Goal: Information Seeking & Learning: Learn about a topic

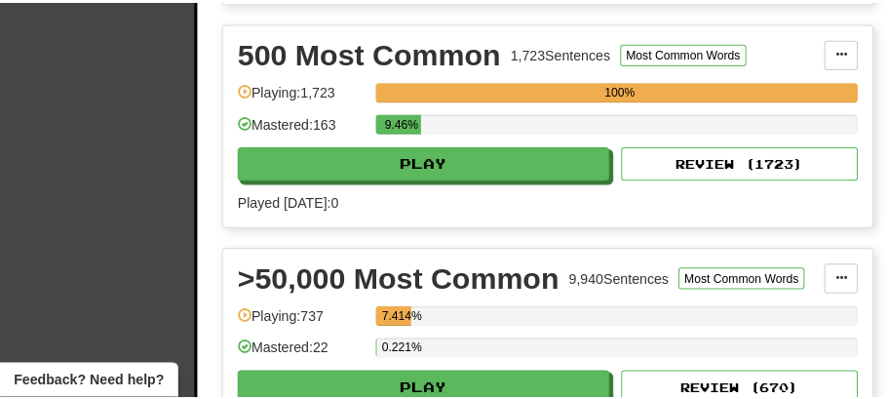
scroll to position [1429, 0]
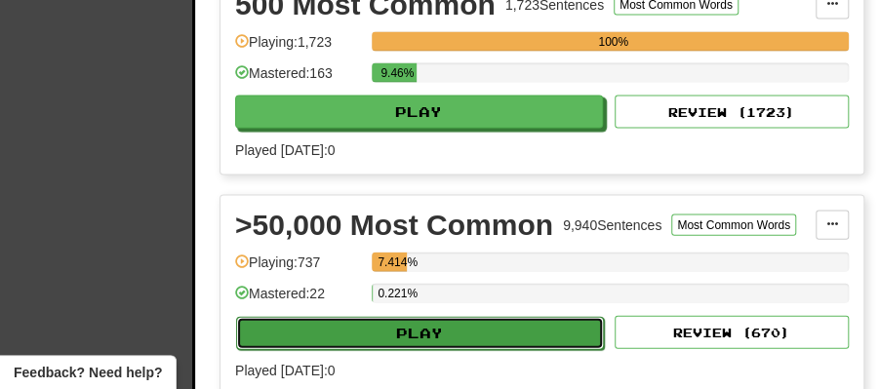
click at [461, 318] on button "Play" at bounding box center [420, 333] width 368 height 33
select select "**"
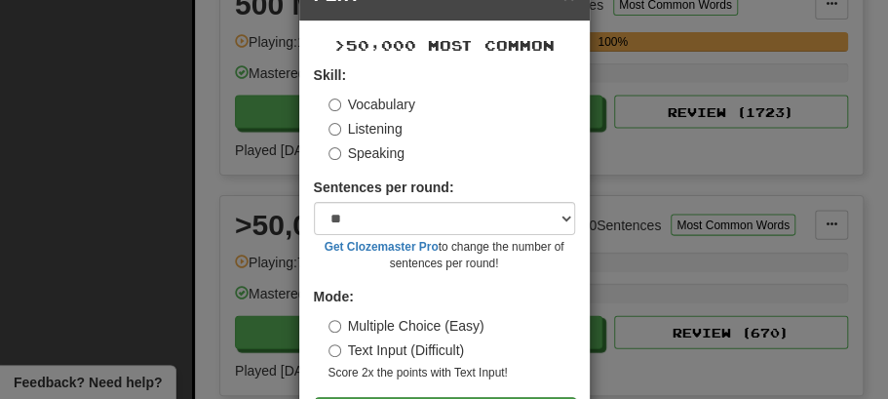
scroll to position [133, 0]
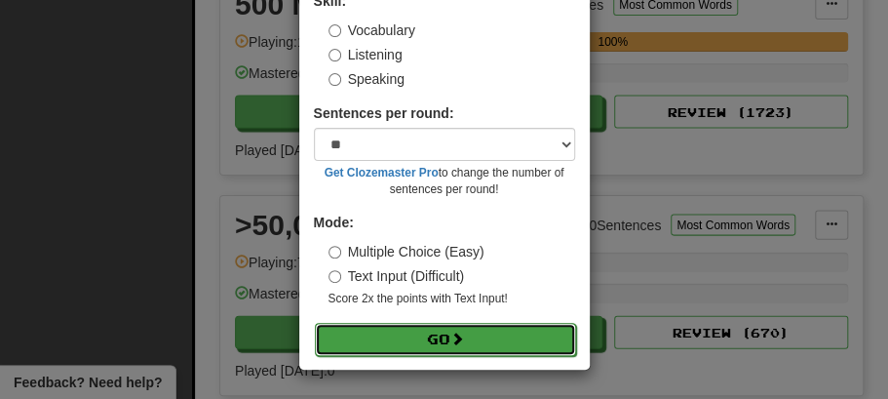
click at [470, 335] on button "Go" at bounding box center [445, 339] width 261 height 33
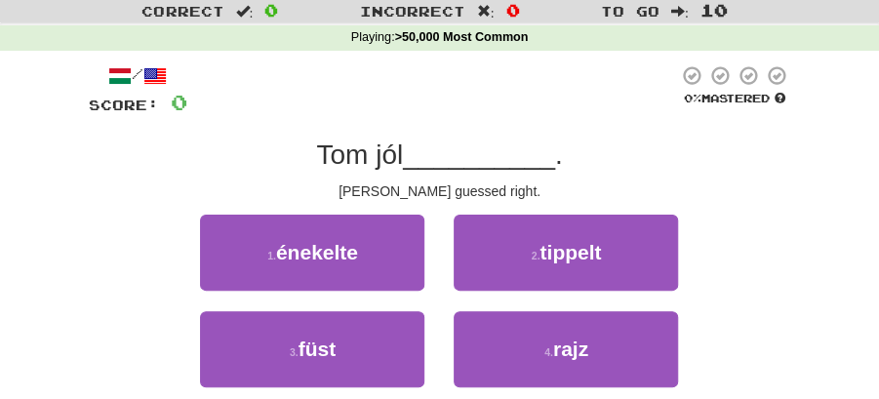
scroll to position [130, 0]
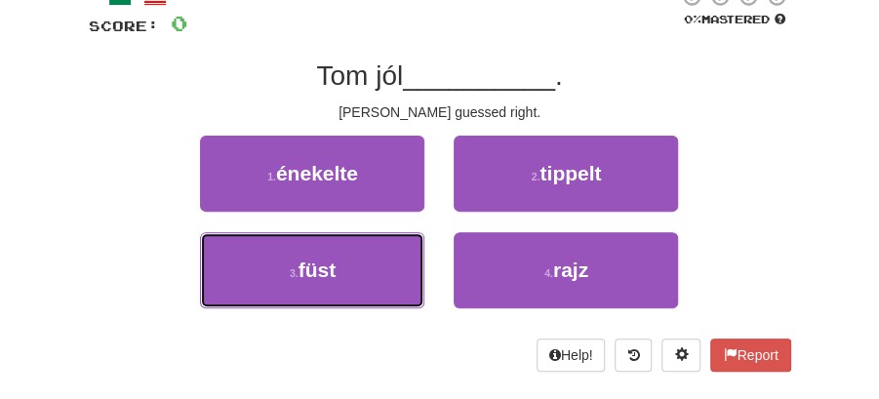
drag, startPoint x: 318, startPoint y: 273, endPoint x: 453, endPoint y: 228, distance: 142.8
click at [319, 272] on span "füst" at bounding box center [317, 269] width 38 height 22
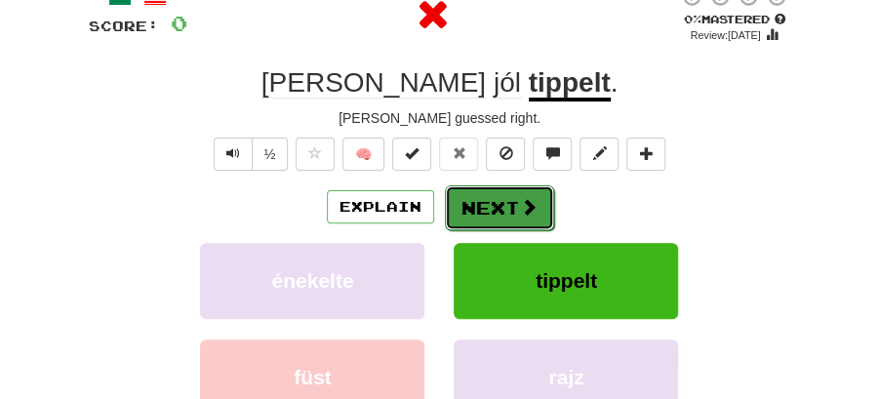
click at [502, 205] on button "Next" at bounding box center [499, 207] width 109 height 45
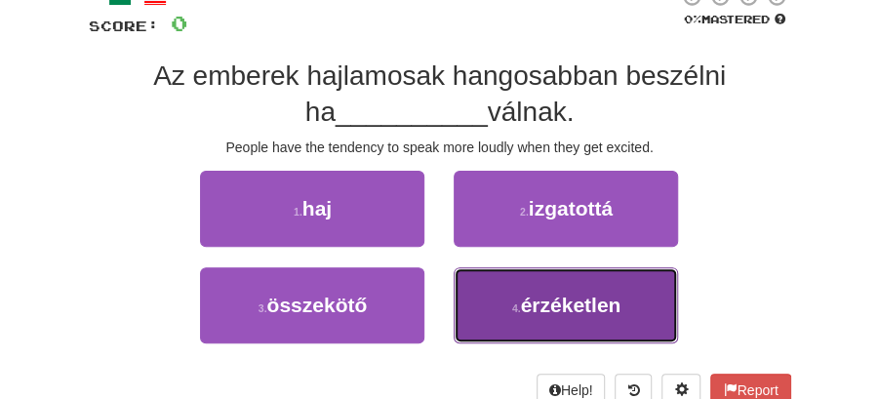
click at [562, 309] on span "érzéketlen" at bounding box center [570, 304] width 100 height 22
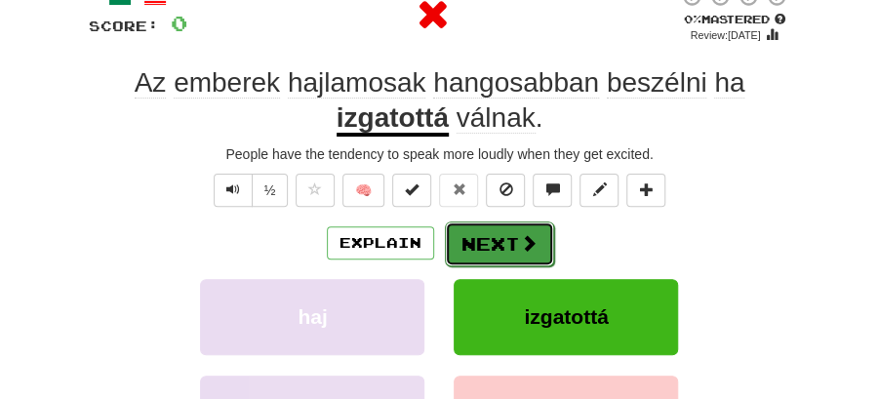
click at [520, 242] on span at bounding box center [529, 243] width 18 height 18
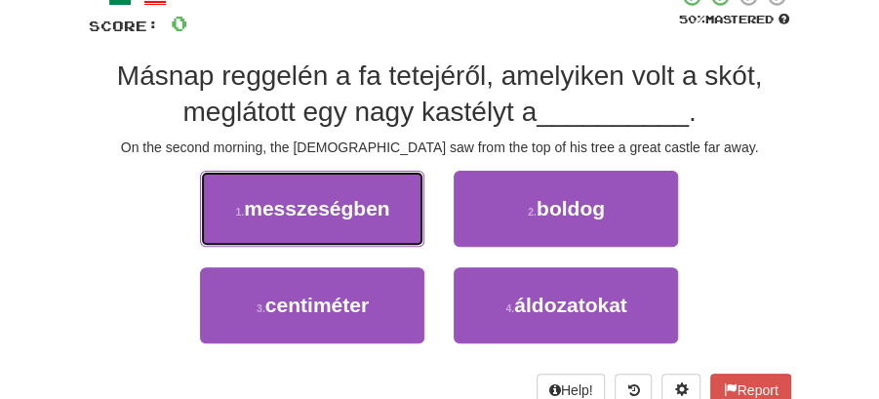
drag, startPoint x: 285, startPoint y: 200, endPoint x: 419, endPoint y: 215, distance: 135.3
click at [293, 200] on span "messzeségben" at bounding box center [316, 208] width 145 height 22
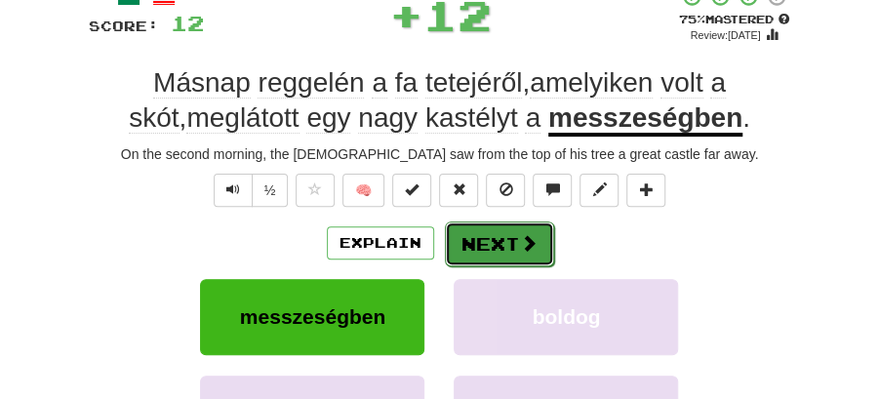
click at [484, 234] on button "Next" at bounding box center [499, 243] width 109 height 45
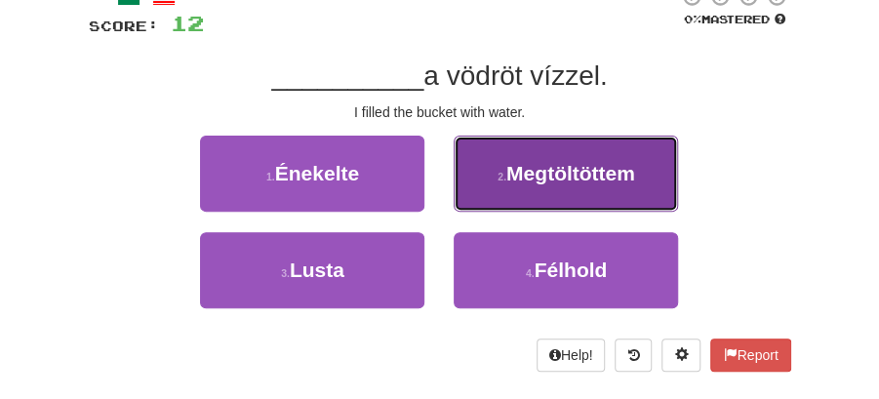
click at [541, 193] on button "2 . Megtöltöttem" at bounding box center [565, 174] width 224 height 76
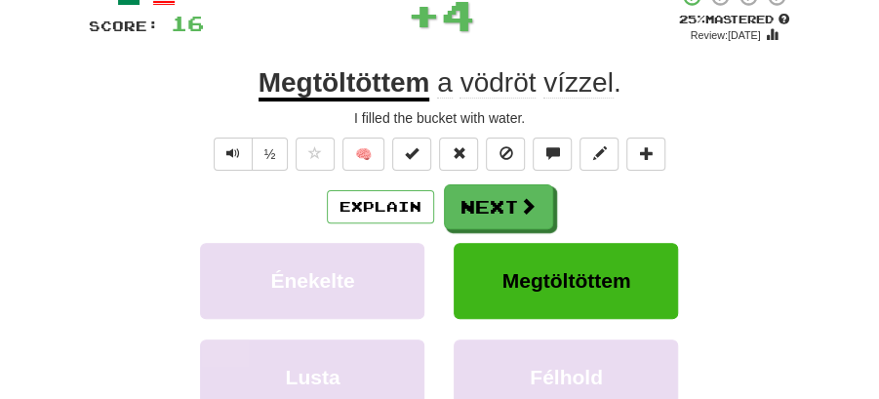
click at [502, 199] on button "Next" at bounding box center [498, 206] width 109 height 45
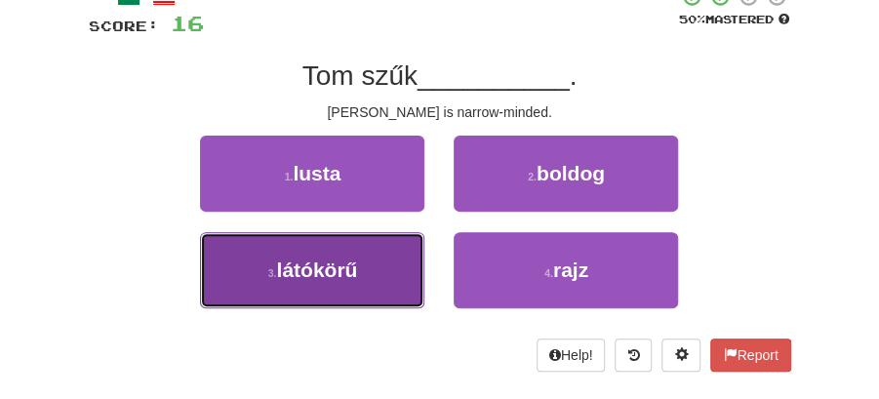
drag, startPoint x: 382, startPoint y: 272, endPoint x: 470, endPoint y: 228, distance: 98.1
click at [393, 269] on button "3 . látókörű" at bounding box center [312, 270] width 224 height 76
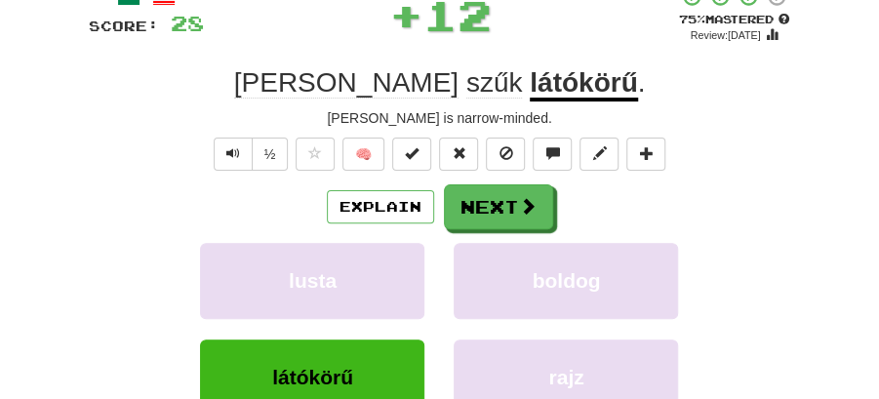
click at [470, 227] on button "Next" at bounding box center [498, 206] width 109 height 45
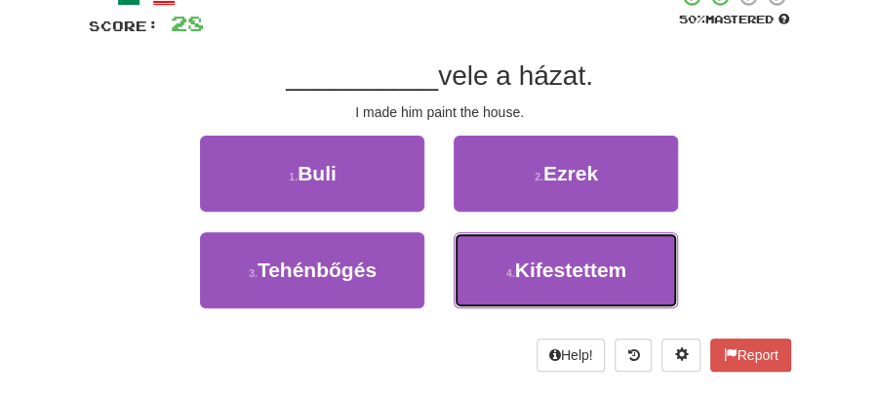
drag, startPoint x: 581, startPoint y: 278, endPoint x: 510, endPoint y: 228, distance: 86.8
click at [577, 272] on span "Kifestettem" at bounding box center [570, 269] width 111 height 22
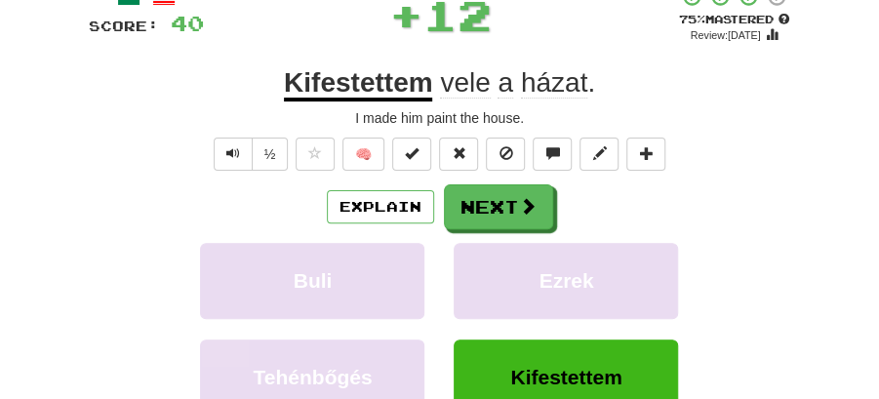
click at [488, 214] on button "Next" at bounding box center [498, 206] width 109 height 45
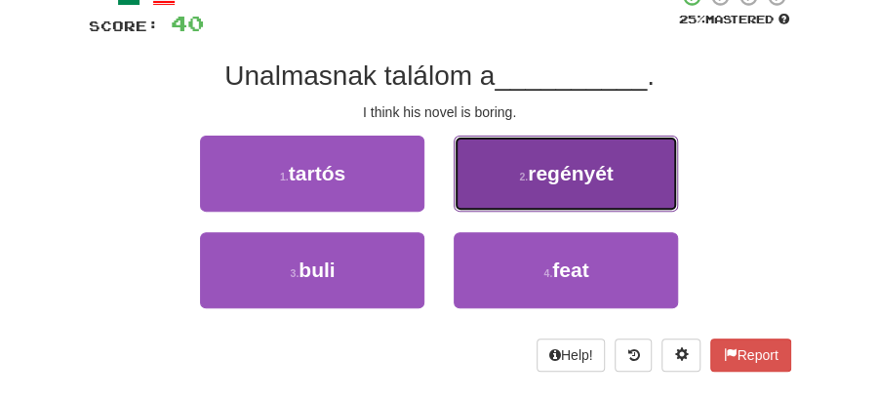
click at [567, 184] on button "2 . regényét" at bounding box center [565, 174] width 224 height 76
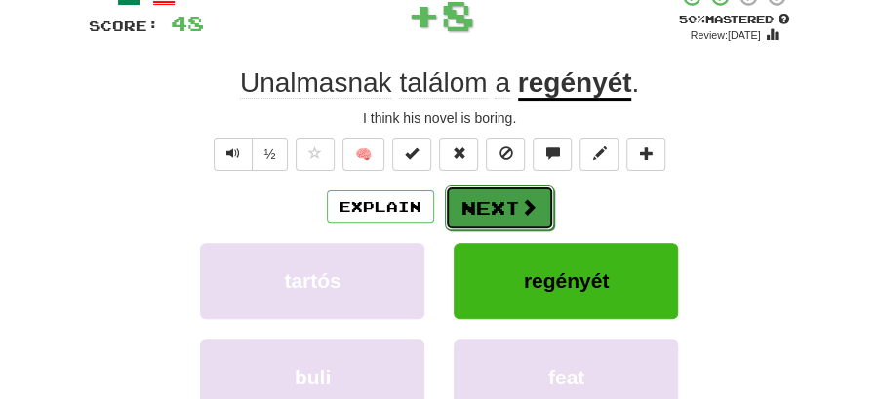
click at [530, 201] on span at bounding box center [529, 207] width 18 height 18
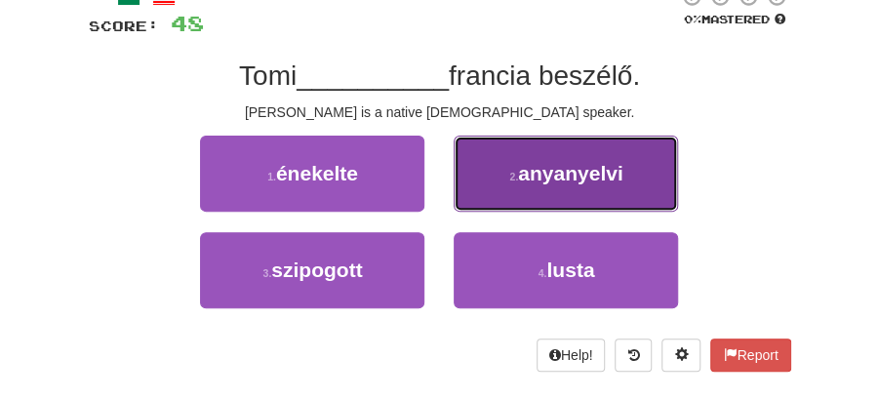
click at [602, 197] on button "2 . anyanyelvi" at bounding box center [565, 174] width 224 height 76
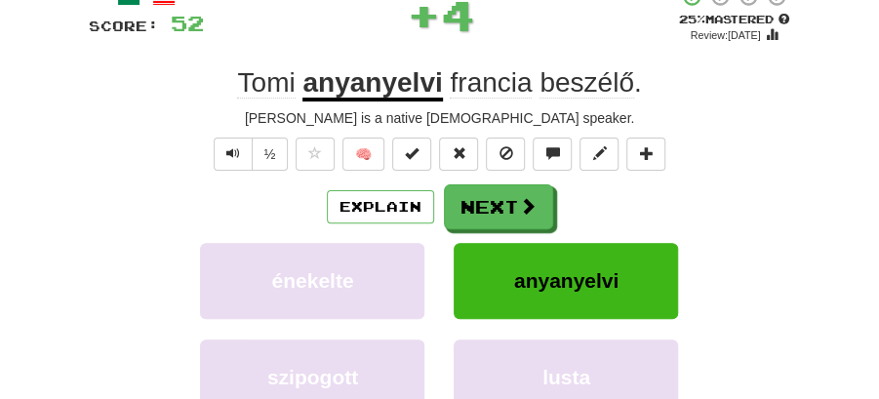
click at [528, 200] on span at bounding box center [528, 206] width 18 height 18
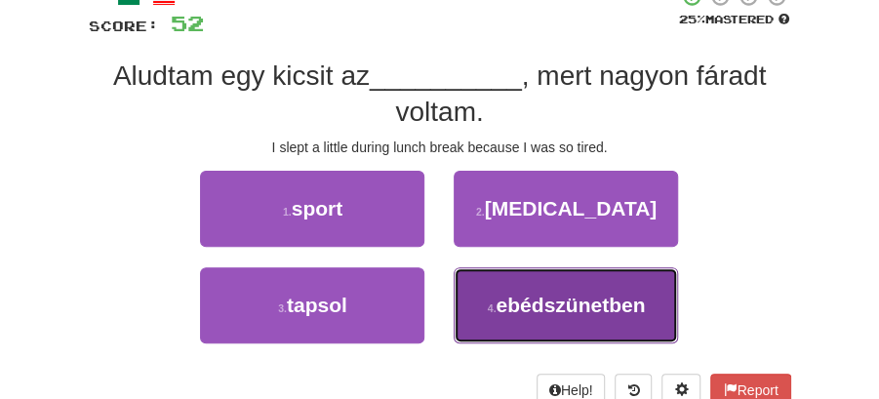
click at [593, 310] on span "ebédszünetben" at bounding box center [569, 304] width 149 height 22
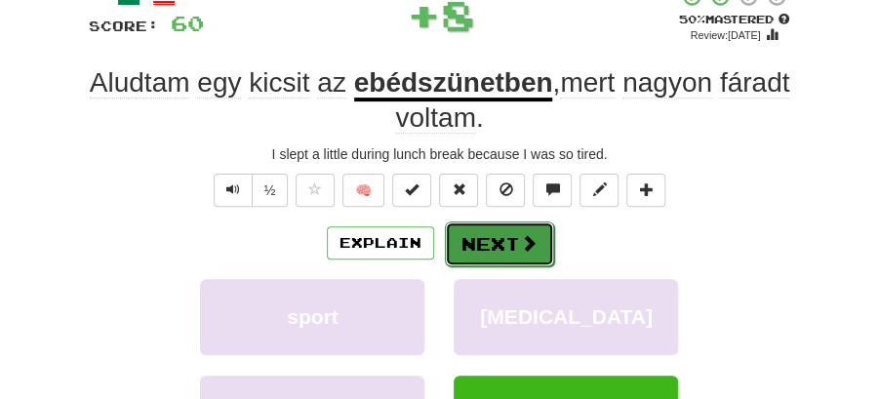
click at [500, 238] on button "Next" at bounding box center [499, 243] width 109 height 45
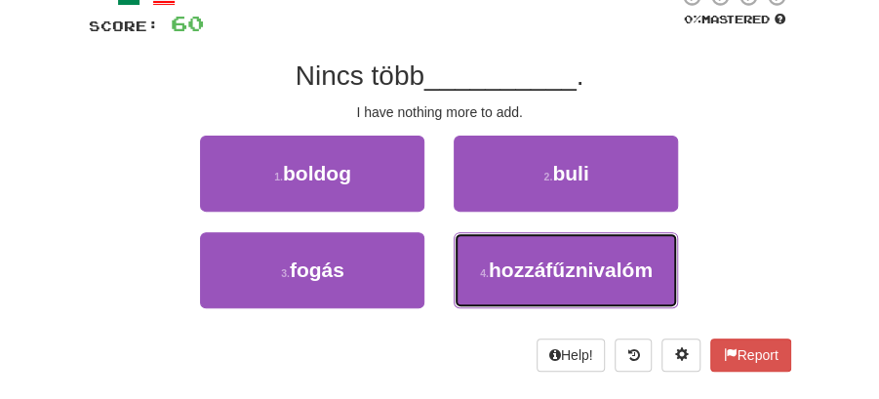
drag, startPoint x: 525, startPoint y: 281, endPoint x: 493, endPoint y: 230, distance: 59.5
click at [523, 277] on button "4 . hozzáfűznivalóm" at bounding box center [565, 270] width 224 height 76
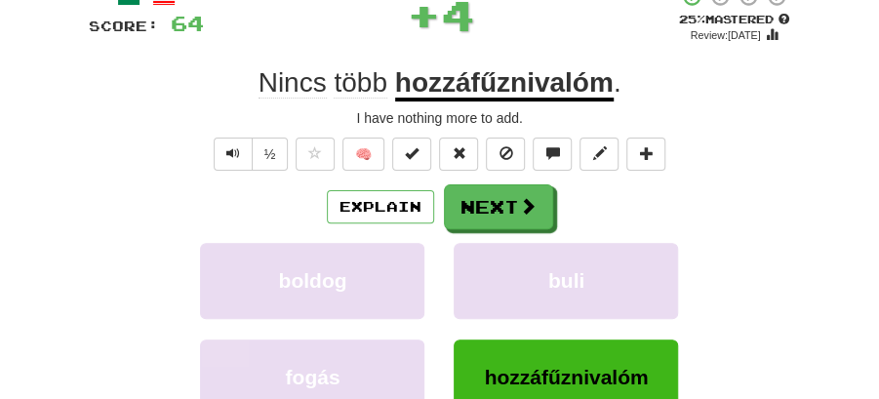
click at [493, 230] on div "Explain Next boldog buli fogás hozzáfűznivalóm Learn more: boldog buli fogás ho…" at bounding box center [440, 324] width 702 height 281
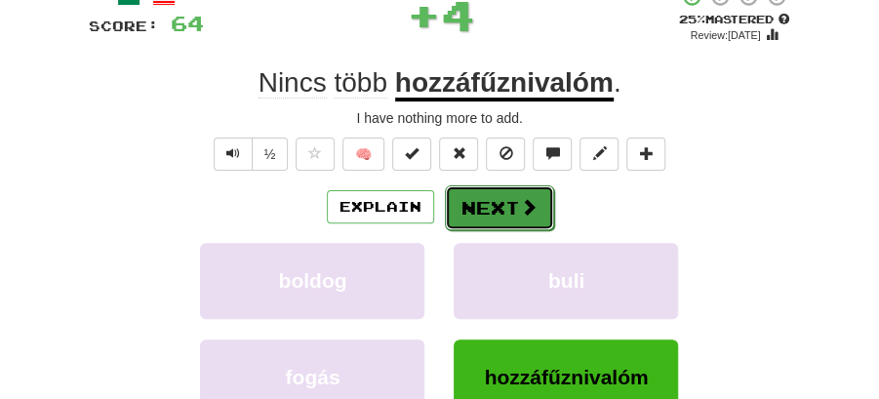
click at [476, 201] on button "Next" at bounding box center [499, 207] width 109 height 45
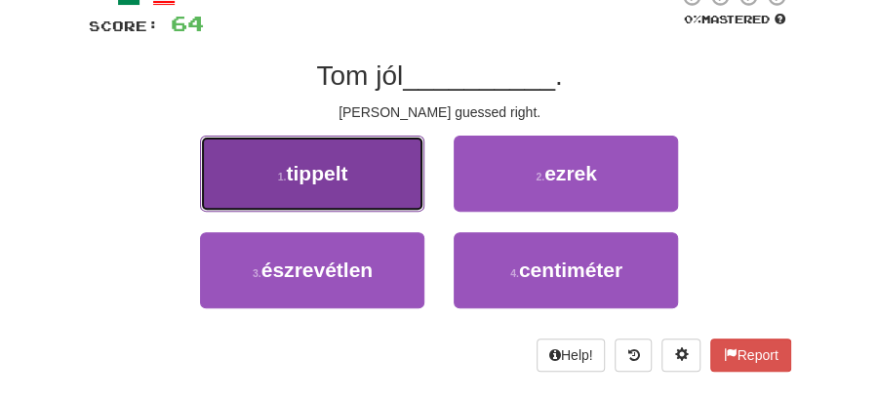
drag, startPoint x: 327, startPoint y: 185, endPoint x: 353, endPoint y: 186, distance: 26.3
click at [353, 186] on button "1 . tippelt" at bounding box center [312, 174] width 224 height 76
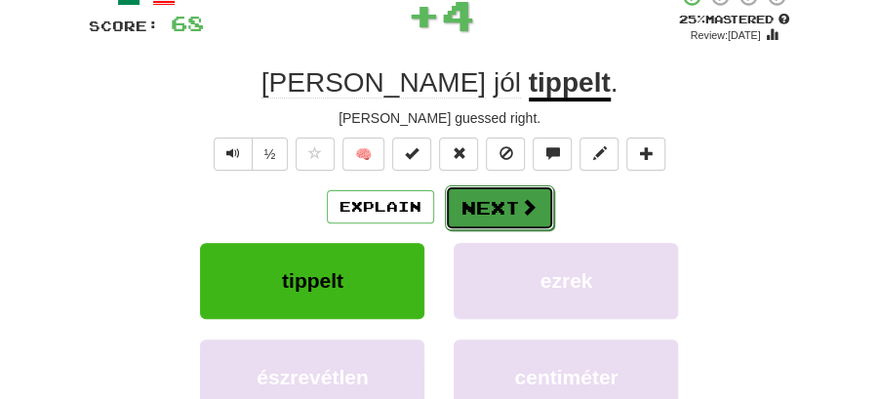
click at [456, 206] on button "Next" at bounding box center [499, 207] width 109 height 45
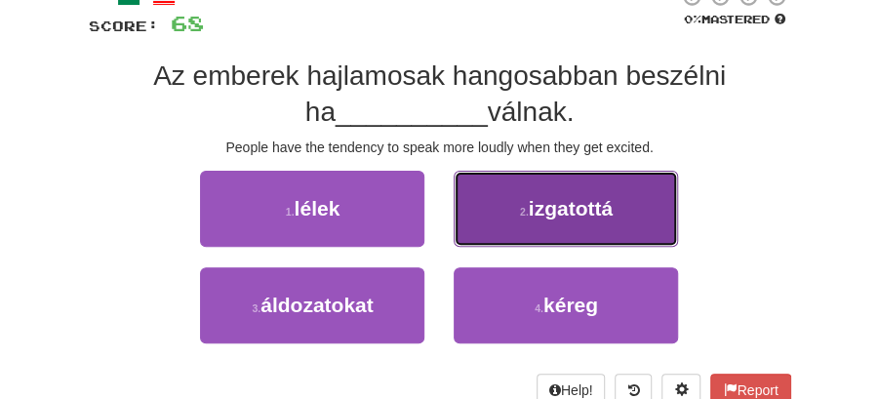
click at [551, 222] on button "2 . izgatottá" at bounding box center [565, 209] width 224 height 76
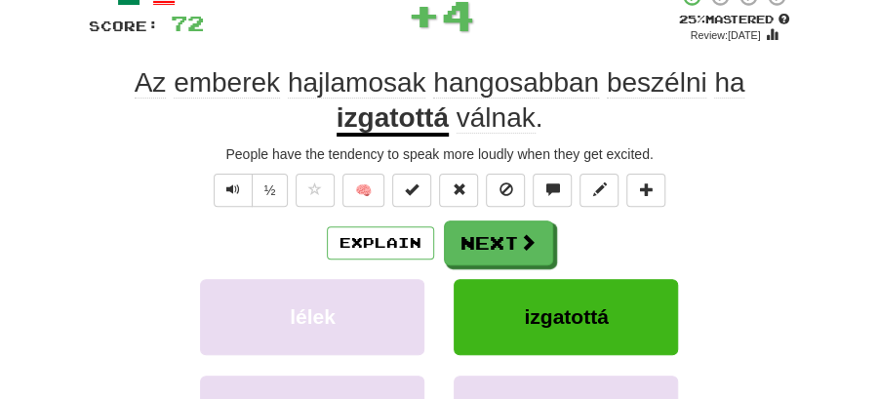
click at [501, 227] on button "Next" at bounding box center [498, 242] width 109 height 45
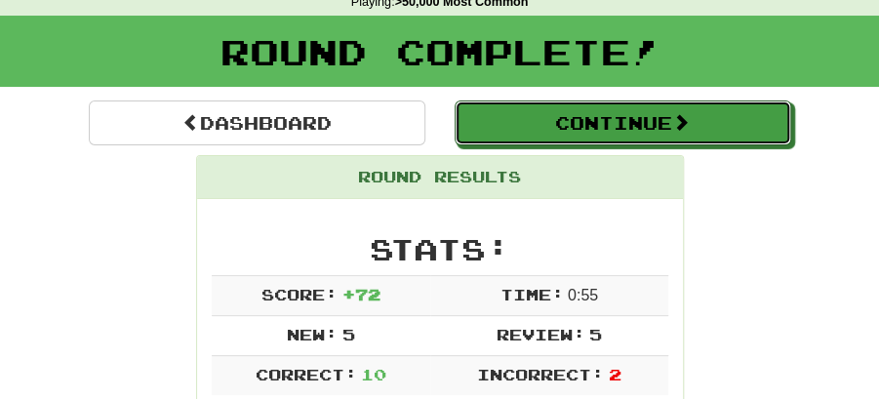
click at [587, 110] on button "Continue" at bounding box center [622, 122] width 336 height 45
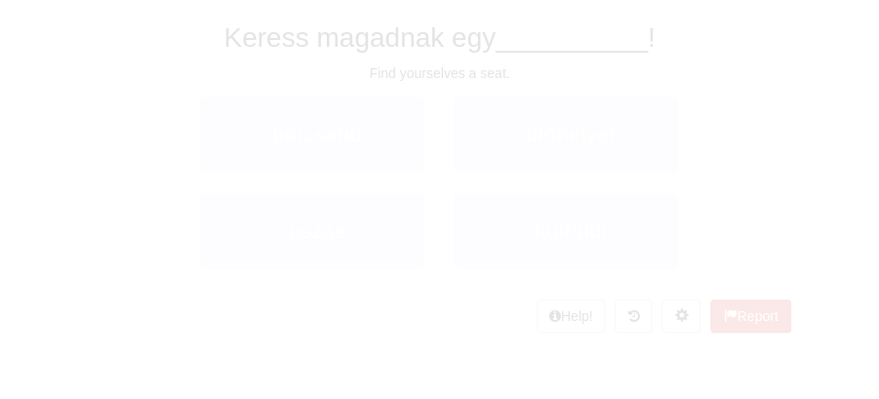
scroll to position [86, 0]
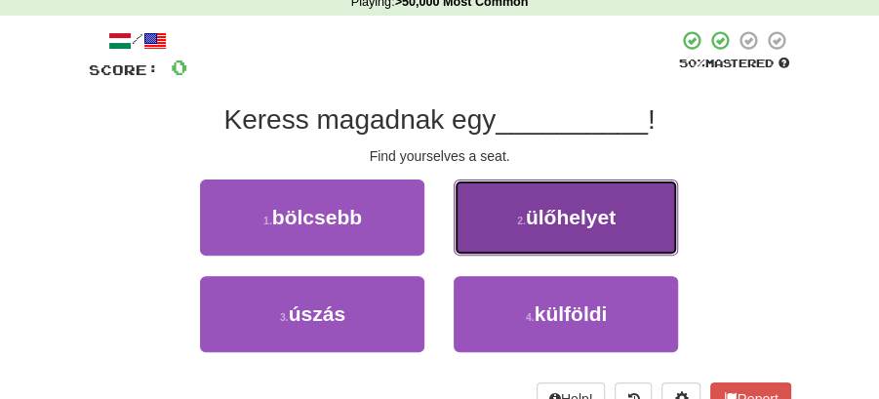
click at [543, 223] on span "ülőhelyet" at bounding box center [571, 217] width 90 height 22
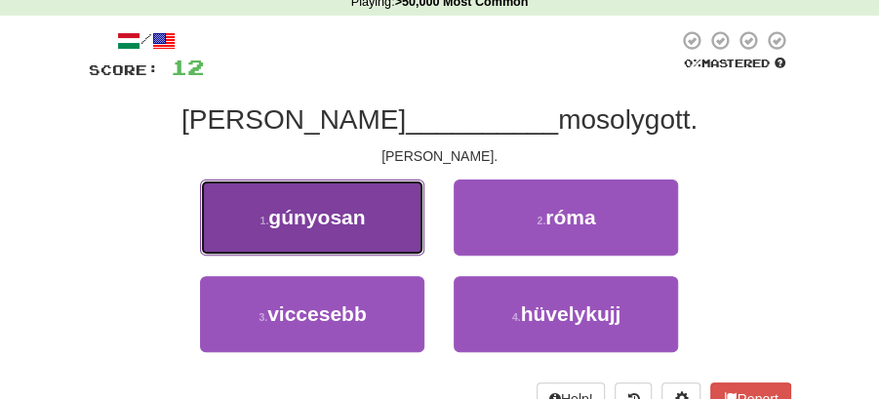
drag, startPoint x: 347, startPoint y: 232, endPoint x: 372, endPoint y: 234, distance: 25.4
click at [372, 234] on button "1 . gúnyosan" at bounding box center [312, 217] width 224 height 76
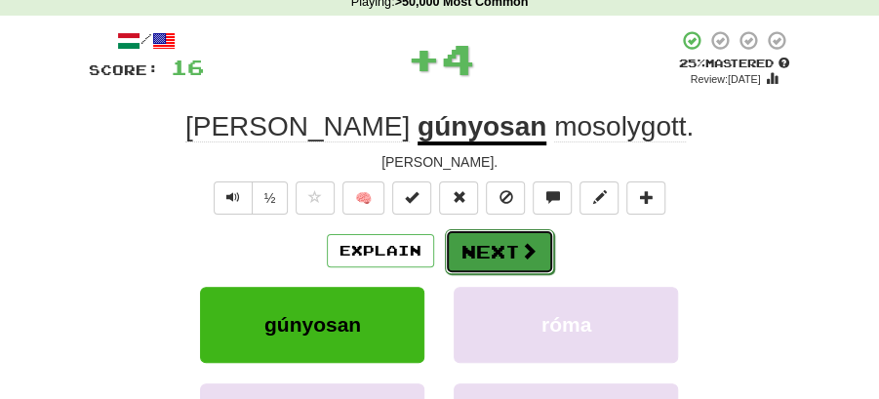
drag, startPoint x: 372, startPoint y: 234, endPoint x: 478, endPoint y: 248, distance: 106.2
click at [478, 248] on button "Next" at bounding box center [499, 251] width 109 height 45
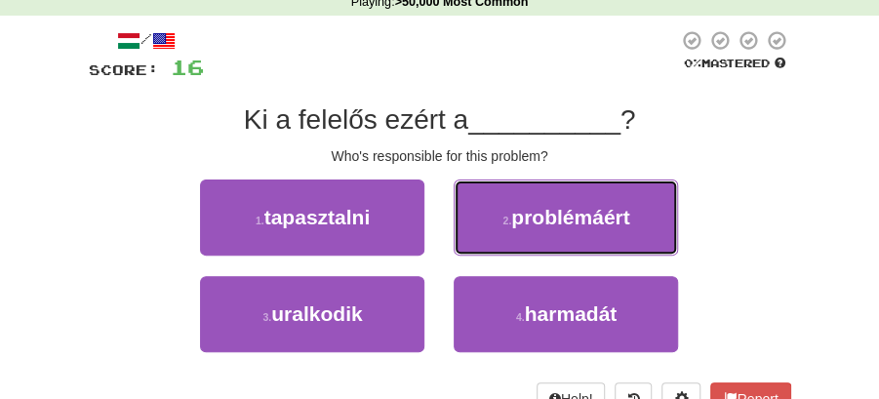
drag, startPoint x: 559, startPoint y: 219, endPoint x: 544, endPoint y: 224, distance: 15.4
click at [558, 219] on span "problémáért" at bounding box center [570, 217] width 118 height 22
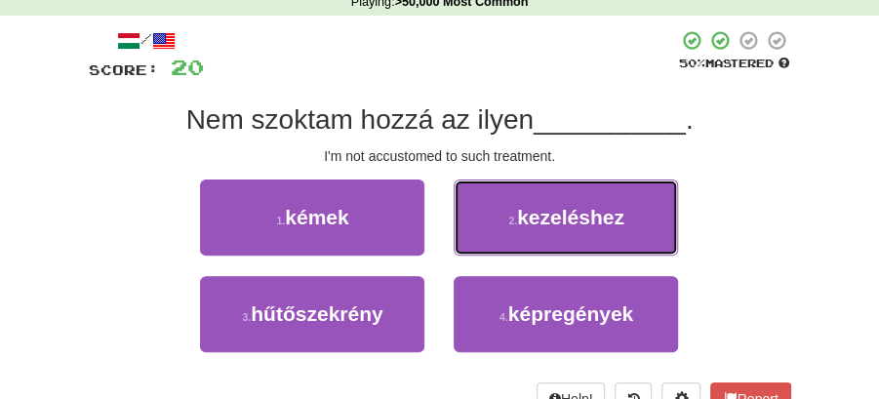
click at [546, 214] on span "kezeléshez" at bounding box center [570, 217] width 107 height 22
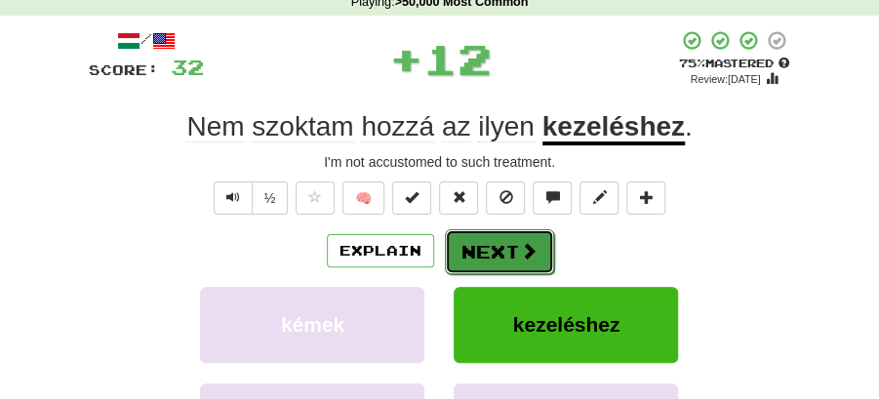
click at [491, 230] on button "Next" at bounding box center [499, 251] width 109 height 45
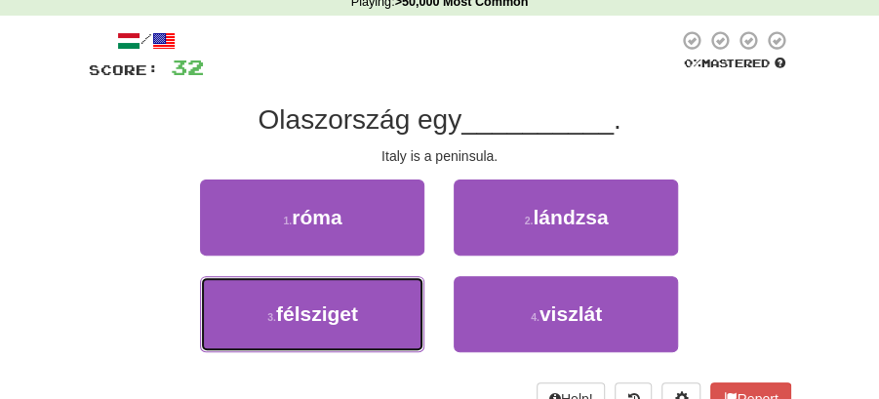
drag, startPoint x: 321, startPoint y: 306, endPoint x: 478, endPoint y: 273, distance: 160.4
click at [336, 304] on span "félsziget" at bounding box center [317, 313] width 82 height 22
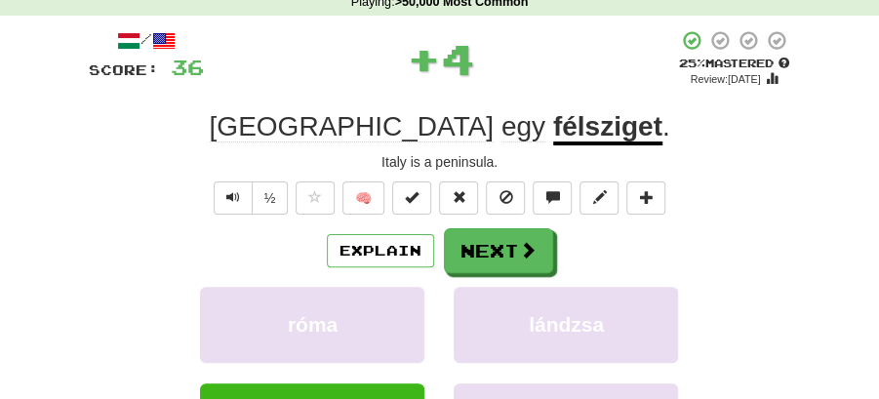
click at [510, 259] on button "Next" at bounding box center [498, 250] width 109 height 45
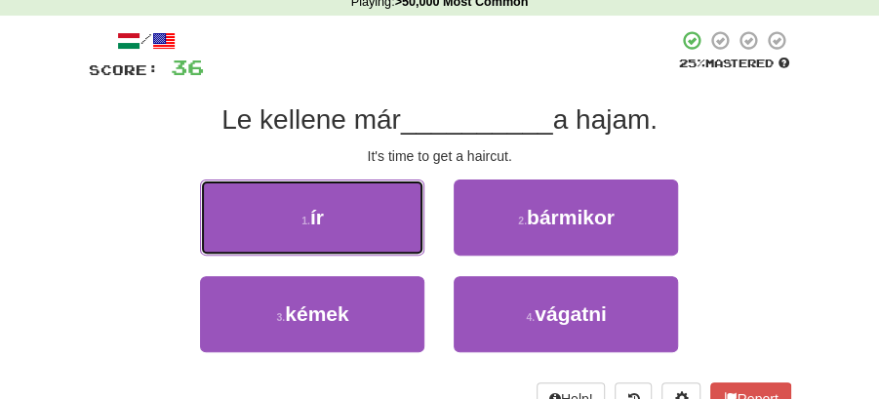
drag, startPoint x: 357, startPoint y: 211, endPoint x: 449, endPoint y: 224, distance: 92.7
click at [359, 211] on button "1 . ír" at bounding box center [312, 217] width 224 height 76
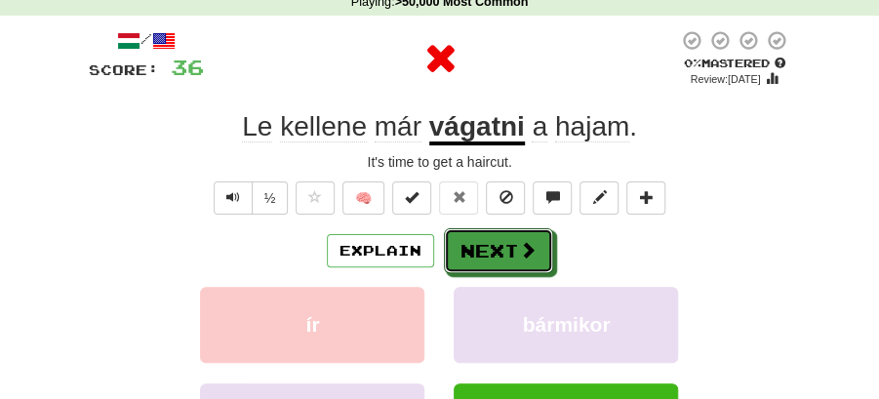
click at [462, 230] on button "Next" at bounding box center [498, 250] width 109 height 45
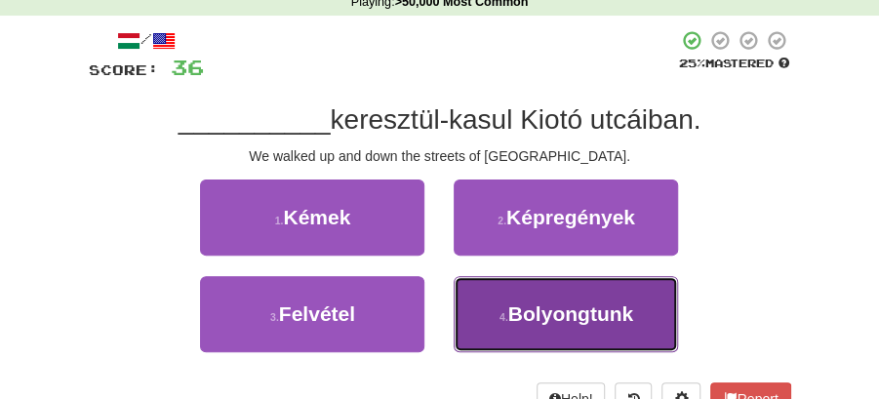
click at [569, 321] on span "Bolyongtunk" at bounding box center [570, 313] width 125 height 22
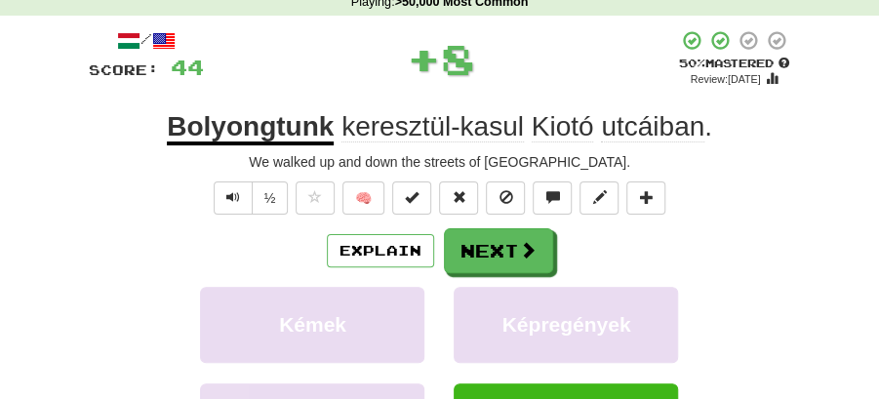
click at [530, 254] on span at bounding box center [528, 250] width 18 height 18
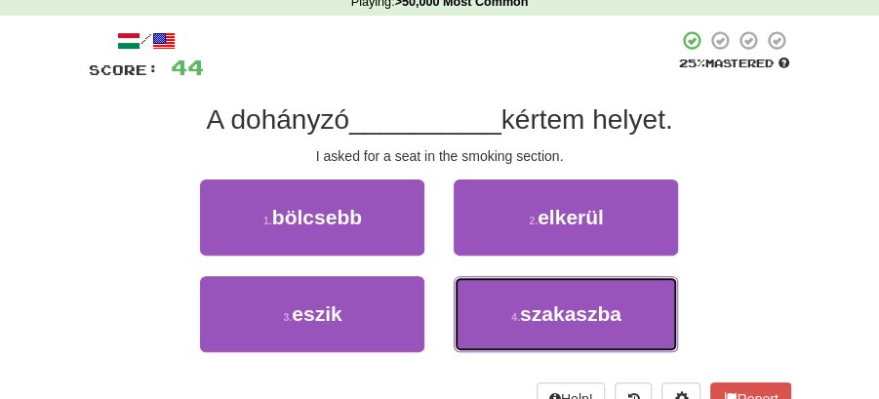
drag, startPoint x: 515, startPoint y: 306, endPoint x: 512, endPoint y: 274, distance: 32.3
click at [515, 306] on button "4 . szakaszba" at bounding box center [565, 314] width 224 height 76
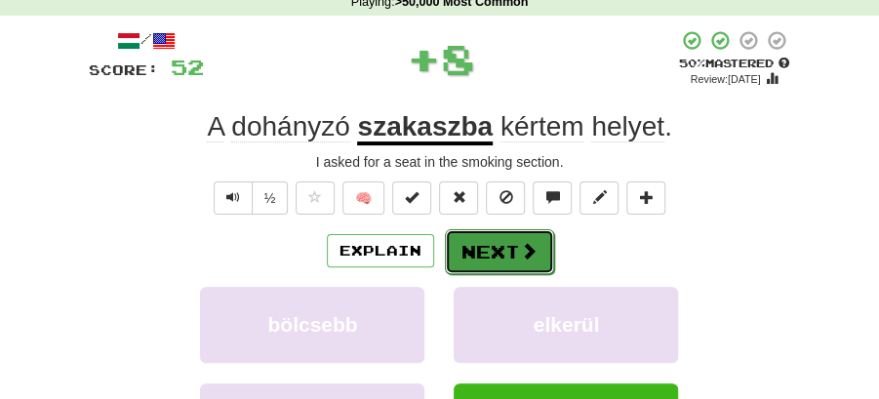
click at [505, 255] on button "Next" at bounding box center [499, 251] width 109 height 45
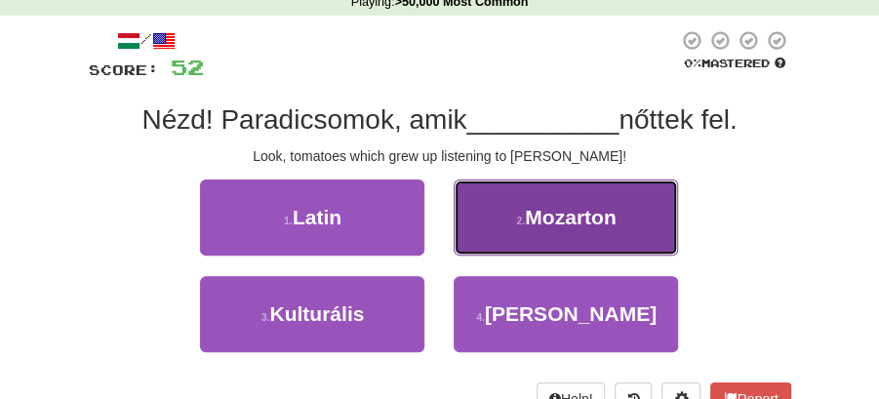
click at [583, 224] on span "Mozarton" at bounding box center [570, 217] width 91 height 22
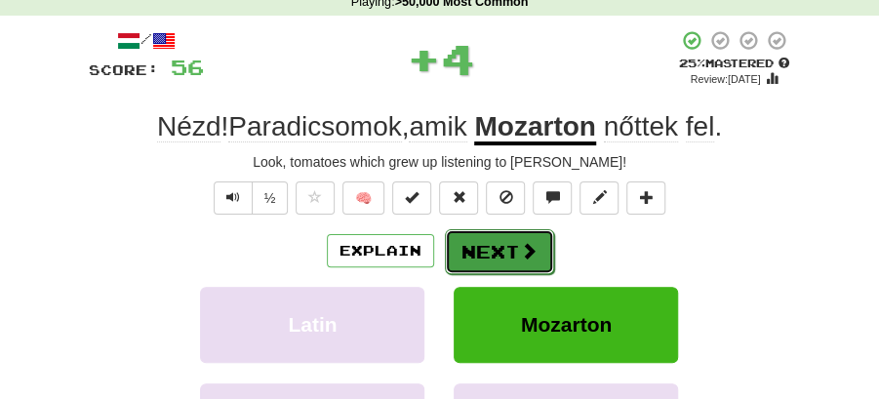
click at [528, 234] on button "Next" at bounding box center [499, 251] width 109 height 45
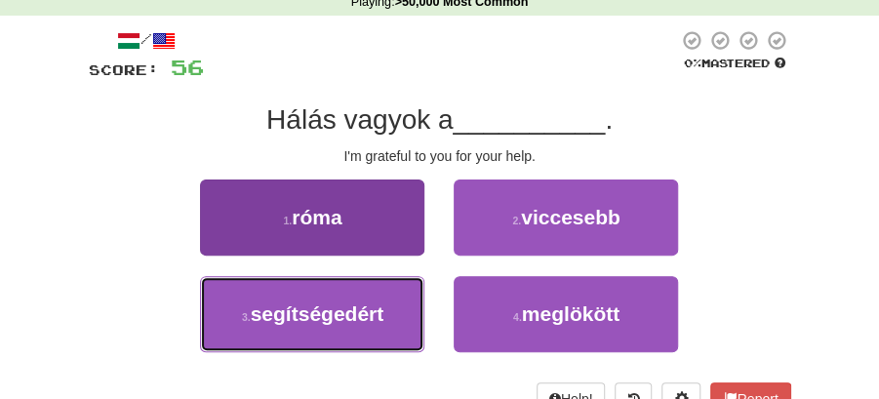
click at [417, 315] on button "3 . segítségedért" at bounding box center [312, 314] width 224 height 76
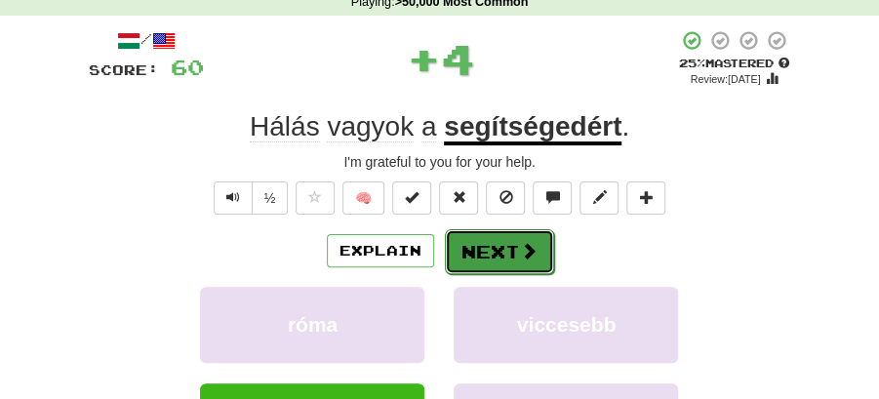
click at [464, 238] on button "Next" at bounding box center [499, 251] width 109 height 45
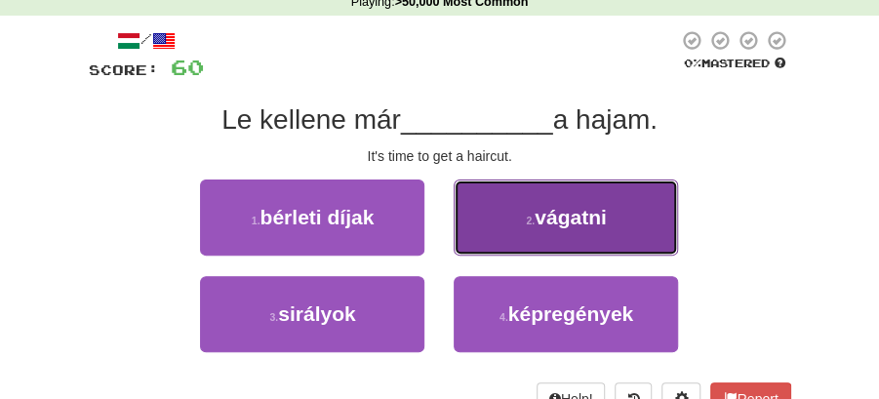
click at [538, 224] on span "vágatni" at bounding box center [570, 217] width 72 height 22
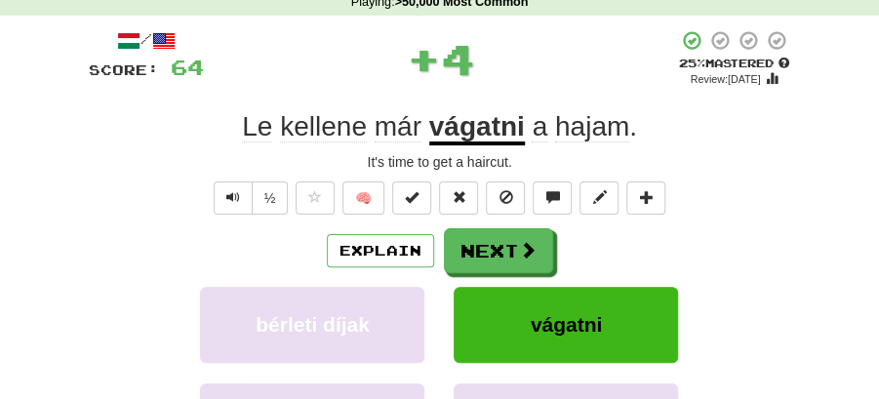
click at [488, 244] on button "Next" at bounding box center [498, 250] width 109 height 45
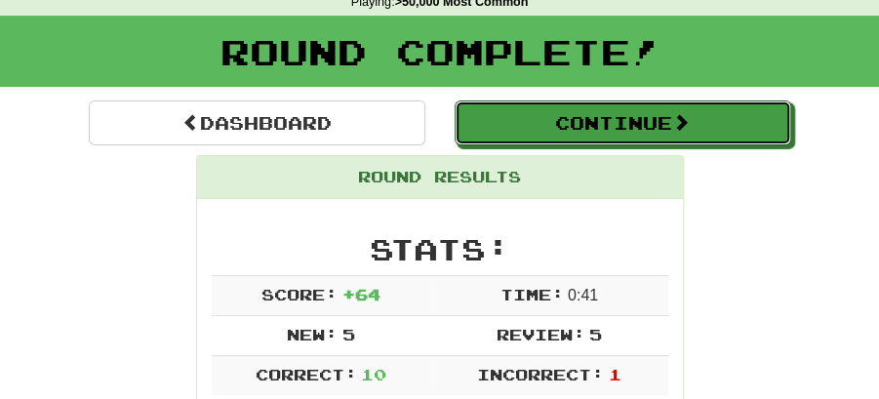
drag, startPoint x: 554, startPoint y: 132, endPoint x: 518, endPoint y: 135, distance: 36.2
click at [554, 132] on button "Continue" at bounding box center [622, 122] width 336 height 45
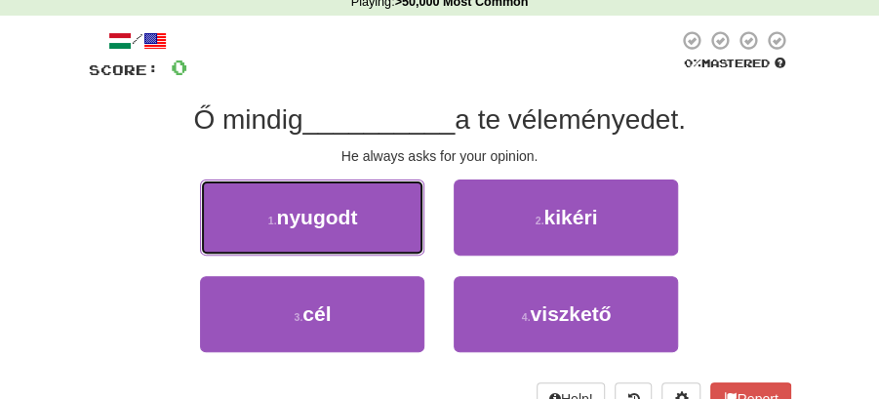
drag, startPoint x: 371, startPoint y: 209, endPoint x: 430, endPoint y: 222, distance: 61.0
click at [396, 216] on button "1 . nyugodt" at bounding box center [312, 217] width 224 height 76
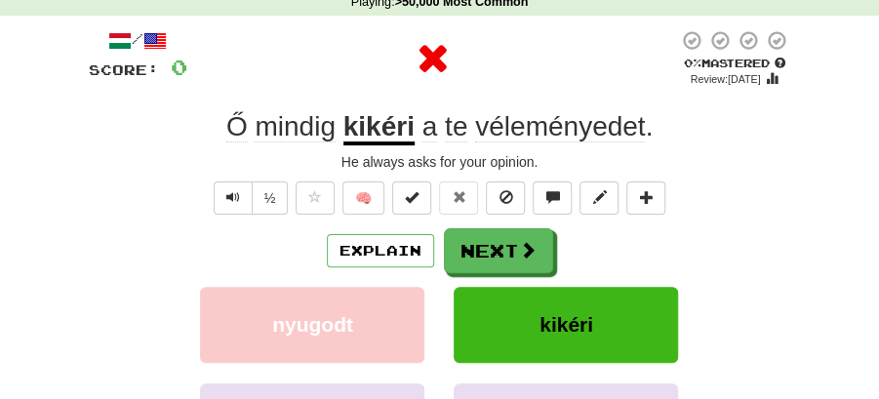
click at [489, 240] on button "Next" at bounding box center [498, 250] width 109 height 45
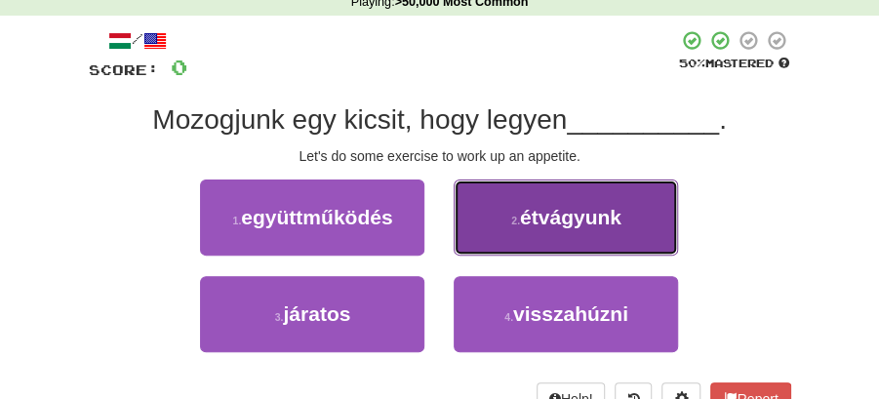
click at [567, 213] on span "étvágyunk" at bounding box center [570, 217] width 101 height 22
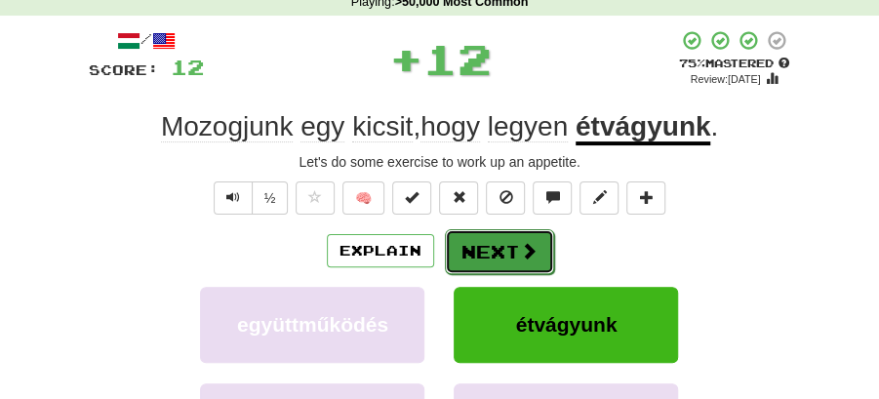
click at [503, 247] on button "Next" at bounding box center [499, 251] width 109 height 45
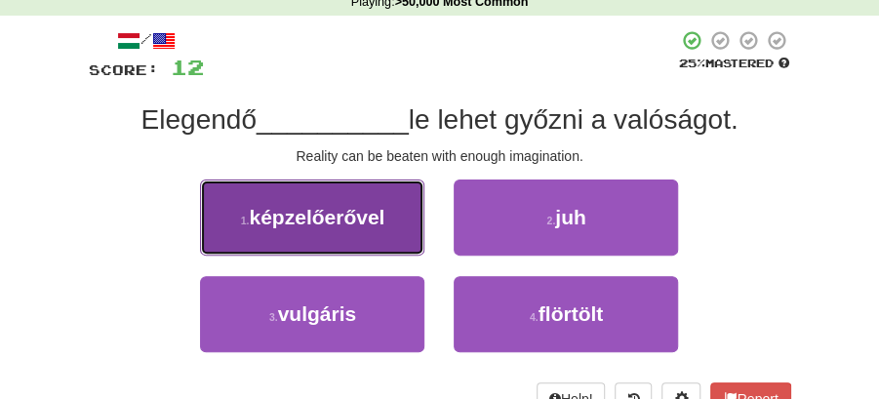
drag, startPoint x: 373, startPoint y: 224, endPoint x: 384, endPoint y: 225, distance: 10.8
click at [384, 225] on span "képzelőerővel" at bounding box center [317, 217] width 136 height 22
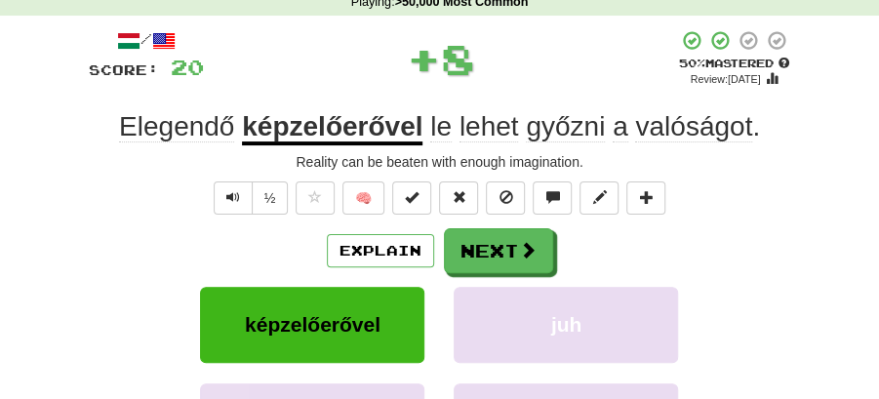
click at [520, 249] on span at bounding box center [528, 250] width 18 height 18
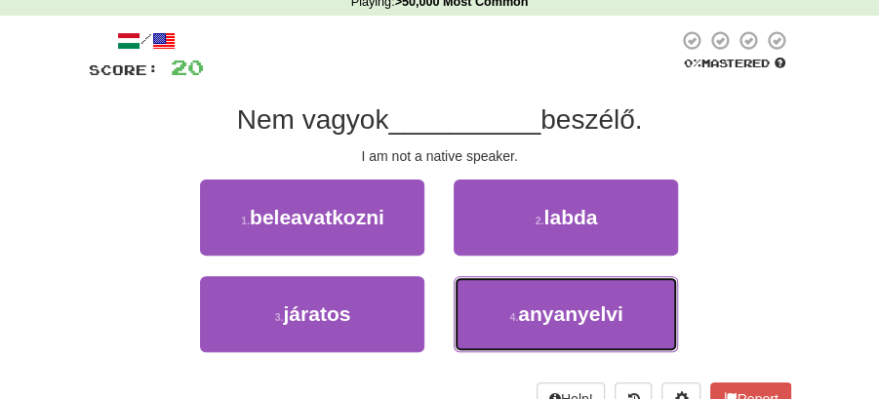
drag, startPoint x: 556, startPoint y: 316, endPoint x: 536, endPoint y: 278, distance: 42.7
click at [556, 309] on span "anyanyelvi" at bounding box center [570, 313] width 104 height 22
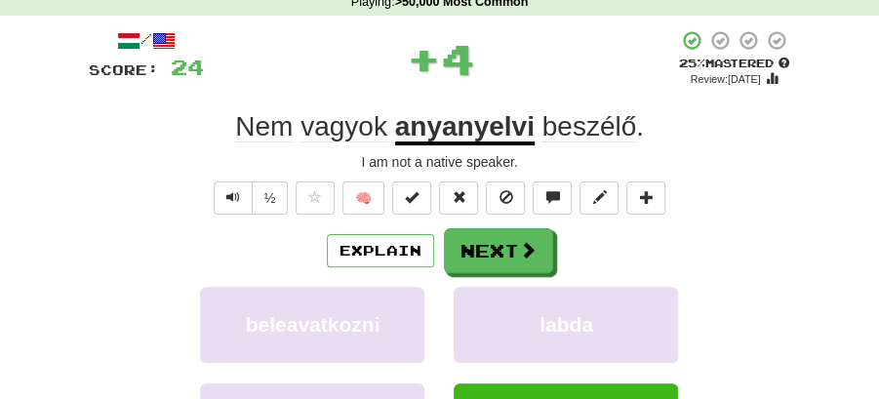
click at [502, 242] on button "Next" at bounding box center [498, 250] width 109 height 45
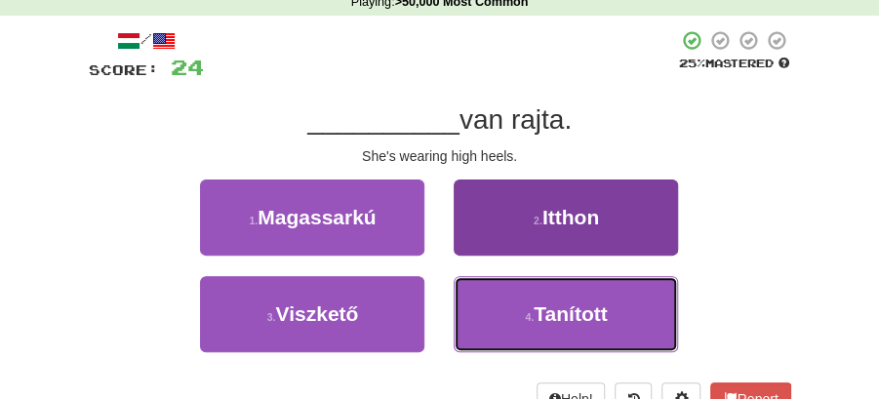
drag, startPoint x: 529, startPoint y: 302, endPoint x: 540, endPoint y: 224, distance: 78.7
click at [540, 224] on div "1 . Magassarkú 2 . Itthon 3 . Viszkető 4 . Tanított" at bounding box center [439, 275] width 731 height 193
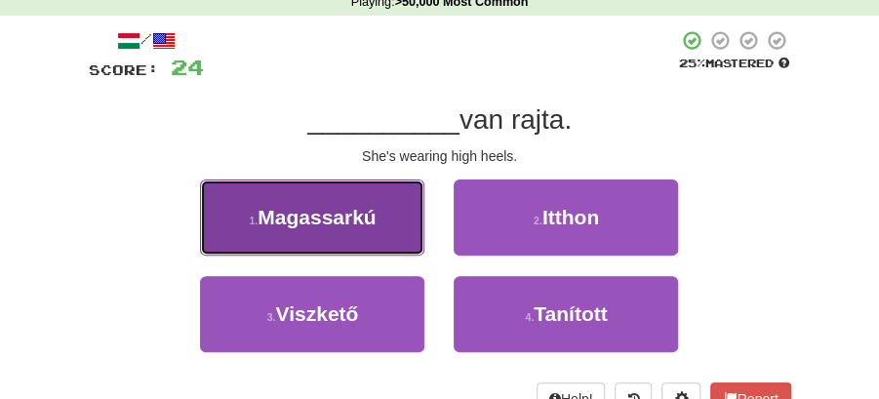
drag, startPoint x: 371, startPoint y: 229, endPoint x: 383, endPoint y: 231, distance: 12.8
click at [383, 231] on button "1 . Magassarkú" at bounding box center [312, 217] width 224 height 76
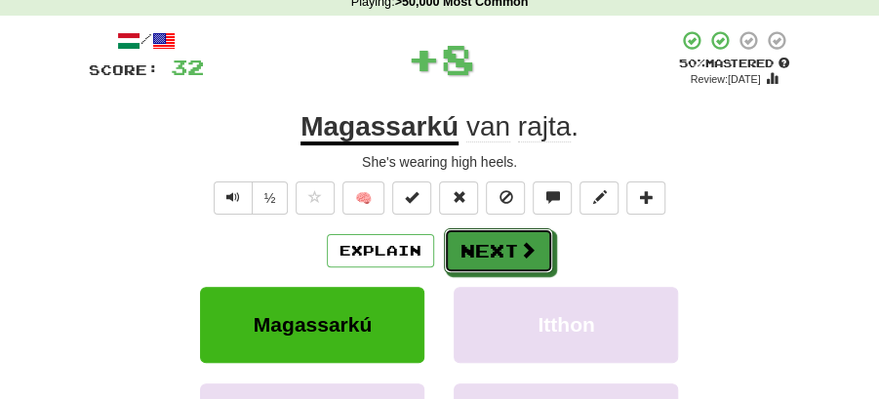
click at [508, 245] on button "Next" at bounding box center [498, 250] width 109 height 45
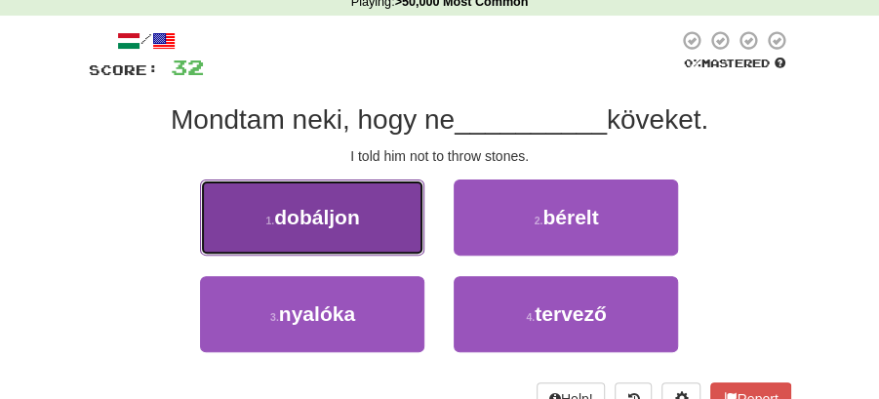
drag, startPoint x: 357, startPoint y: 228, endPoint x: 379, endPoint y: 228, distance: 22.4
click at [379, 228] on button "1 . dobáljon" at bounding box center [312, 217] width 224 height 76
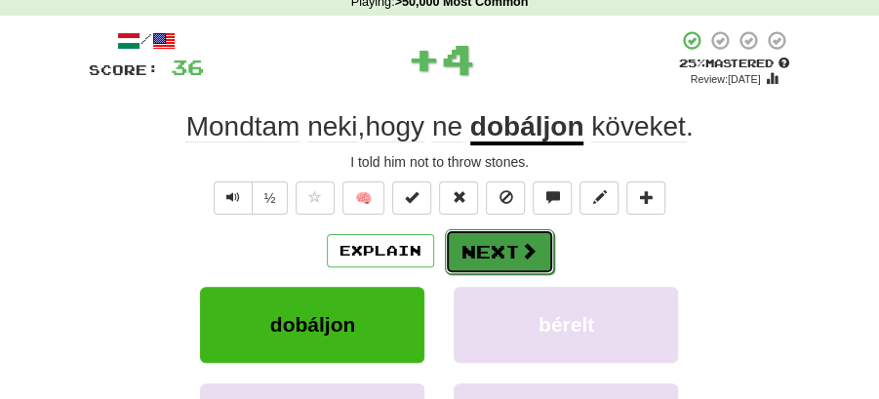
click at [479, 235] on button "Next" at bounding box center [499, 251] width 109 height 45
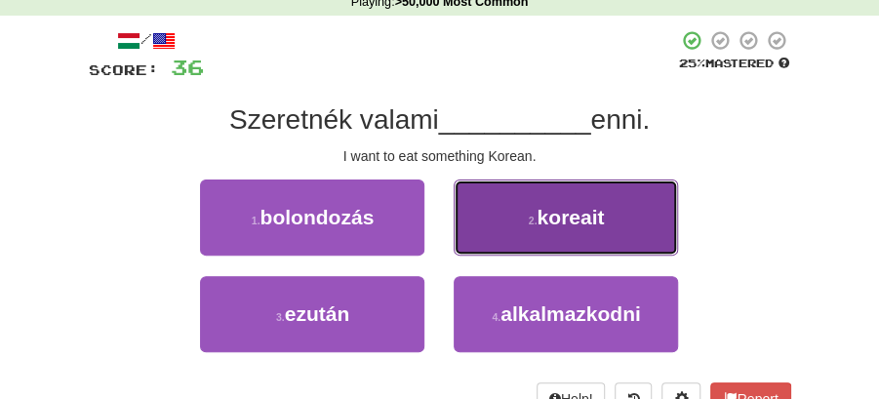
click at [519, 215] on button "2 . koreait" at bounding box center [565, 217] width 224 height 76
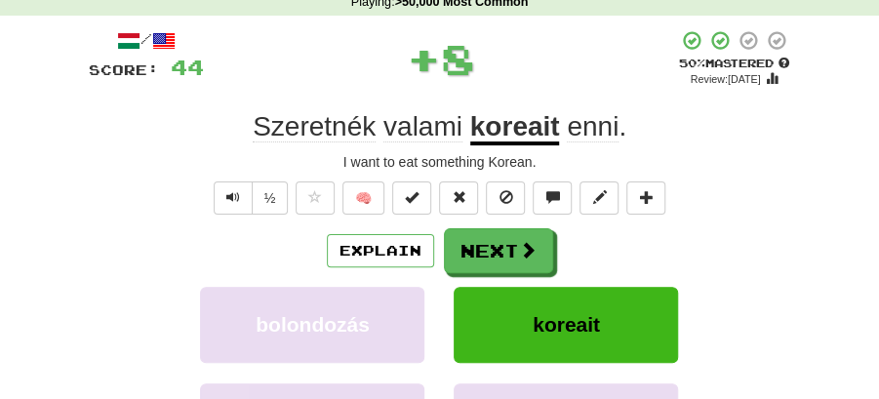
drag, startPoint x: 509, startPoint y: 224, endPoint x: 462, endPoint y: 198, distance: 53.7
click at [508, 225] on div "/ Score: 44 + 8 50 % Mastered Review: 2025-08-27 Szeretnék valami koreait enni …" at bounding box center [440, 306] width 702 height 555
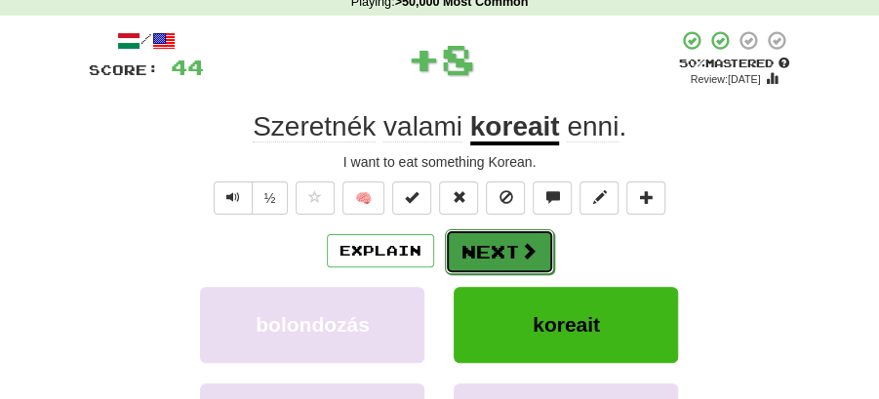
click at [472, 235] on button "Next" at bounding box center [499, 251] width 109 height 45
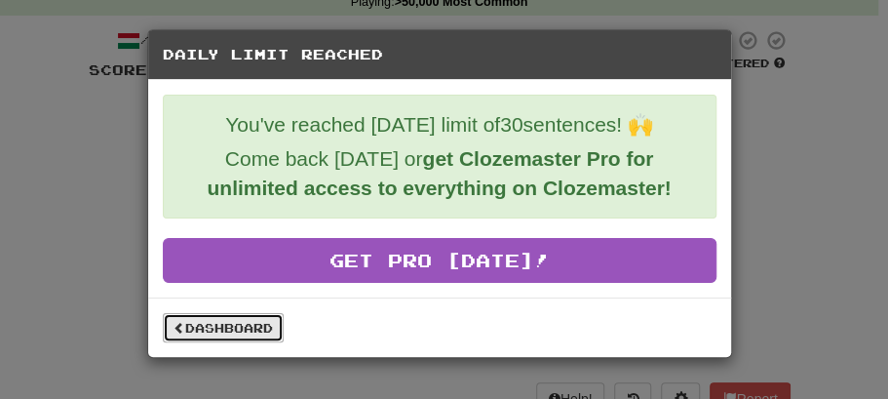
click at [251, 322] on link "Dashboard" at bounding box center [223, 327] width 121 height 29
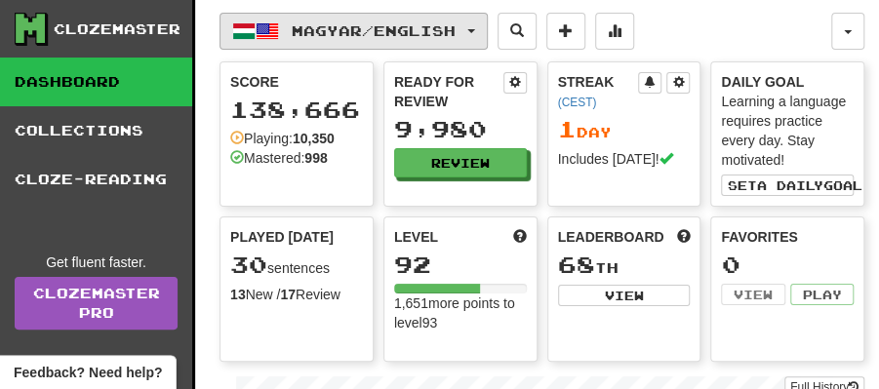
click at [488, 30] on button "Magyar / English" at bounding box center [353, 31] width 268 height 37
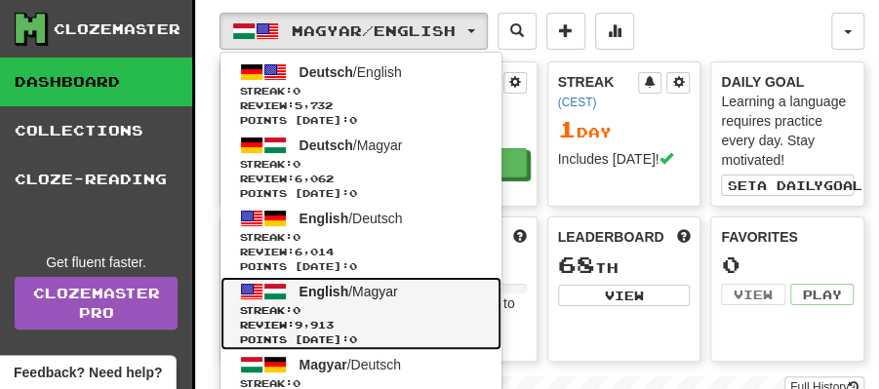
click at [355, 296] on span "English / Magyar" at bounding box center [348, 292] width 98 height 16
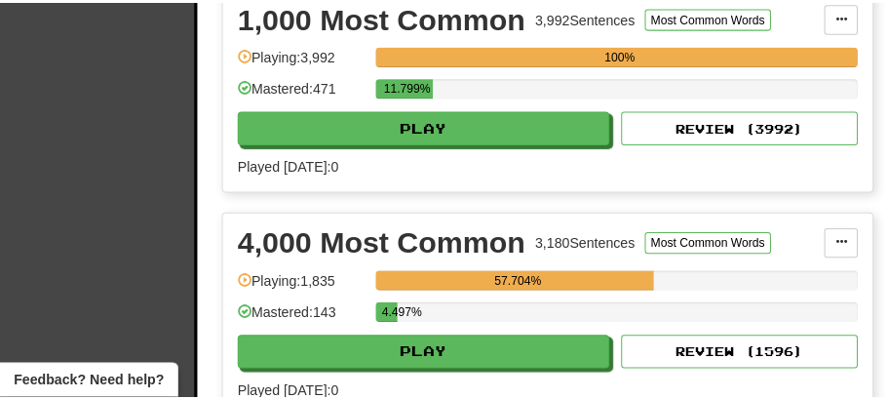
scroll to position [649, 0]
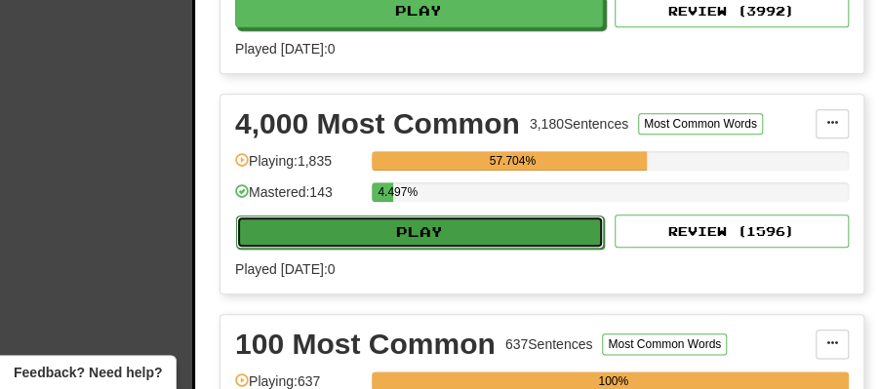
click at [447, 241] on button "Play" at bounding box center [420, 231] width 368 height 33
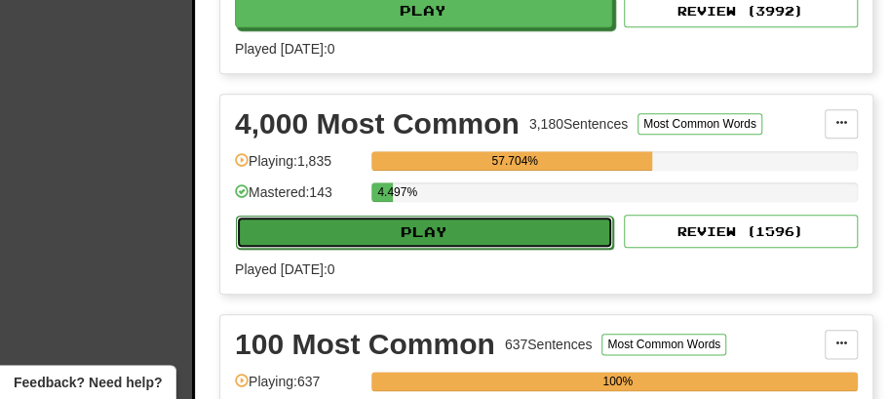
select select "**"
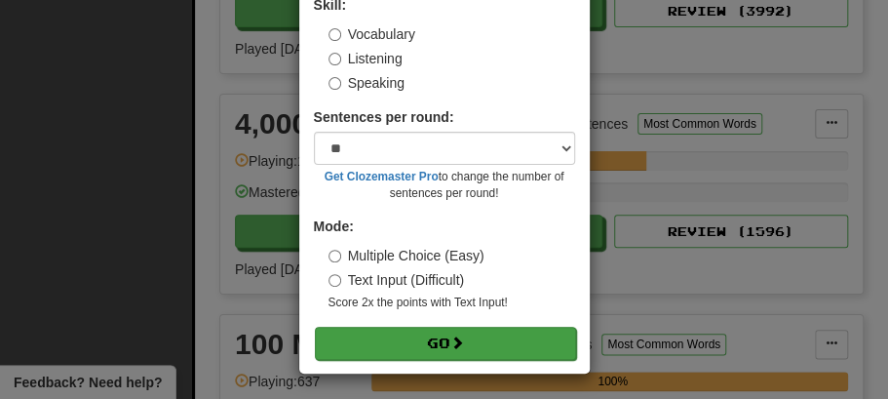
scroll to position [133, 0]
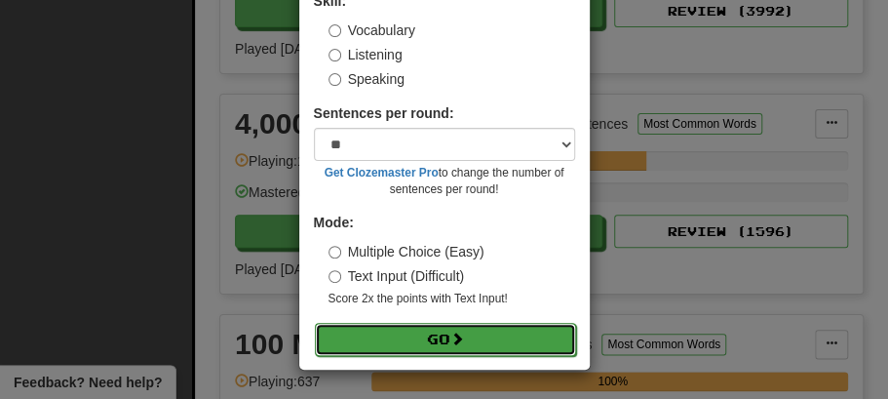
click at [443, 340] on button "Go" at bounding box center [445, 339] width 261 height 33
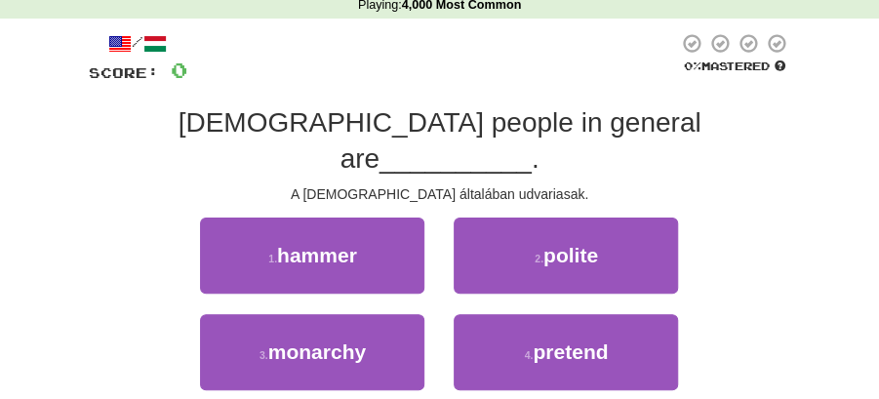
scroll to position [130, 0]
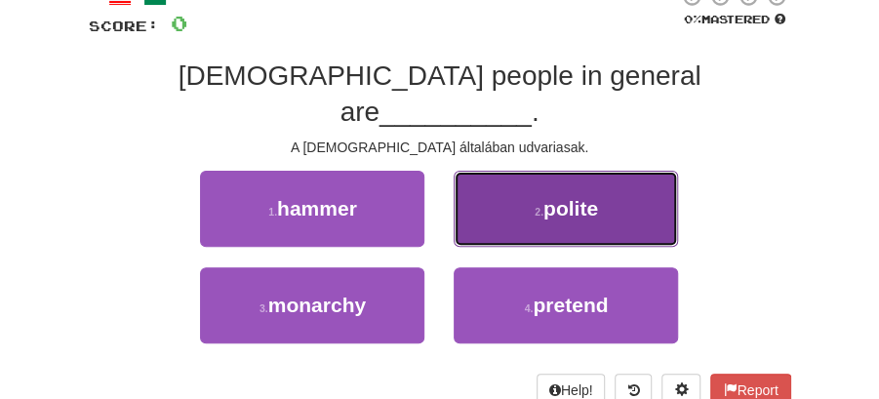
click at [556, 187] on button "2 . polite" at bounding box center [565, 209] width 224 height 76
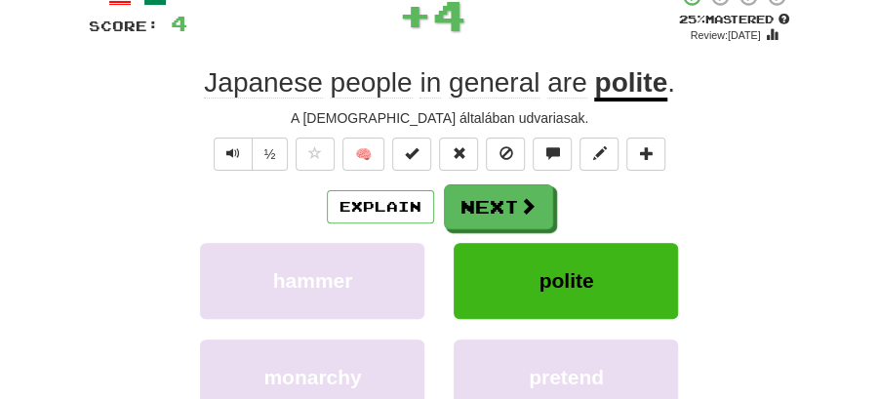
click at [503, 201] on button "Next" at bounding box center [498, 206] width 109 height 45
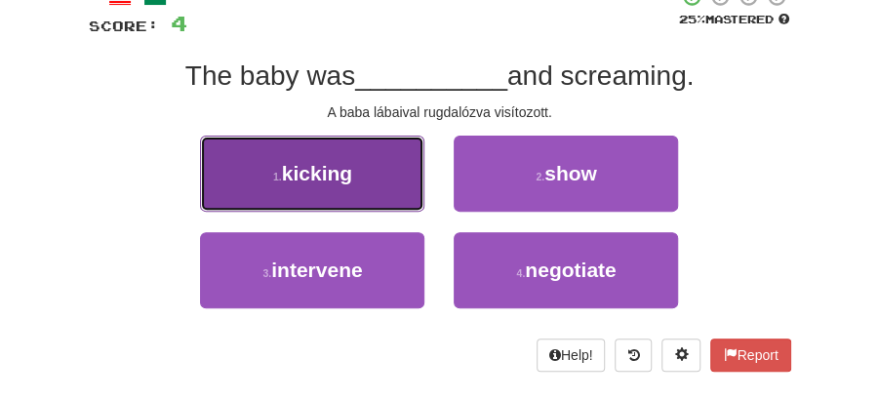
click at [360, 171] on button "1 . kicking" at bounding box center [312, 174] width 224 height 76
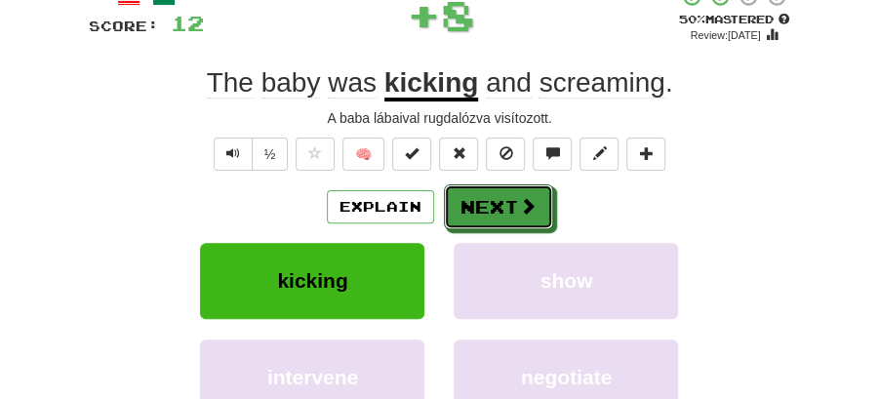
drag, startPoint x: 445, startPoint y: 182, endPoint x: 385, endPoint y: 98, distance: 103.6
click at [482, 195] on button "Next" at bounding box center [498, 206] width 109 height 45
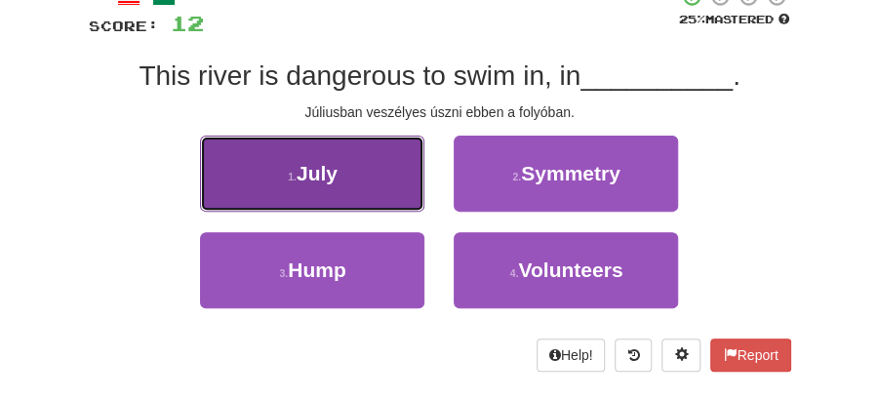
drag, startPoint x: 334, startPoint y: 176, endPoint x: 359, endPoint y: 180, distance: 24.7
click at [359, 180] on button "1 . July" at bounding box center [312, 174] width 224 height 76
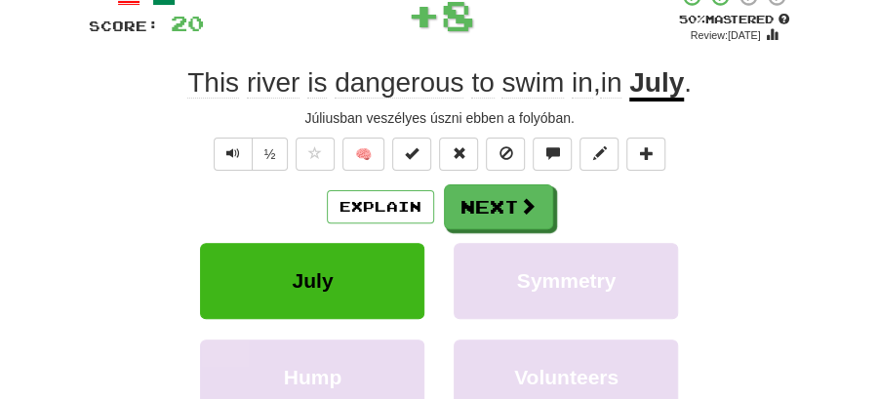
click at [513, 203] on button "Next" at bounding box center [498, 206] width 109 height 45
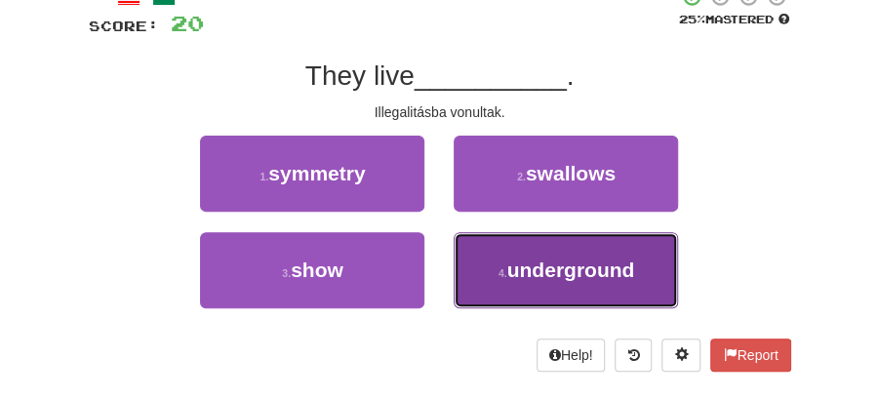
click at [539, 269] on span "underground" at bounding box center [571, 269] width 128 height 22
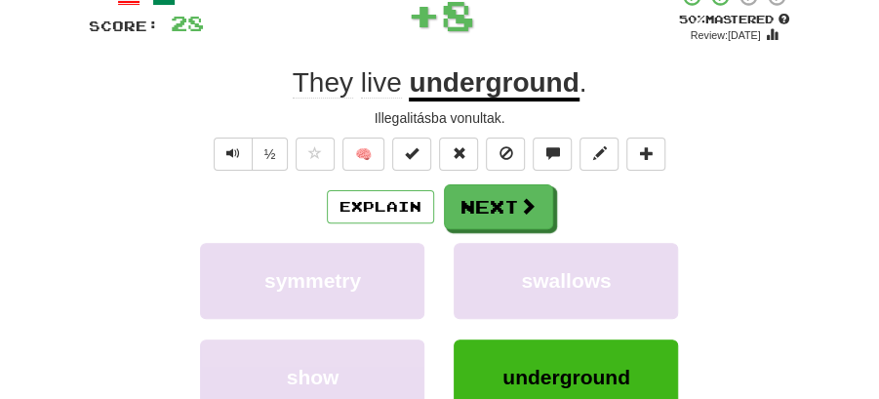
click at [507, 229] on div "Explain Next symmetry swallows show underground Learn more: symmetry swallows s…" at bounding box center [440, 324] width 702 height 281
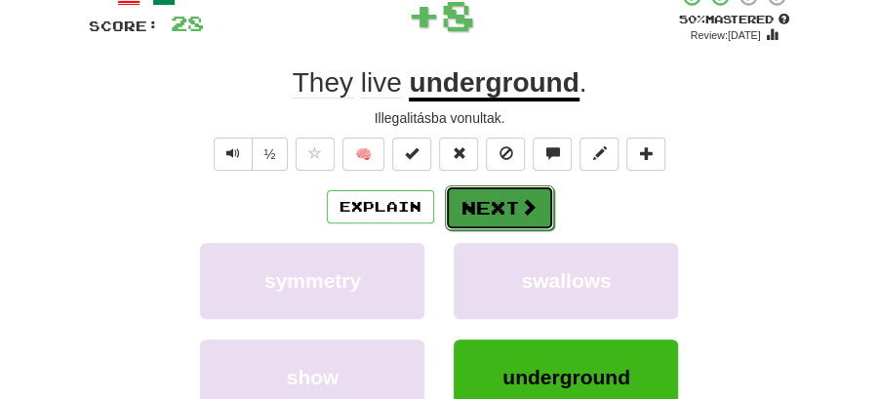
click at [482, 210] on button "Next" at bounding box center [499, 207] width 109 height 45
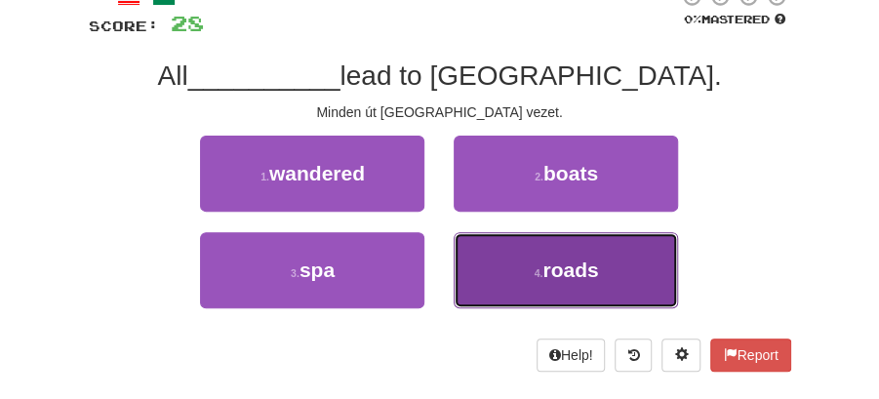
click at [552, 279] on span "roads" at bounding box center [570, 269] width 56 height 22
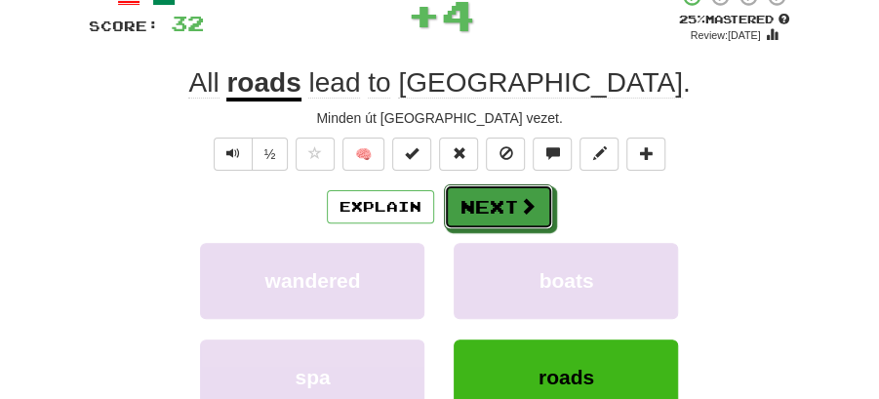
click at [486, 205] on button "Next" at bounding box center [498, 206] width 109 height 45
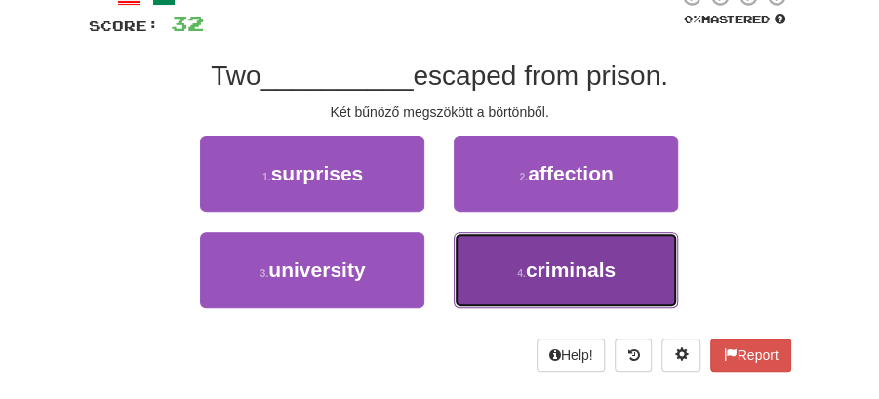
click at [586, 272] on span "criminals" at bounding box center [571, 269] width 90 height 22
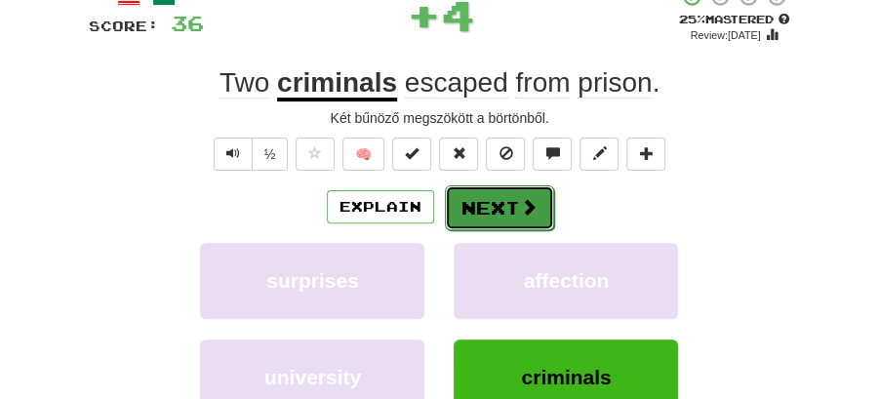
click at [484, 207] on button "Next" at bounding box center [499, 207] width 109 height 45
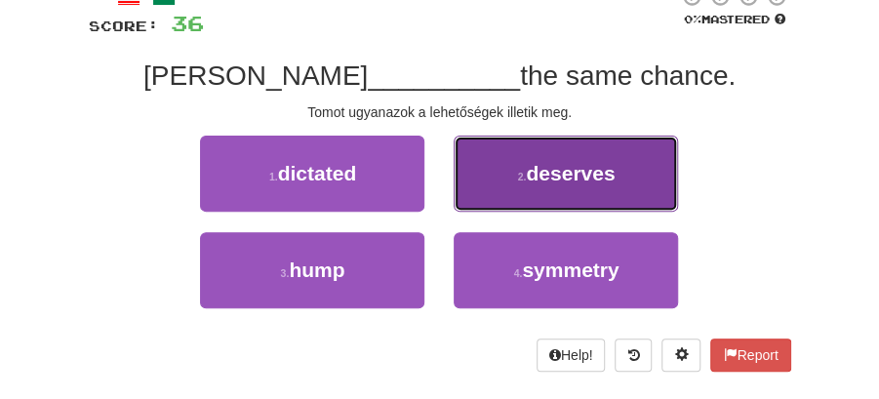
click at [559, 179] on span "deserves" at bounding box center [570, 173] width 89 height 22
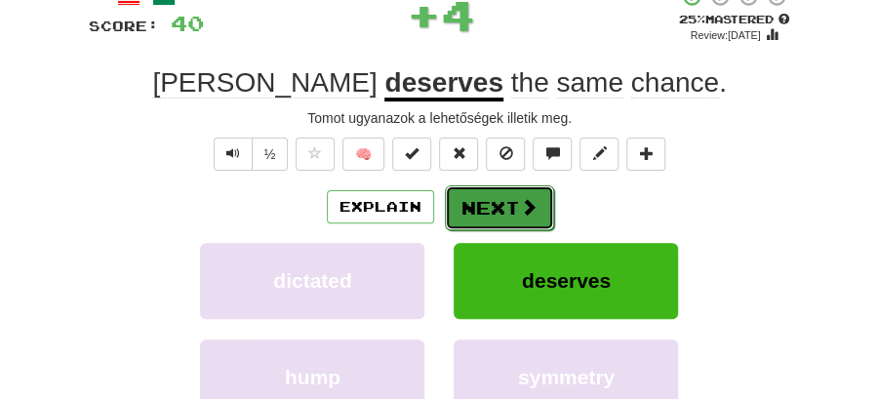
click at [525, 191] on button "Next" at bounding box center [499, 207] width 109 height 45
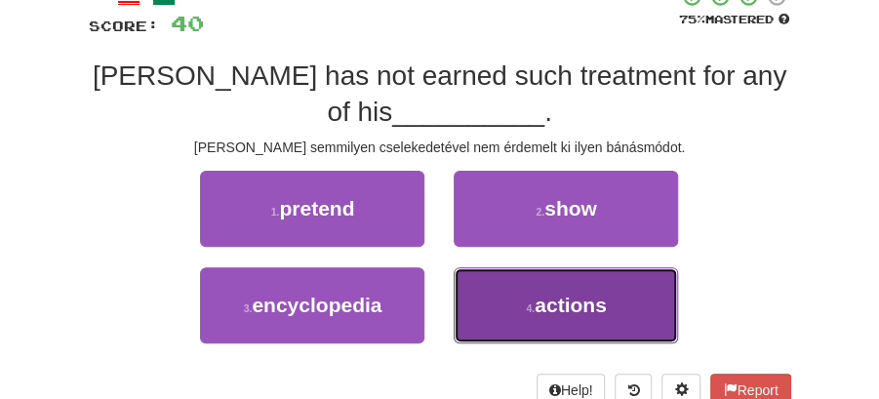
click at [562, 284] on button "4 . actions" at bounding box center [565, 305] width 224 height 76
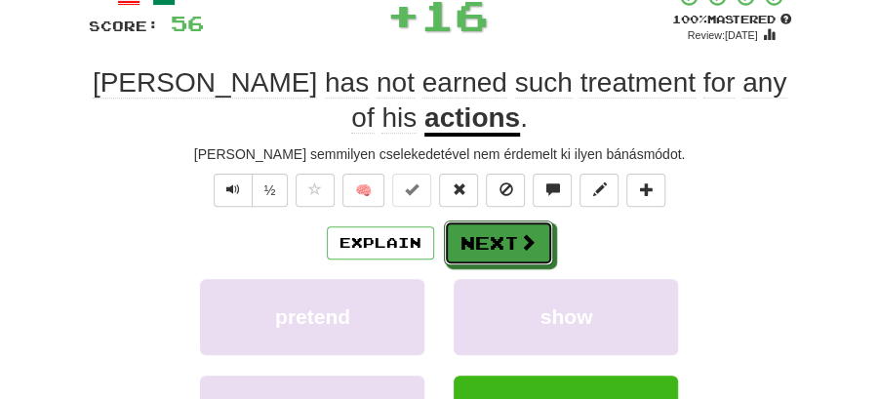
click at [503, 234] on button "Next" at bounding box center [498, 242] width 109 height 45
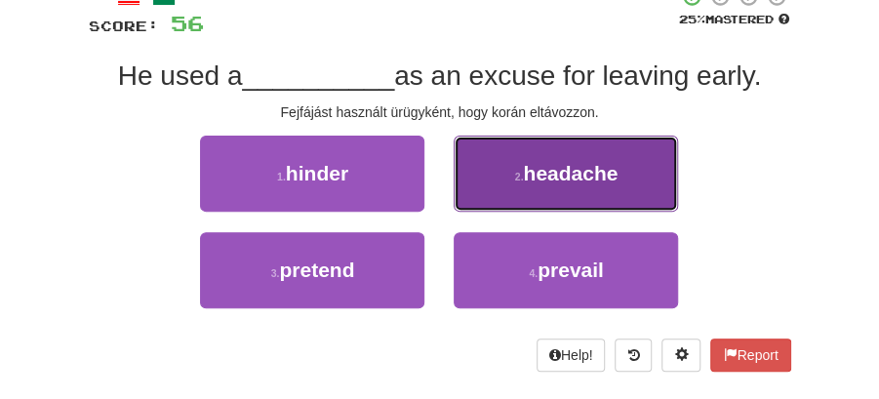
click at [587, 184] on button "2 . headache" at bounding box center [565, 174] width 224 height 76
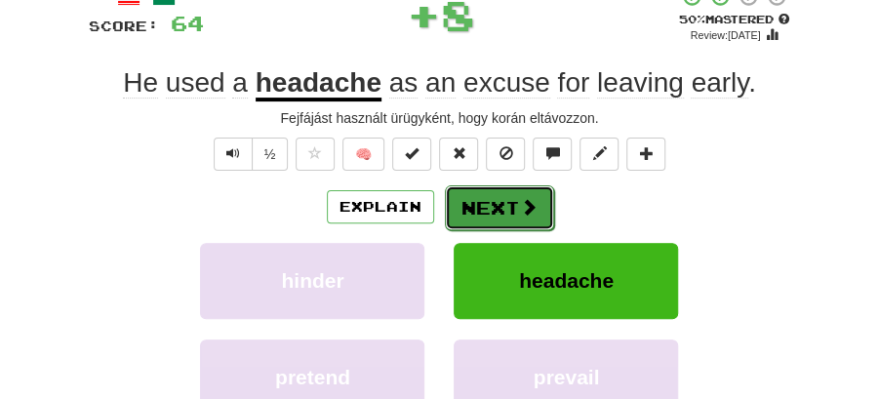
click at [511, 202] on button "Next" at bounding box center [499, 207] width 109 height 45
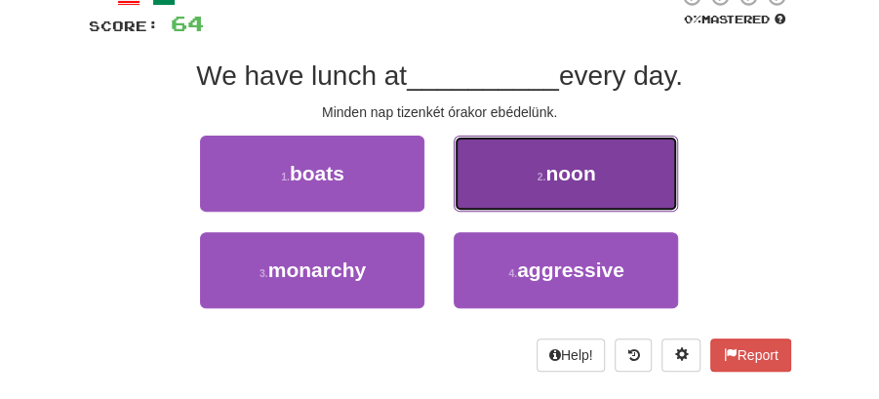
drag, startPoint x: 551, startPoint y: 165, endPoint x: 546, endPoint y: 182, distance: 18.2
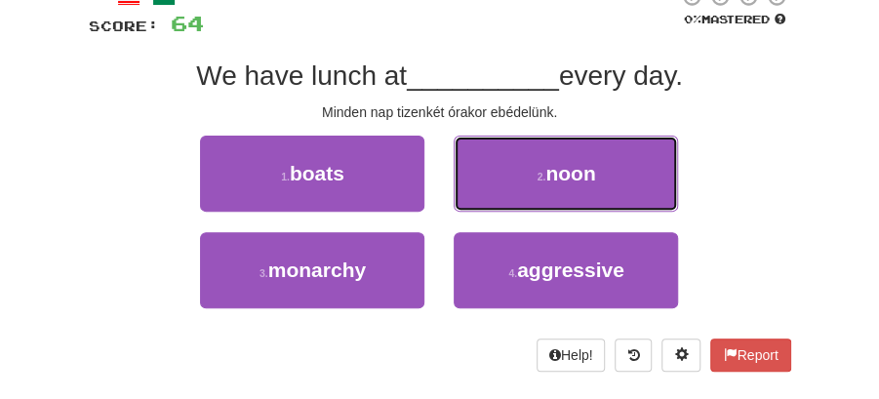
click at [552, 166] on span "noon" at bounding box center [570, 173] width 50 height 22
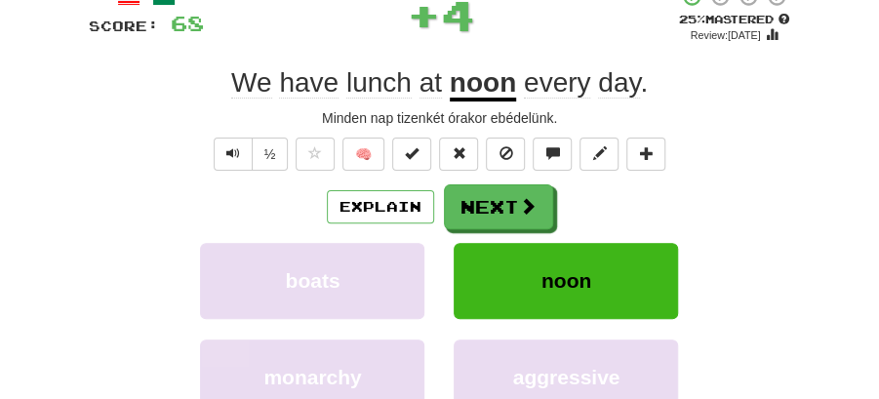
click at [541, 189] on button "Next" at bounding box center [498, 206] width 109 height 45
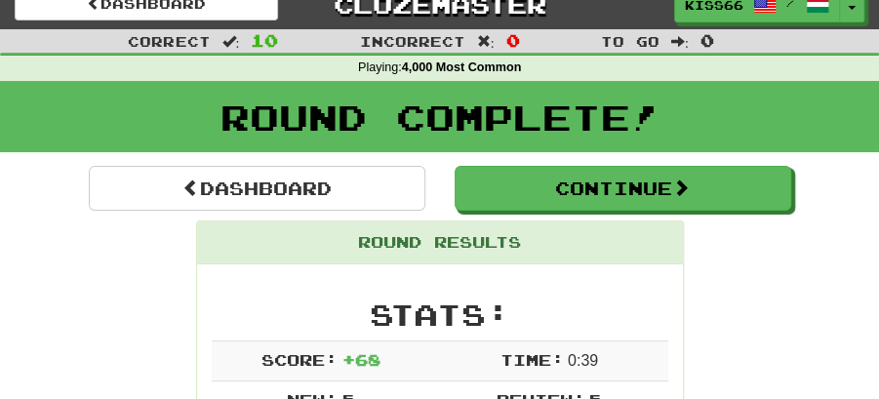
scroll to position [0, 0]
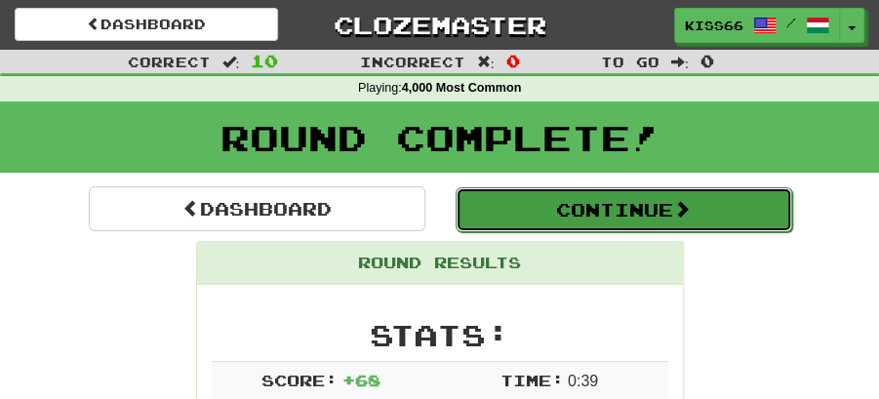
click at [630, 206] on button "Continue" at bounding box center [623, 209] width 336 height 45
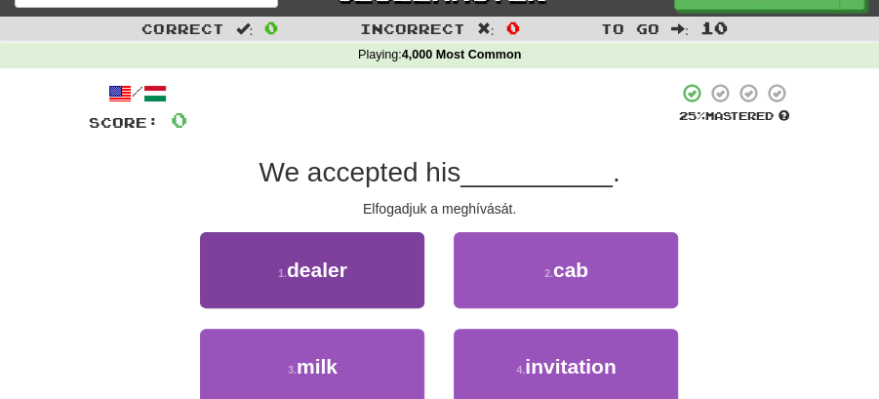
scroll to position [64, 0]
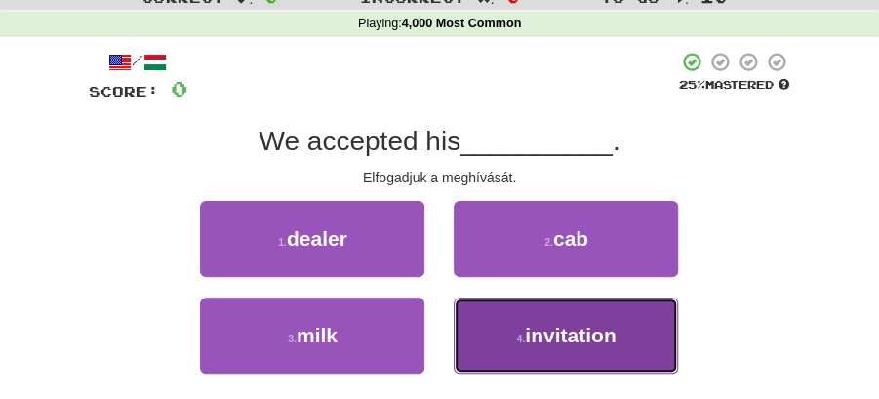
click at [528, 332] on span "invitation" at bounding box center [570, 335] width 91 height 22
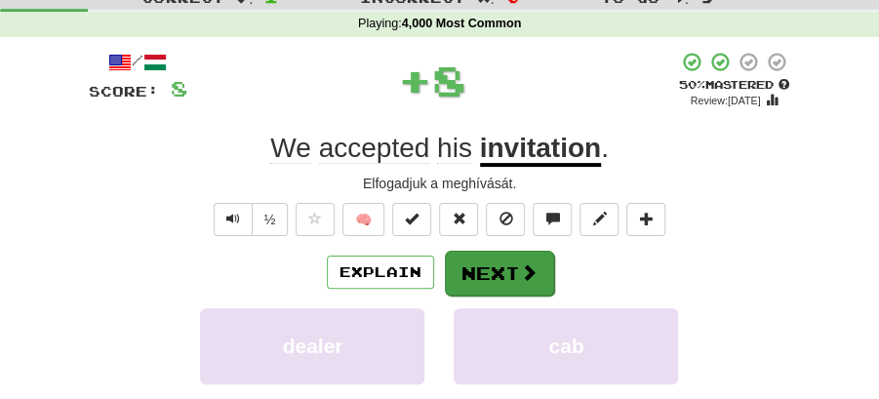
drag, startPoint x: 493, startPoint y: 244, endPoint x: 495, endPoint y: 274, distance: 30.3
click at [495, 274] on div "/ Score: 8 + 8 50 % Mastered Review: 2025-08-27 We accepted his invitation . El…" at bounding box center [440, 328] width 702 height 555
click at [495, 274] on button "Next" at bounding box center [499, 273] width 109 height 45
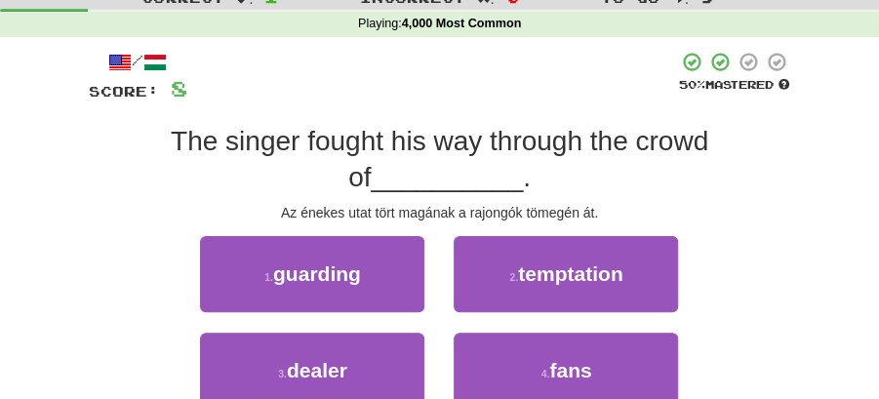
scroll to position [195, 0]
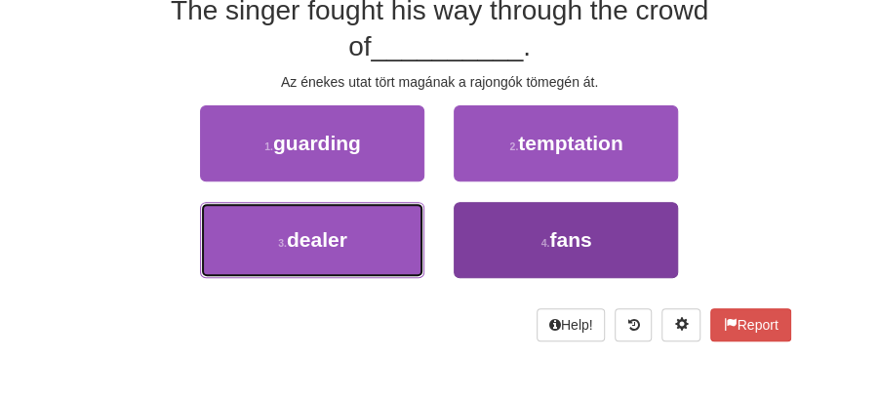
drag, startPoint x: 377, startPoint y: 244, endPoint x: 580, endPoint y: 254, distance: 203.0
click at [583, 259] on div "3 . dealer 4 . fans" at bounding box center [439, 250] width 761 height 97
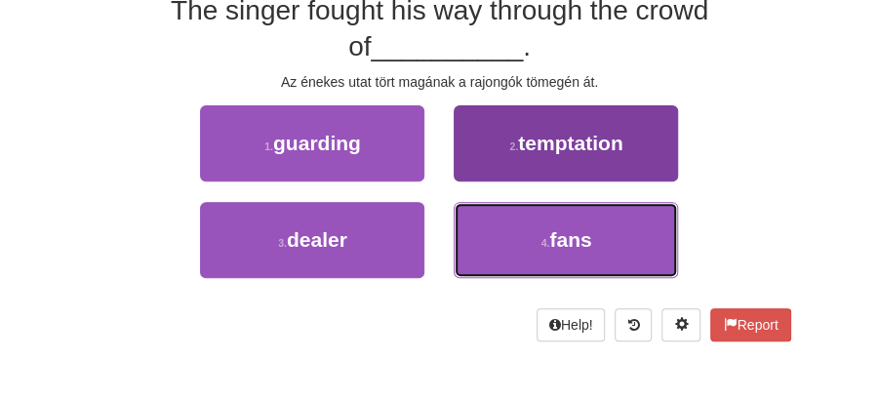
drag, startPoint x: 573, startPoint y: 246, endPoint x: 525, endPoint y: 217, distance: 56.4
click at [568, 243] on span "fans" at bounding box center [570, 239] width 42 height 22
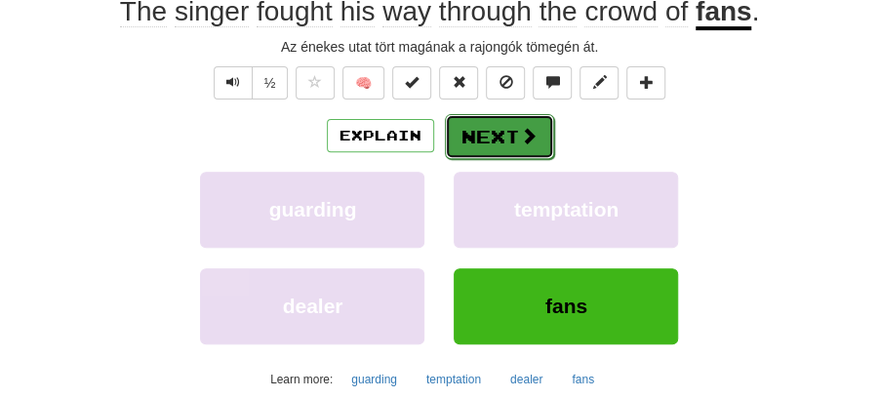
click at [488, 133] on button "Next" at bounding box center [499, 136] width 109 height 45
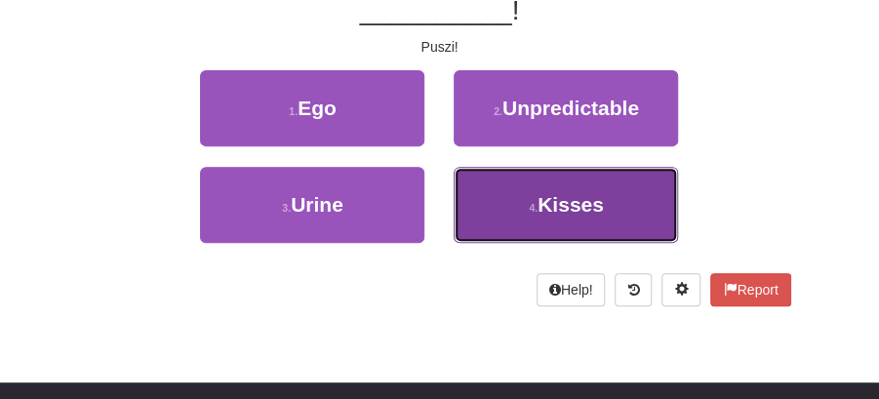
click at [525, 213] on button "4 . Kisses" at bounding box center [565, 205] width 224 height 76
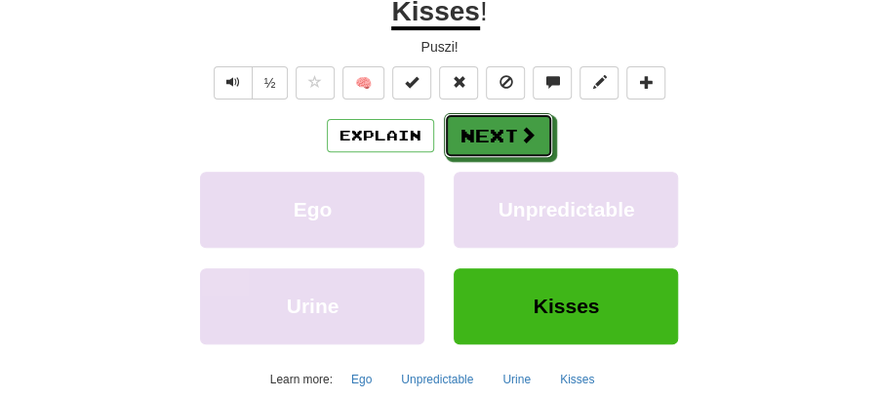
click at [515, 126] on button "Next" at bounding box center [498, 135] width 109 height 45
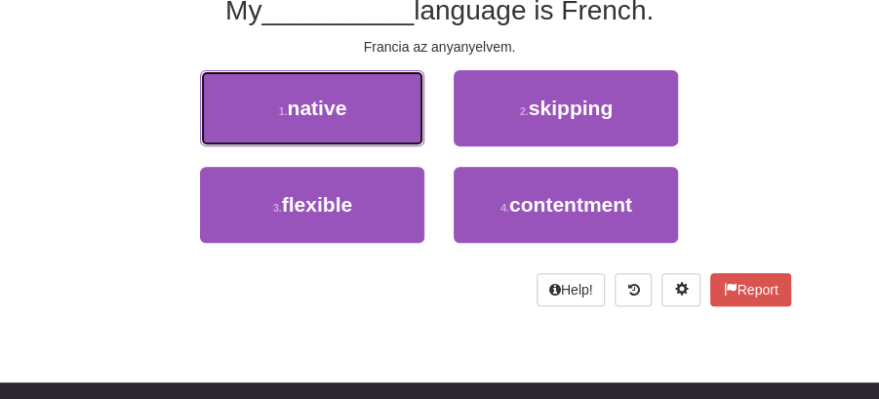
drag, startPoint x: 343, startPoint y: 98, endPoint x: 408, endPoint y: 110, distance: 65.6
click at [359, 100] on button "1 . native" at bounding box center [312, 108] width 224 height 76
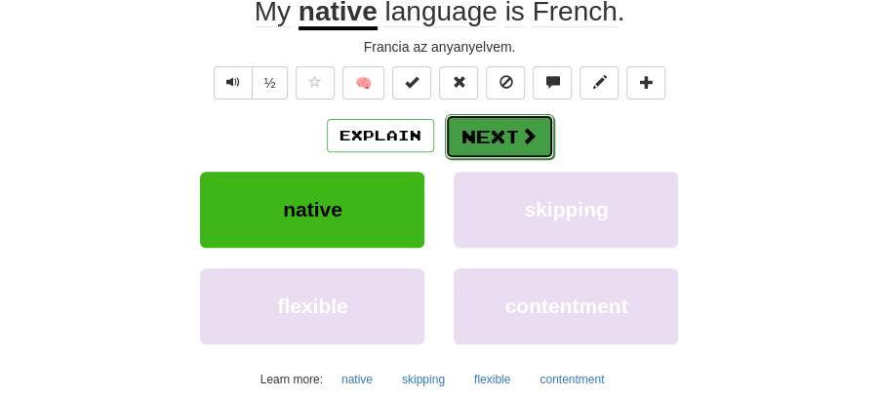
click at [495, 125] on button "Next" at bounding box center [499, 136] width 109 height 45
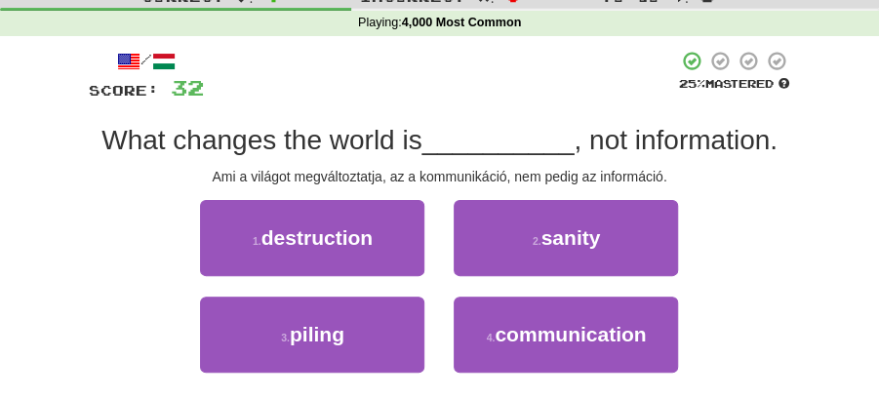
scroll to position [64, 0]
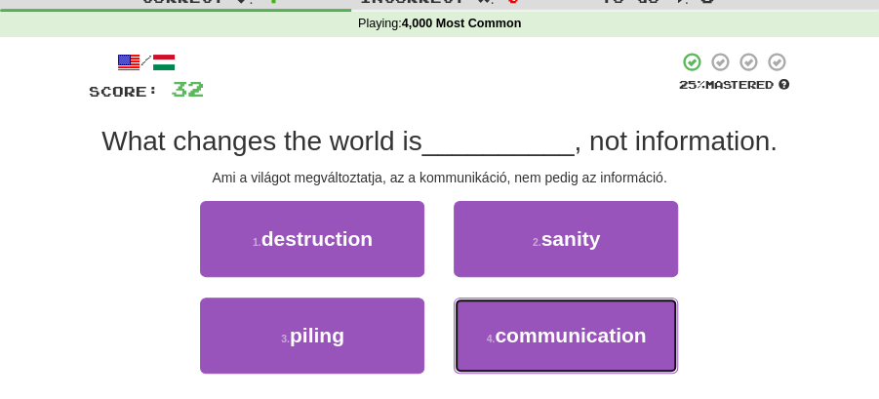
drag, startPoint x: 542, startPoint y: 328, endPoint x: 524, endPoint y: 270, distance: 60.4
click at [542, 326] on span "communication" at bounding box center [569, 335] width 151 height 22
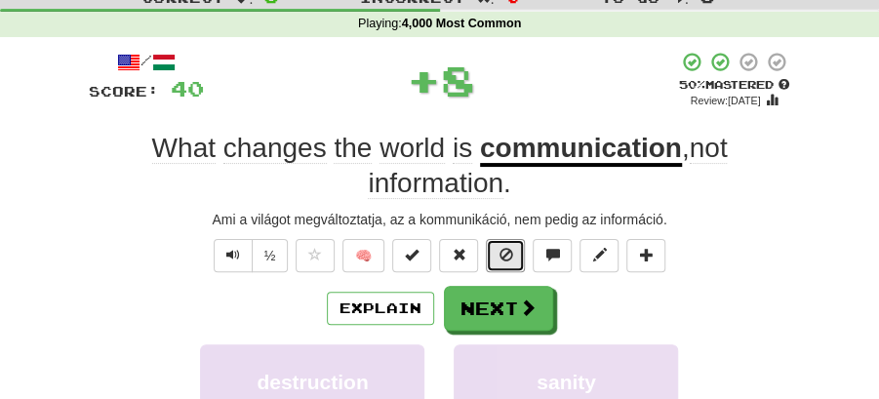
drag, startPoint x: 511, startPoint y: 255, endPoint x: 613, endPoint y: 315, distance: 118.4
click at [674, 335] on div "/ Score: 40 + 8 50 % Mastered Review: 2025-08-27 What changes the world is comm…" at bounding box center [440, 346] width 702 height 590
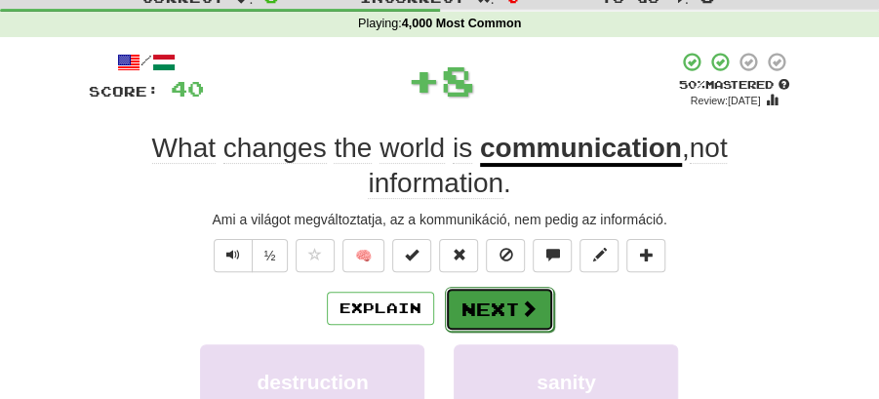
click at [520, 312] on span at bounding box center [529, 308] width 18 height 18
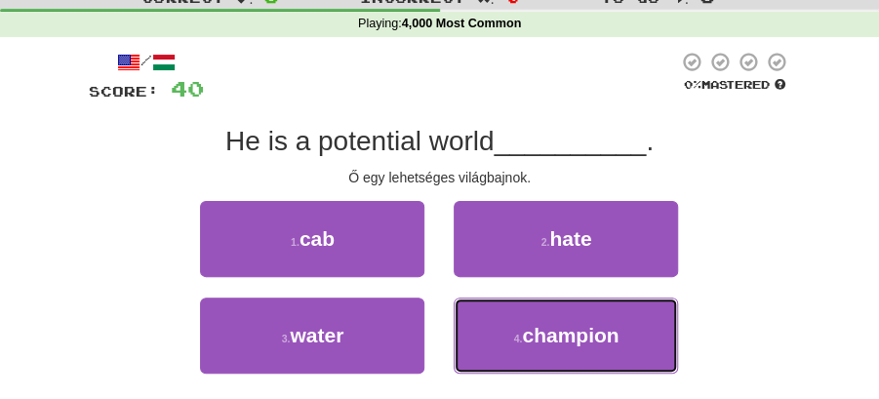
drag, startPoint x: 516, startPoint y: 339, endPoint x: 489, endPoint y: 247, distance: 96.3
click at [517, 318] on button "4 . champion" at bounding box center [565, 335] width 224 height 76
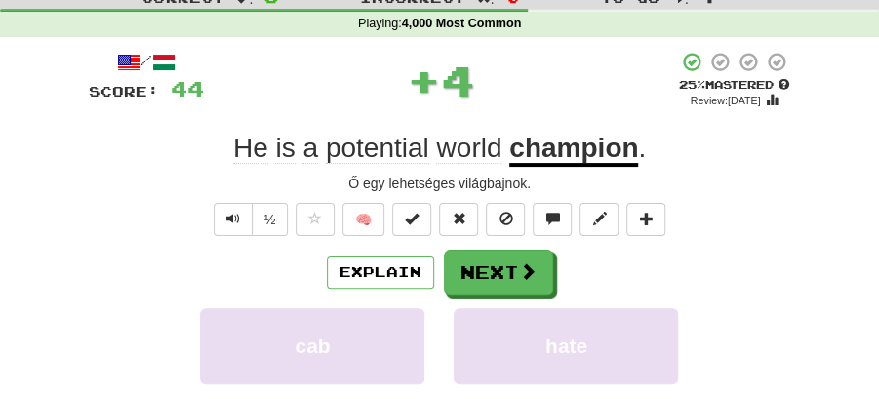
click at [489, 248] on div "/ Score: 44 + 4 25 % Mastered Review: 2025-08-18 He is a potential world champi…" at bounding box center [440, 328] width 702 height 555
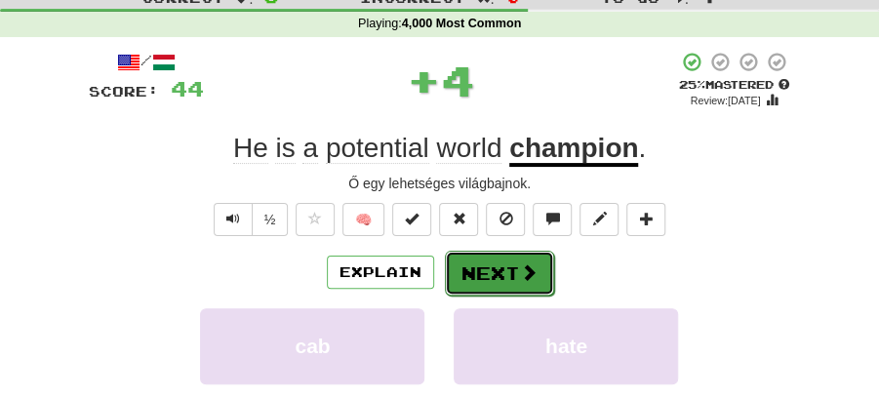
click at [488, 257] on button "Next" at bounding box center [499, 273] width 109 height 45
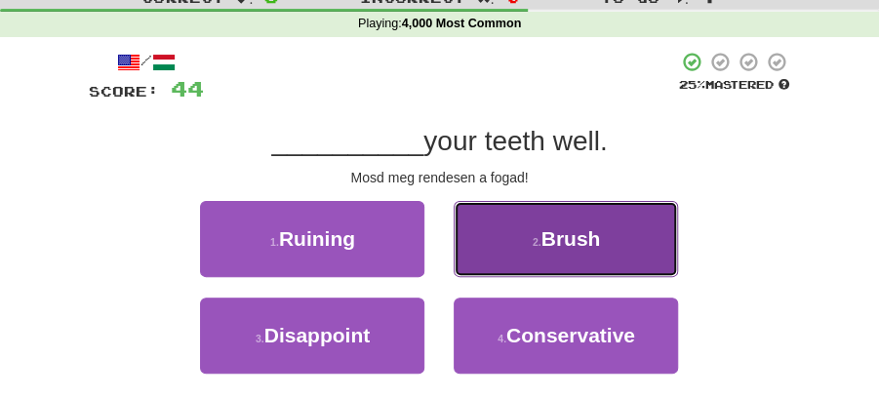
click at [597, 242] on span "Brush" at bounding box center [570, 238] width 59 height 22
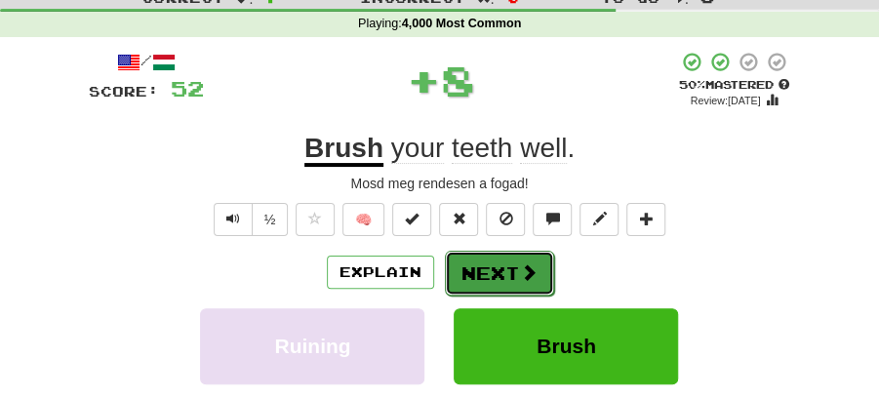
click at [527, 251] on button "Next" at bounding box center [499, 273] width 109 height 45
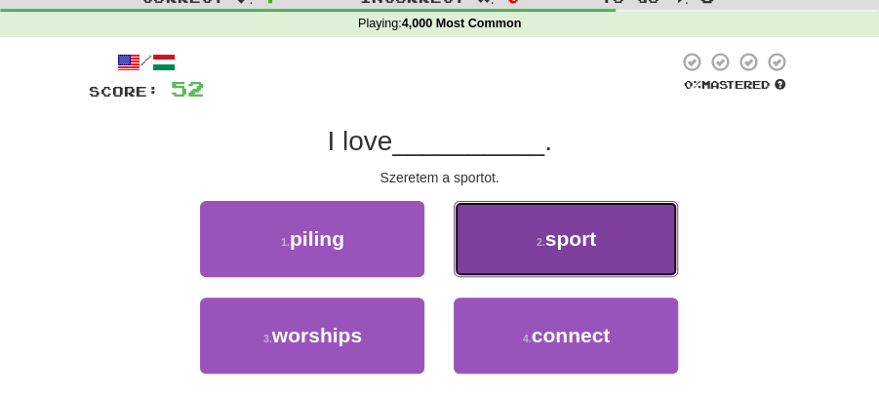
click at [517, 236] on button "2 . sport" at bounding box center [565, 239] width 224 height 76
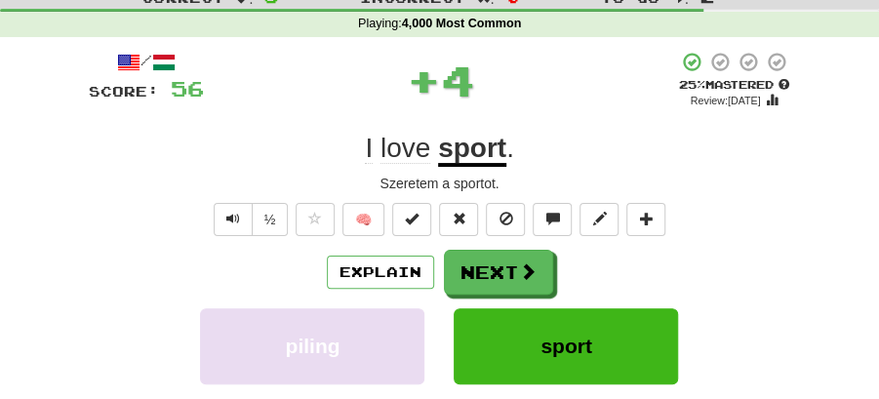
click at [489, 263] on button "Next" at bounding box center [498, 272] width 109 height 45
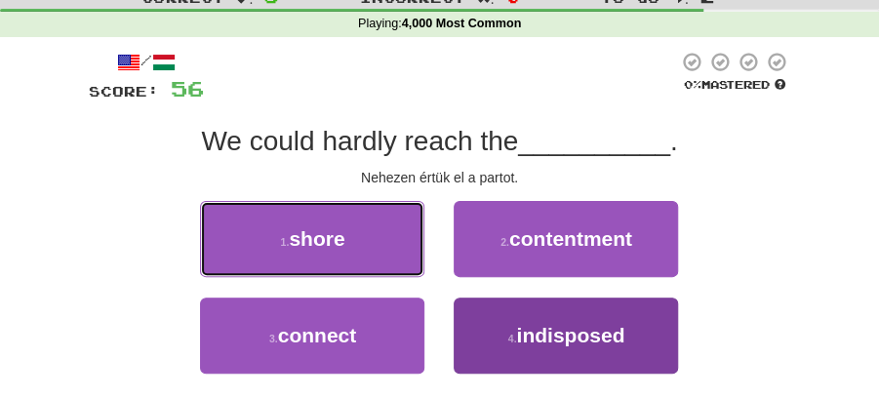
drag, startPoint x: 304, startPoint y: 253, endPoint x: 459, endPoint y: 365, distance: 191.3
click at [425, 374] on div "1 . shore 2 . contentment 3 . connect 4 . indisposed" at bounding box center [439, 297] width 731 height 193
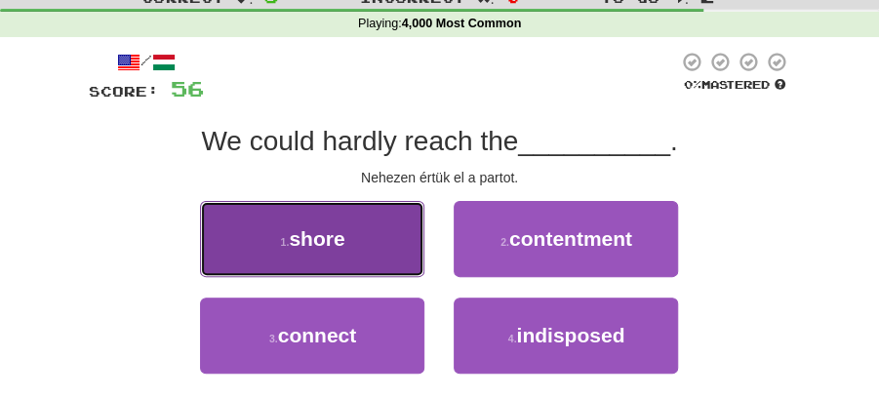
drag, startPoint x: 390, startPoint y: 239, endPoint x: 396, endPoint y: 248, distance: 10.5
click at [396, 248] on button "1 . shore" at bounding box center [312, 239] width 224 height 76
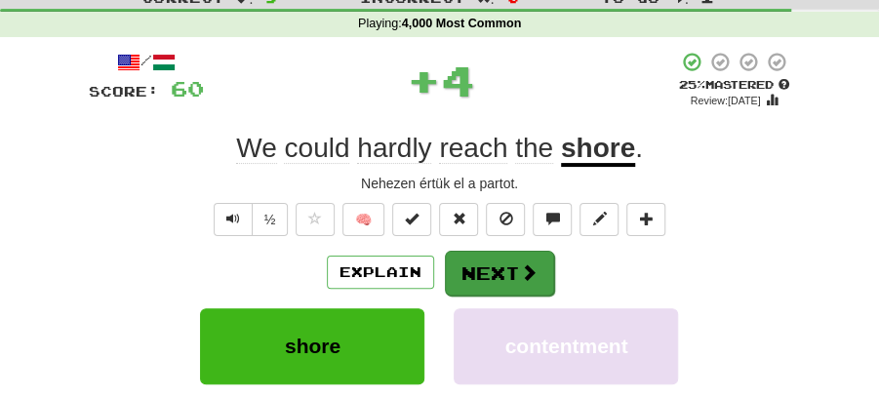
click at [484, 273] on button "Next" at bounding box center [499, 273] width 109 height 45
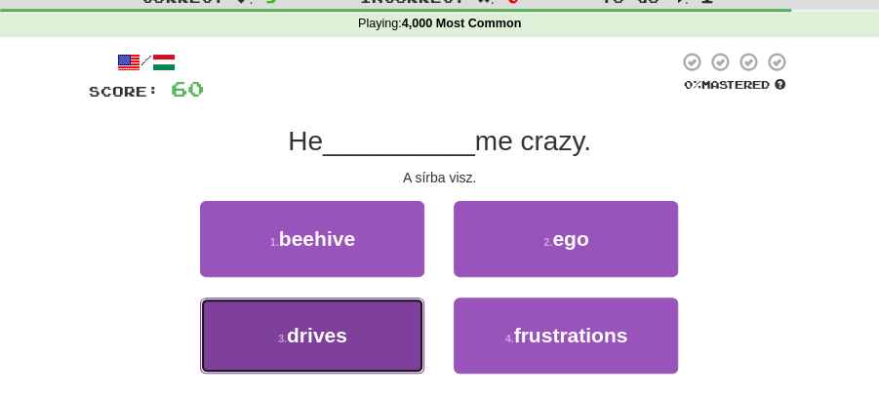
click at [392, 328] on button "3 . drives" at bounding box center [312, 335] width 224 height 76
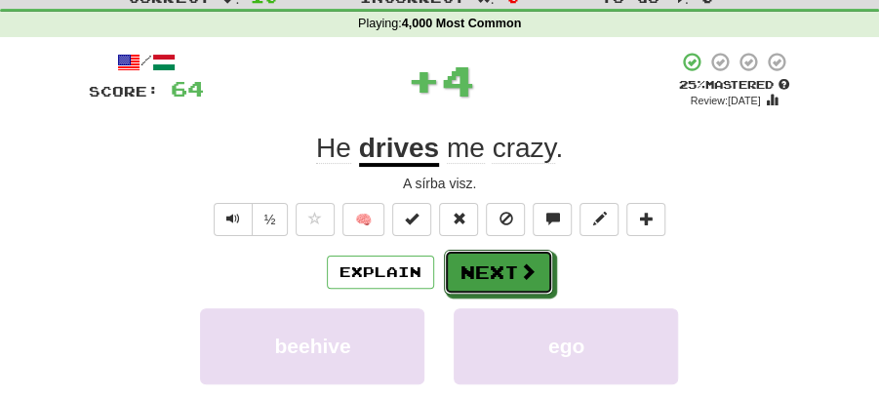
click at [473, 270] on button "Next" at bounding box center [498, 272] width 109 height 45
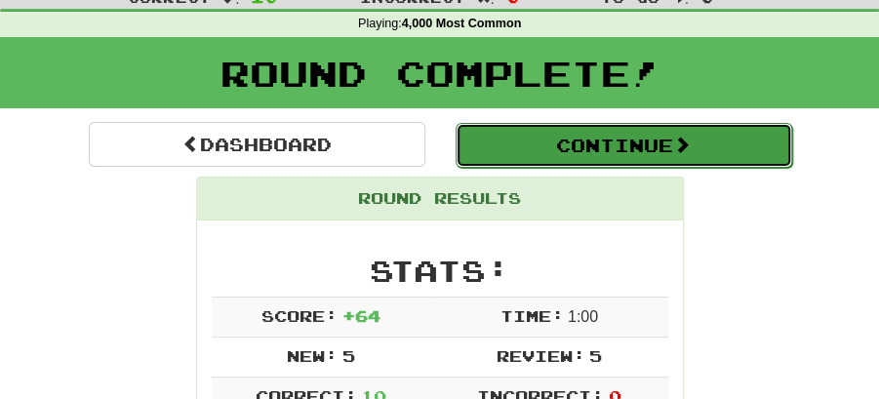
click at [466, 142] on button "Continue" at bounding box center [623, 145] width 336 height 45
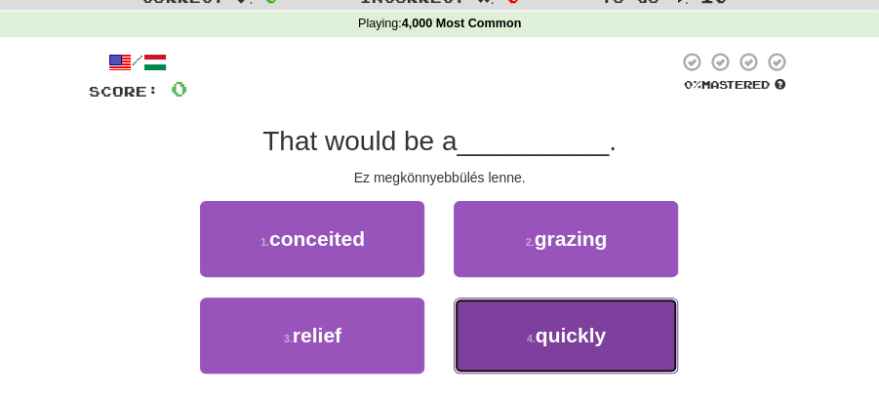
click at [550, 337] on span "quickly" at bounding box center [570, 335] width 70 height 22
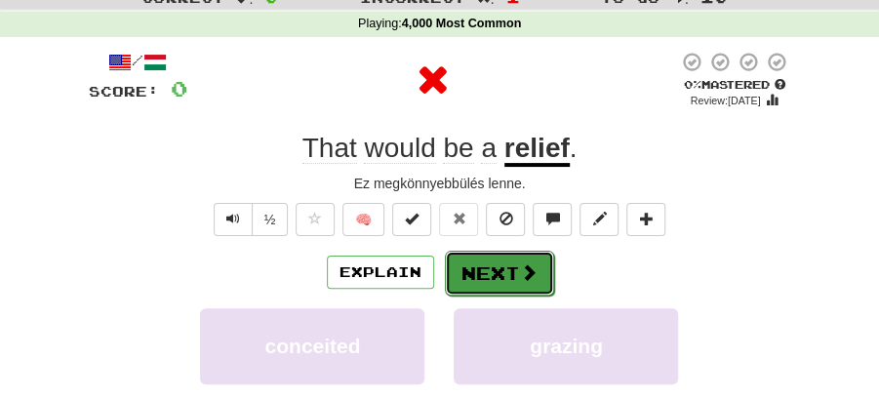
click at [491, 257] on button "Next" at bounding box center [499, 273] width 109 height 45
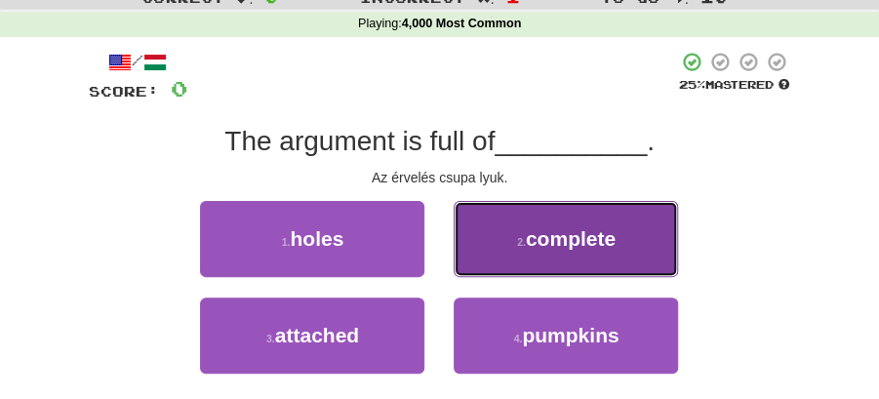
click at [560, 238] on span "complete" at bounding box center [571, 238] width 90 height 22
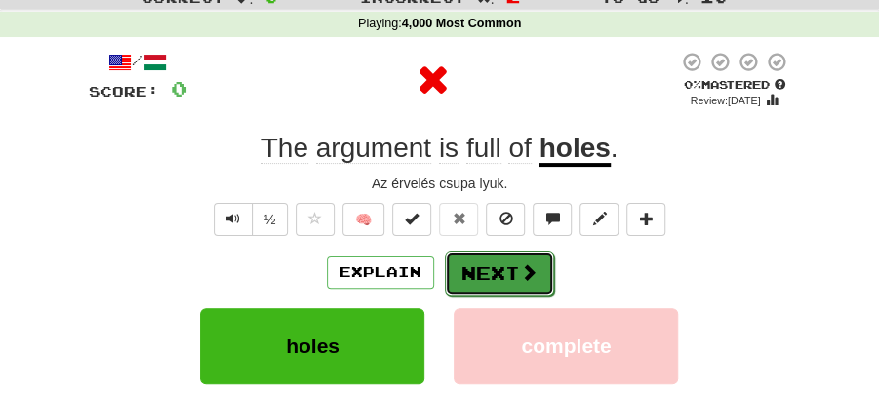
click at [527, 254] on button "Next" at bounding box center [499, 273] width 109 height 45
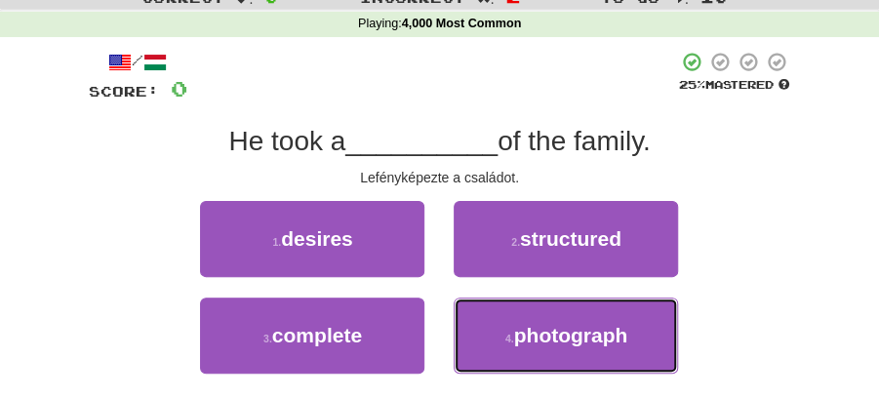
drag, startPoint x: 580, startPoint y: 349, endPoint x: 547, endPoint y: 293, distance: 65.6
click at [579, 345] on button "4 . photograph" at bounding box center [565, 335] width 224 height 76
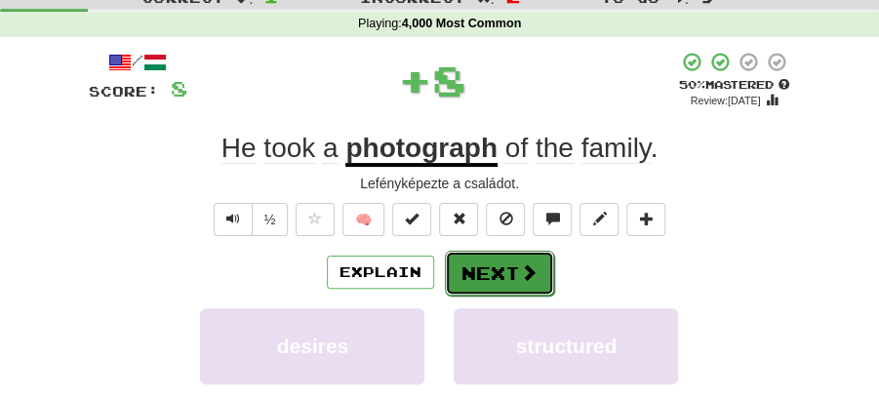
click at [530, 271] on span at bounding box center [529, 272] width 18 height 18
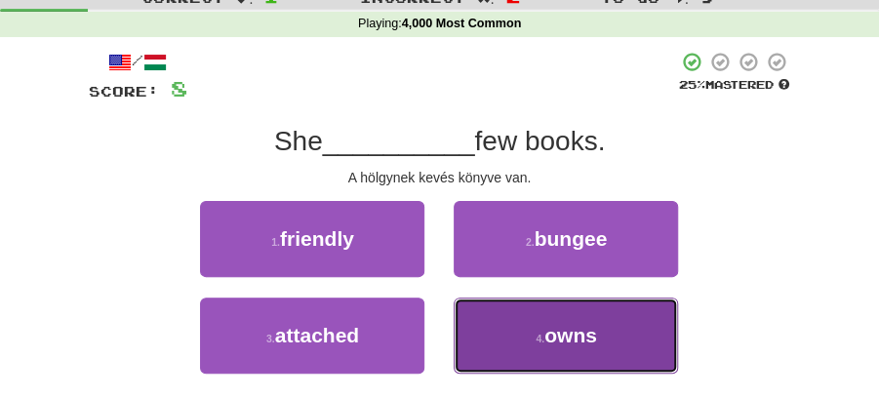
click at [553, 332] on span "owns" at bounding box center [570, 335] width 53 height 22
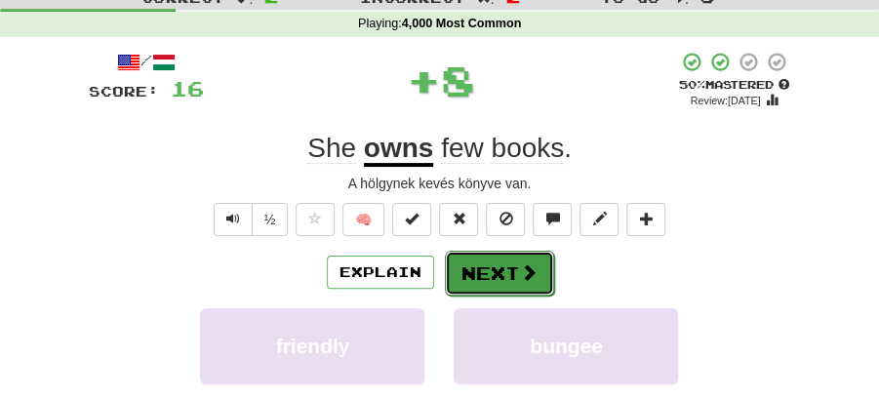
click at [476, 275] on button "Next" at bounding box center [499, 273] width 109 height 45
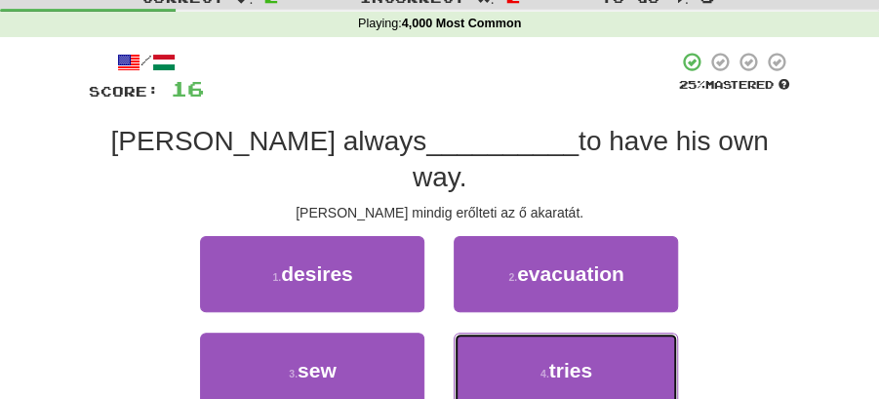
drag, startPoint x: 532, startPoint y: 332, endPoint x: 530, endPoint y: 300, distance: 32.2
click at [534, 332] on button "4 . tries" at bounding box center [565, 370] width 224 height 76
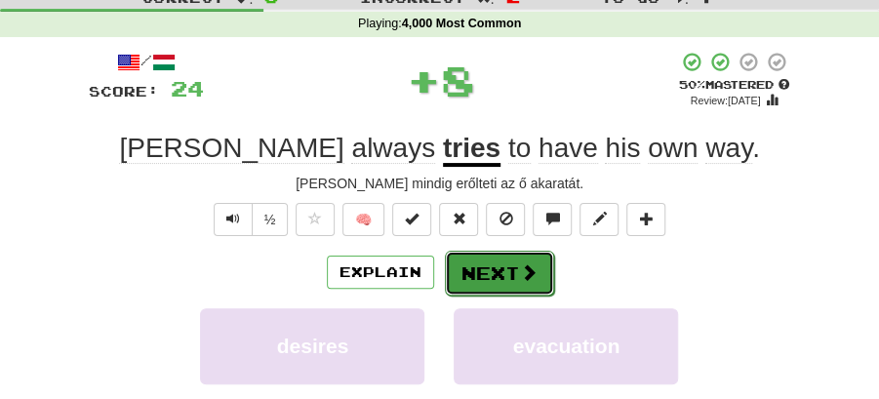
click at [505, 254] on button "Next" at bounding box center [499, 273] width 109 height 45
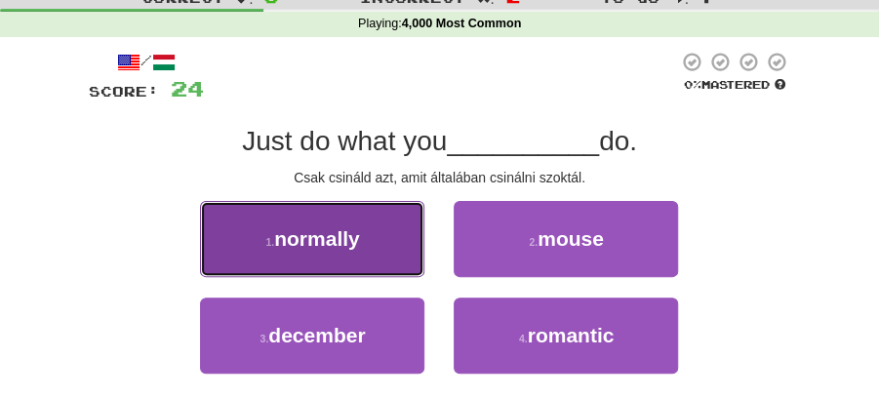
drag, startPoint x: 383, startPoint y: 246, endPoint x: 393, endPoint y: 247, distance: 9.8
click at [393, 247] on button "1 . normally" at bounding box center [312, 239] width 224 height 76
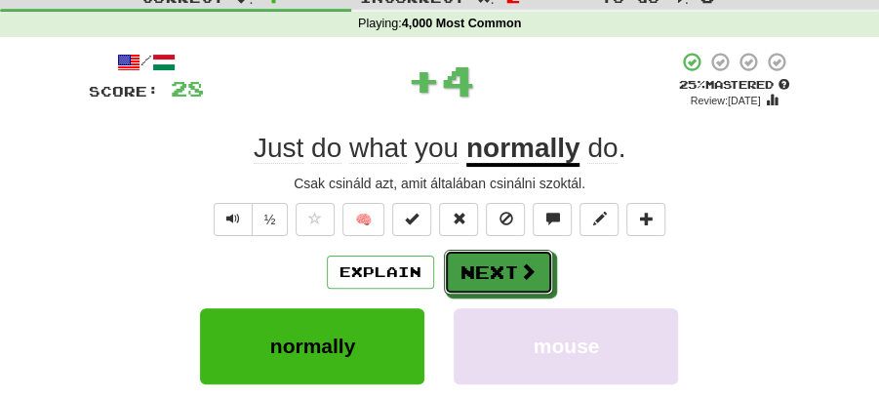
click at [499, 257] on button "Next" at bounding box center [498, 272] width 109 height 45
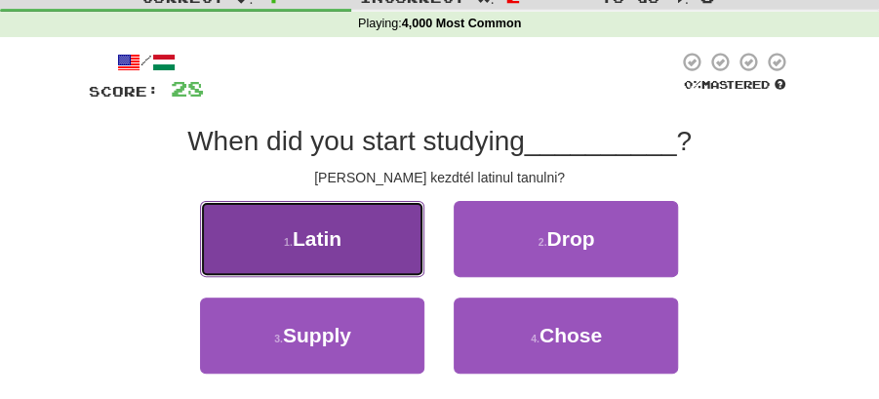
click at [396, 248] on button "1 . Latin" at bounding box center [312, 239] width 224 height 76
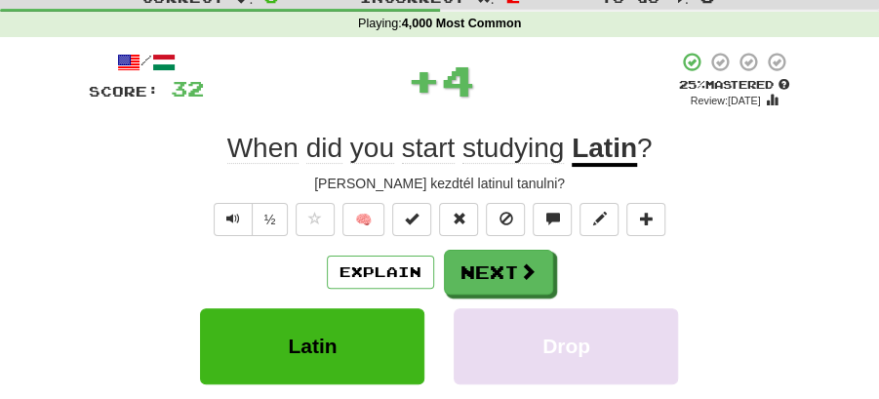
click at [473, 261] on button "Next" at bounding box center [498, 272] width 109 height 45
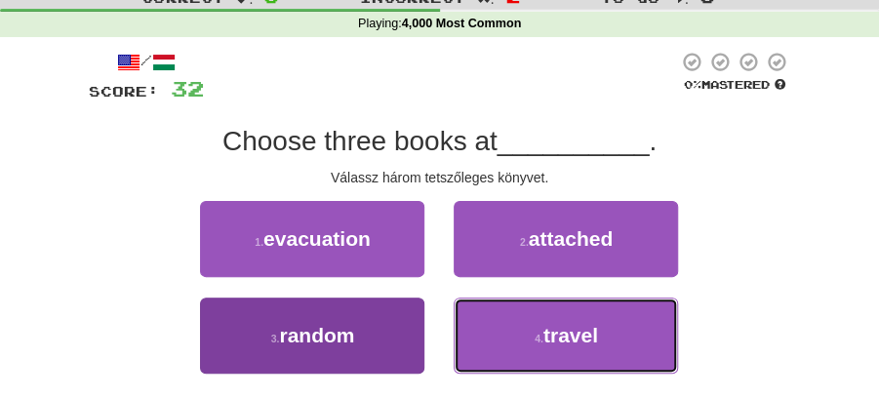
drag, startPoint x: 567, startPoint y: 332, endPoint x: 380, endPoint y: 338, distance: 187.3
click at [380, 338] on div "3 . random 4 . travel" at bounding box center [439, 345] width 761 height 97
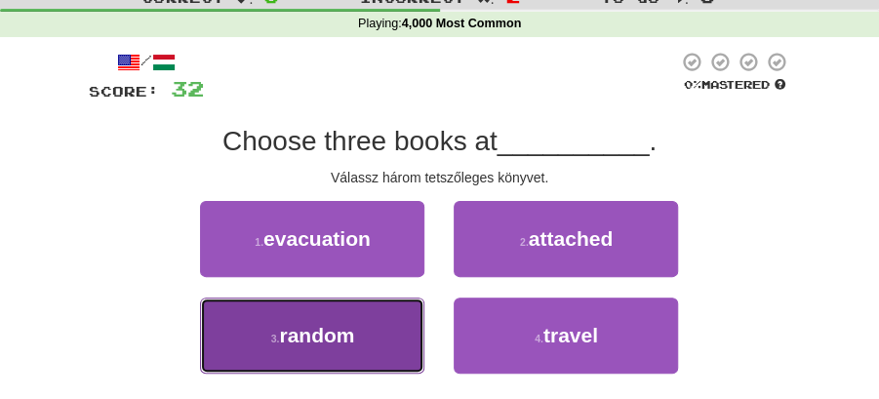
click at [376, 334] on button "3 . random" at bounding box center [312, 335] width 224 height 76
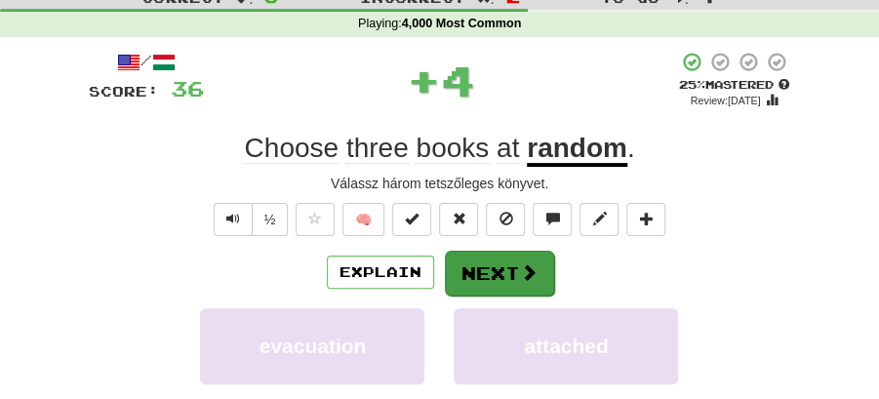
click at [472, 250] on div "/ Score: 36 + 4 25 % Mastered Review: 2025-08-18 Choose three books at random .…" at bounding box center [440, 328] width 702 height 555
click at [473, 255] on button "Next" at bounding box center [499, 273] width 109 height 45
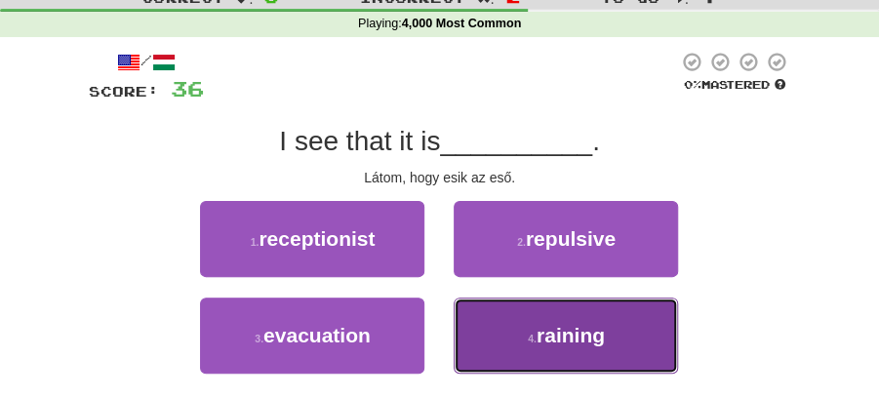
drag, startPoint x: 585, startPoint y: 337, endPoint x: 535, endPoint y: 293, distance: 67.0
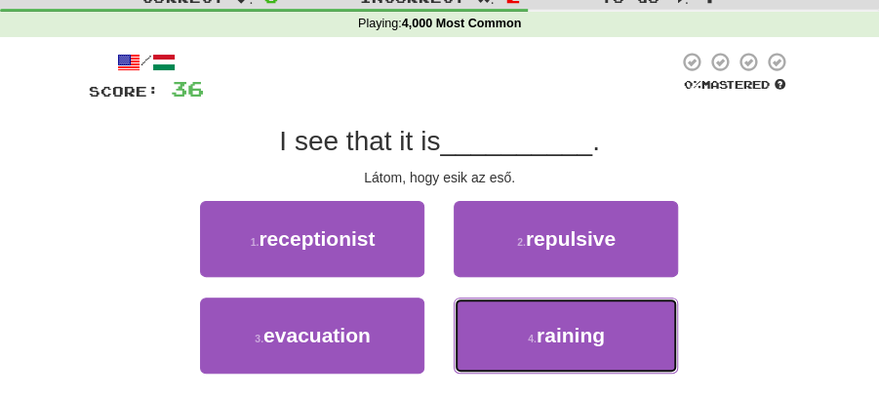
click at [583, 335] on span "raining" at bounding box center [570, 335] width 68 height 22
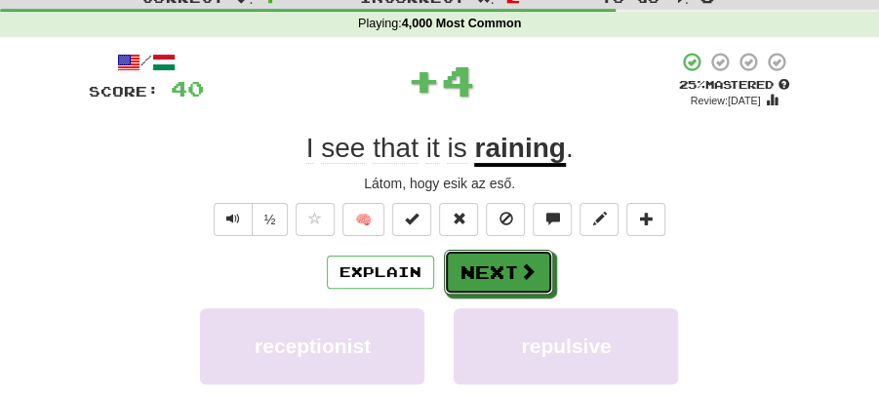
click at [523, 281] on button "Next" at bounding box center [498, 272] width 109 height 45
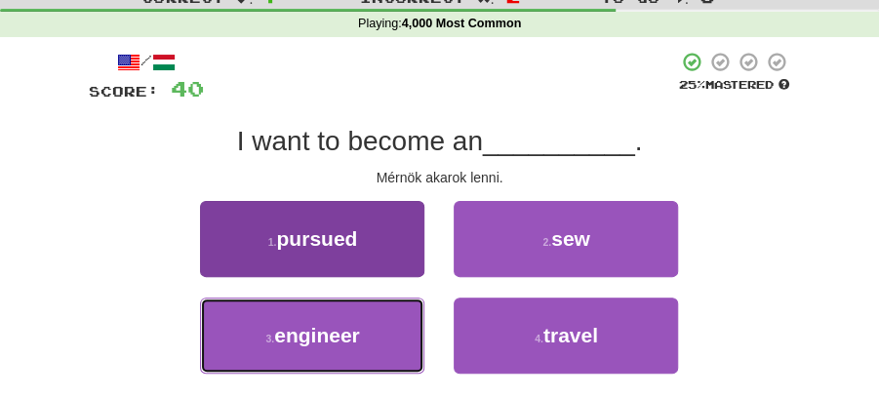
click at [378, 324] on button "3 . engineer" at bounding box center [312, 335] width 224 height 76
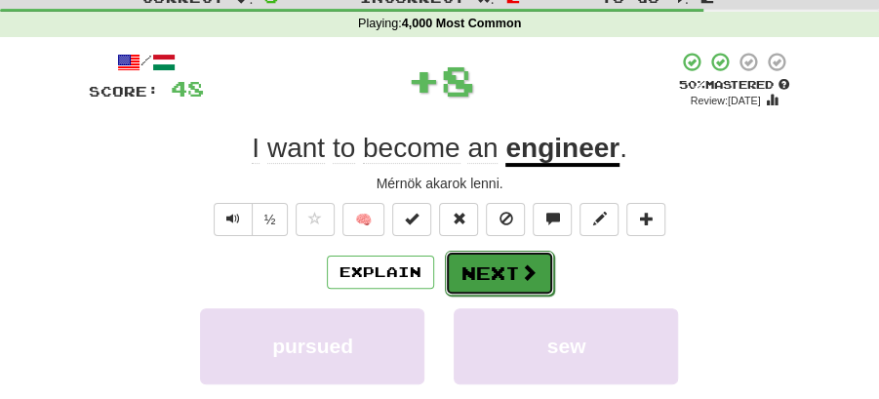
click at [507, 259] on button "Next" at bounding box center [499, 273] width 109 height 45
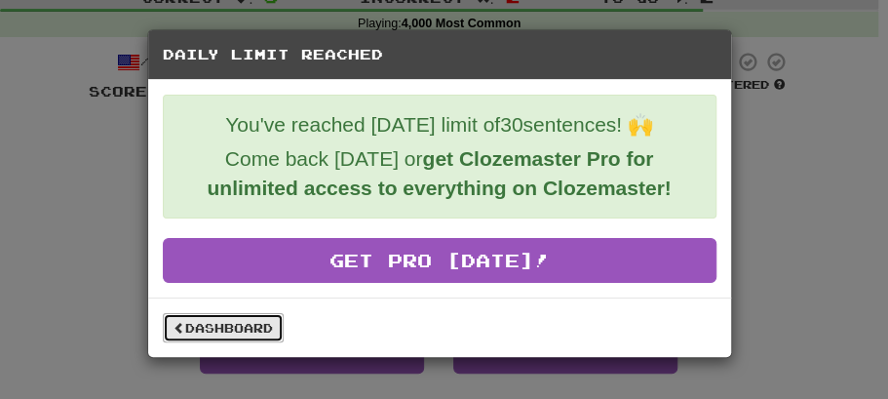
click at [250, 319] on link "Dashboard" at bounding box center [223, 327] width 121 height 29
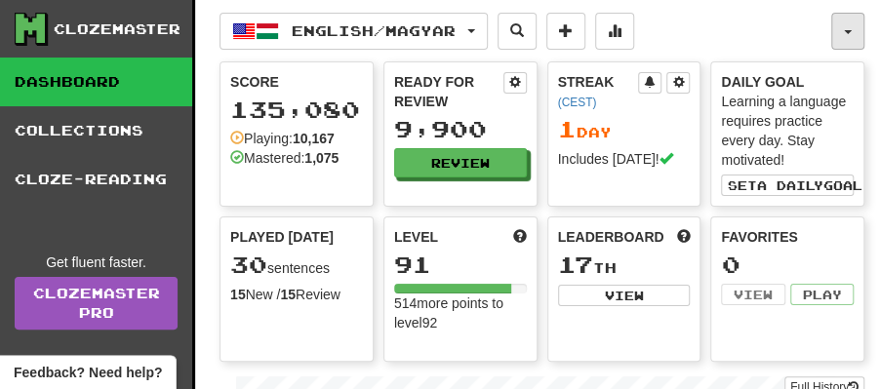
click at [846, 37] on button "button" at bounding box center [847, 31] width 33 height 37
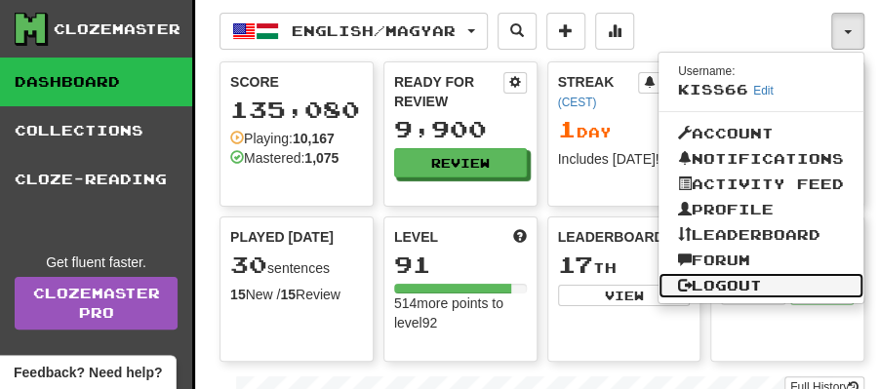
click at [753, 277] on link "Logout" at bounding box center [760, 285] width 205 height 25
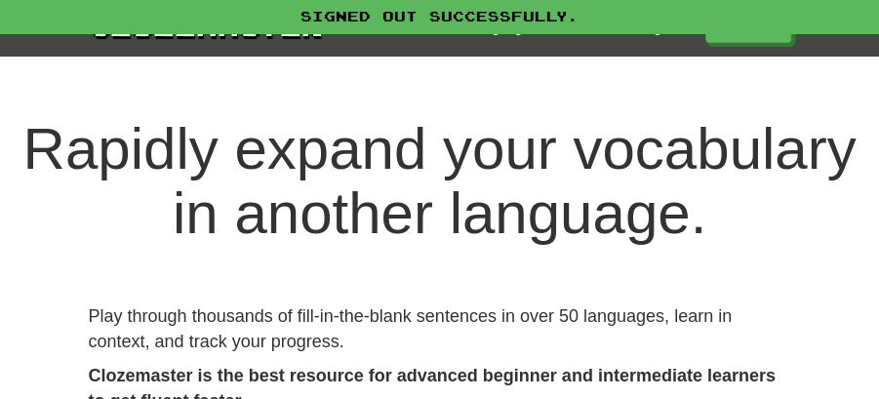
click at [771, 29] on div "Signed out successfully." at bounding box center [439, 16] width 879 height 33
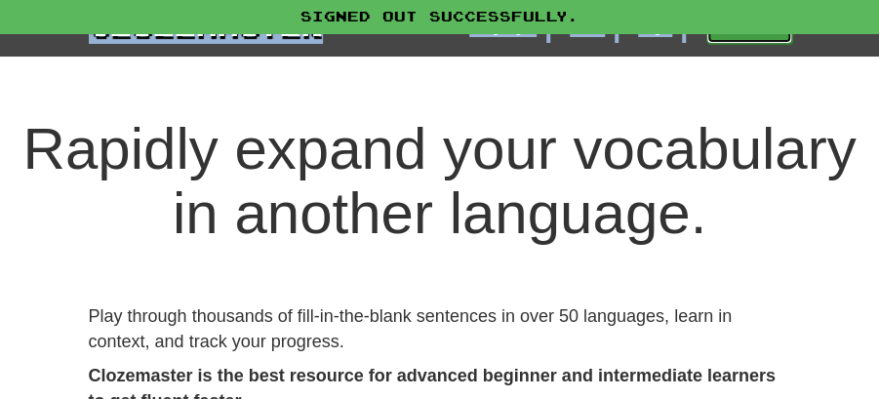
click at [752, 35] on link "Play" at bounding box center [749, 27] width 86 height 33
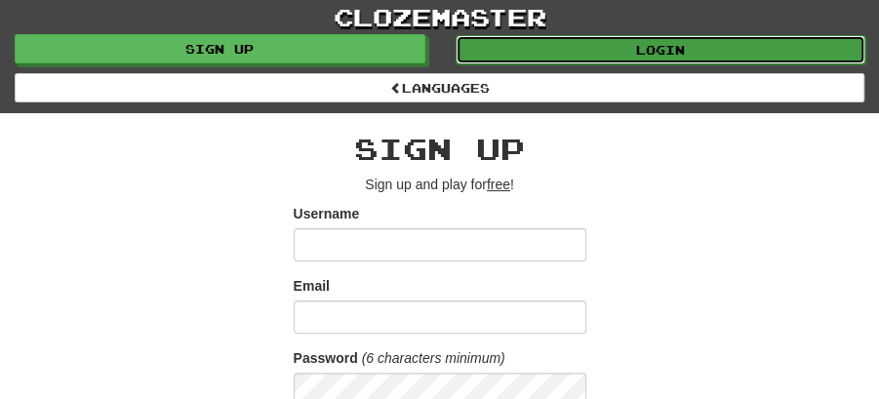
click at [645, 46] on link "Login" at bounding box center [660, 49] width 410 height 29
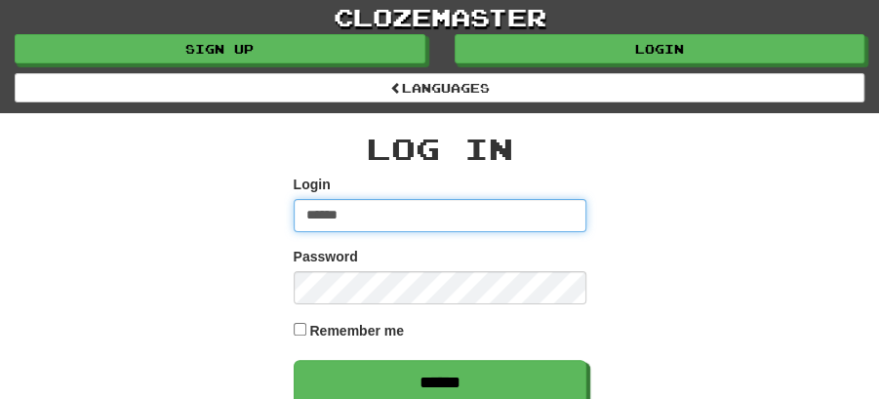
type input "********"
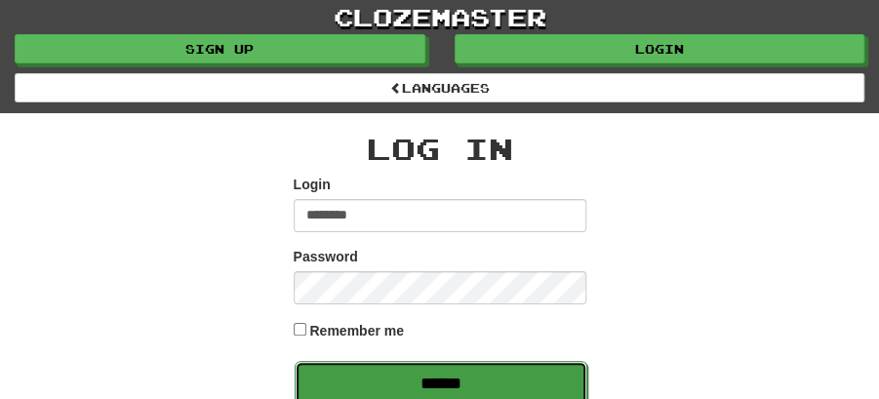
click at [482, 384] on input "******" at bounding box center [440, 383] width 293 height 45
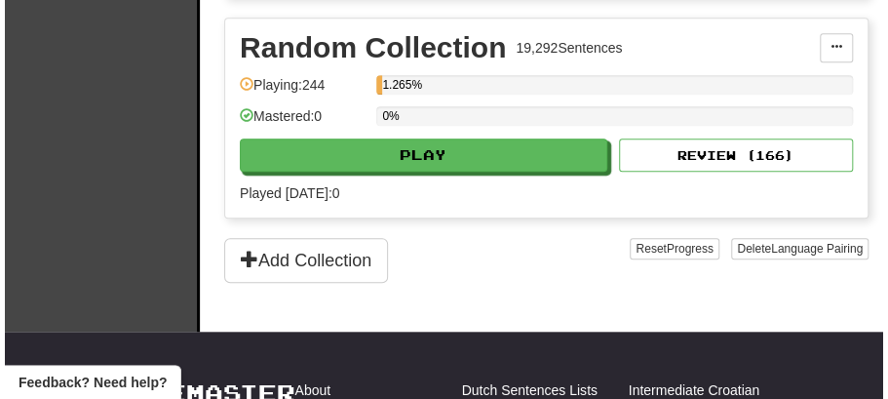
scroll to position [3120, 0]
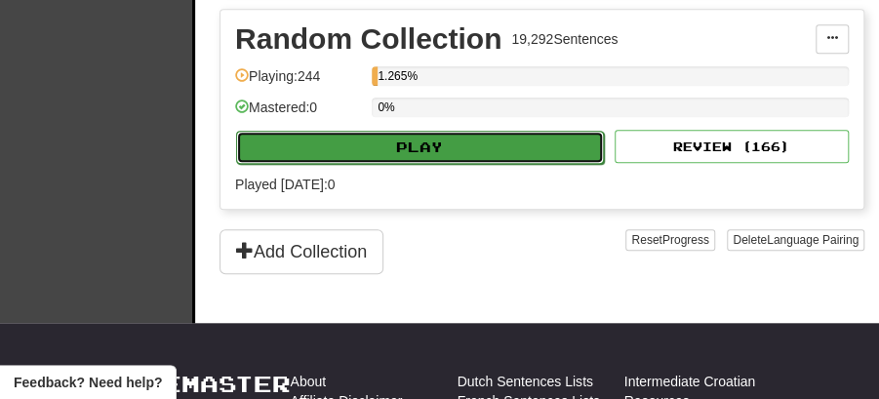
click at [431, 131] on button "Play" at bounding box center [420, 147] width 368 height 33
select select "**"
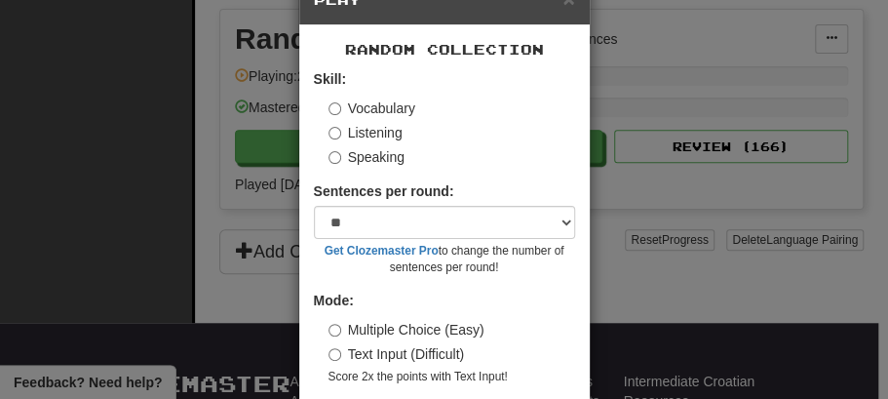
scroll to position [133, 0]
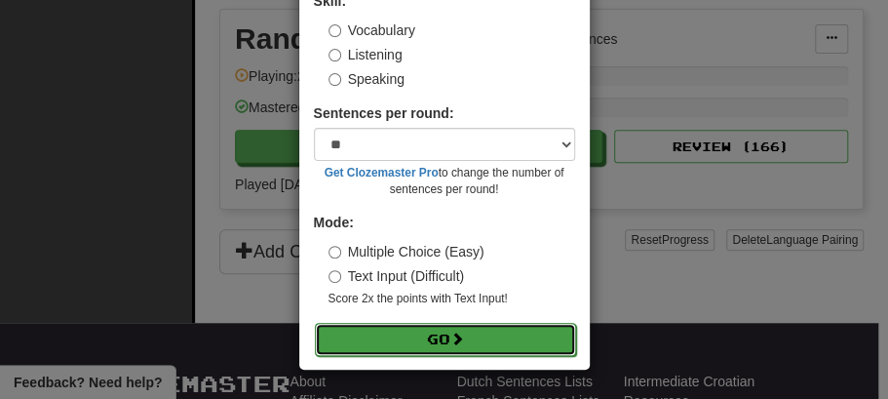
click at [430, 343] on button "Go" at bounding box center [445, 339] width 261 height 33
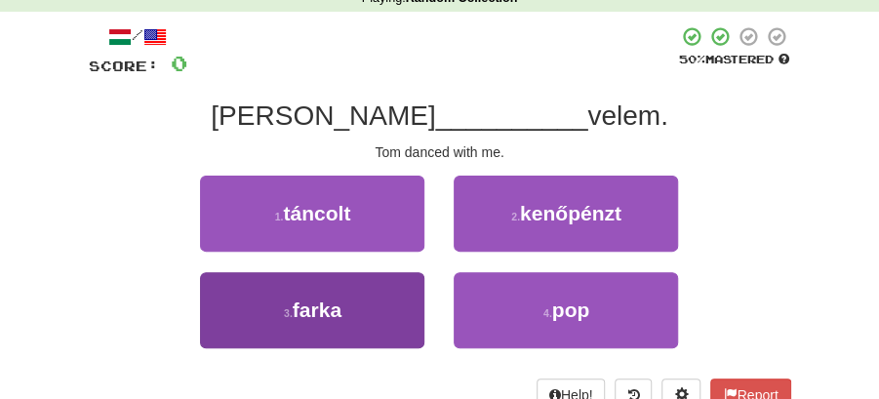
scroll to position [130, 0]
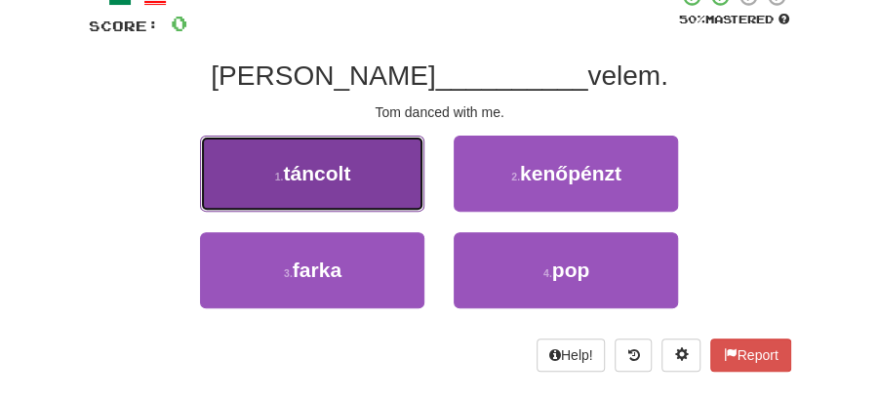
click at [376, 189] on button "1 . táncolt" at bounding box center [312, 174] width 224 height 76
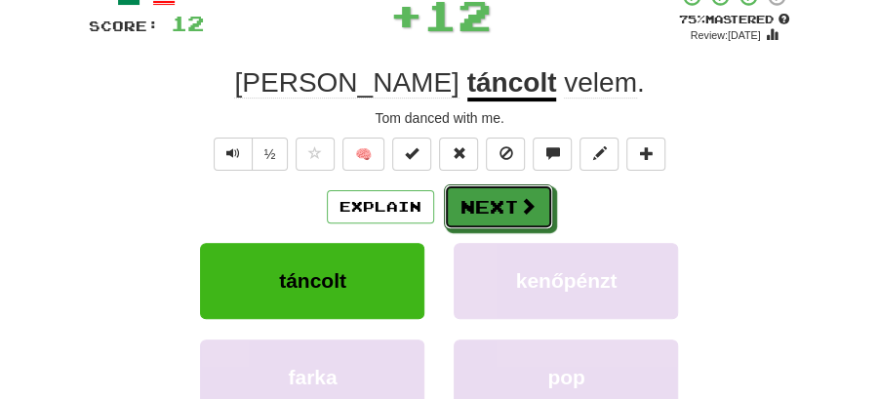
click at [498, 201] on button "Next" at bounding box center [498, 206] width 109 height 45
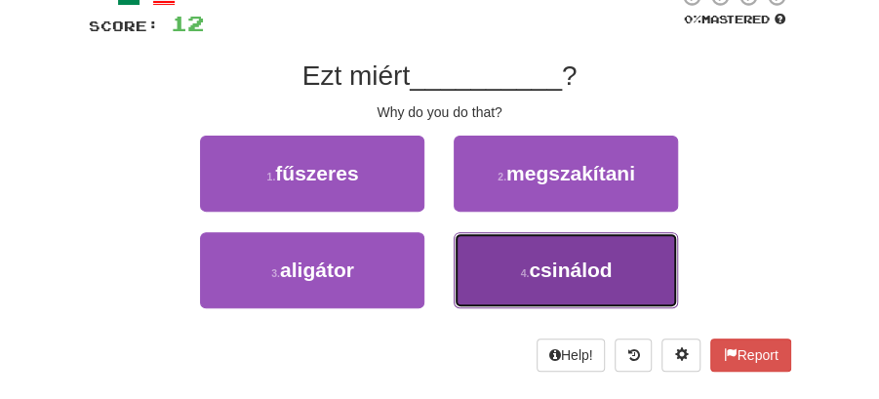
drag, startPoint x: 535, startPoint y: 258, endPoint x: 533, endPoint y: 243, distance: 15.7
click at [535, 254] on button "4 . csinálod" at bounding box center [565, 270] width 224 height 76
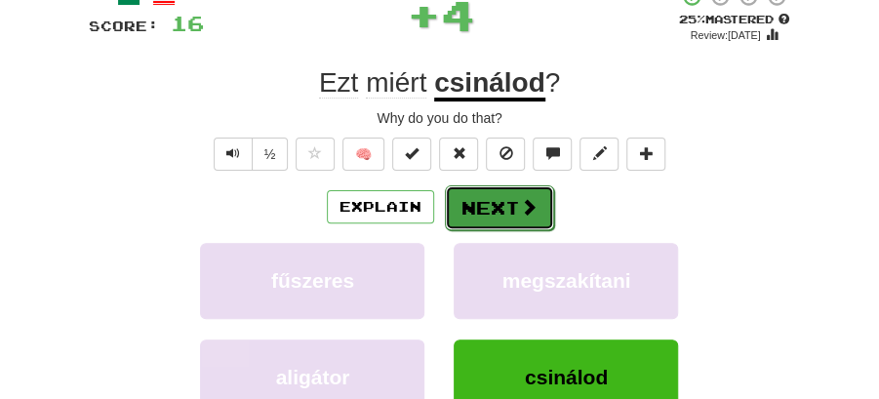
click at [506, 189] on button "Next" at bounding box center [499, 207] width 109 height 45
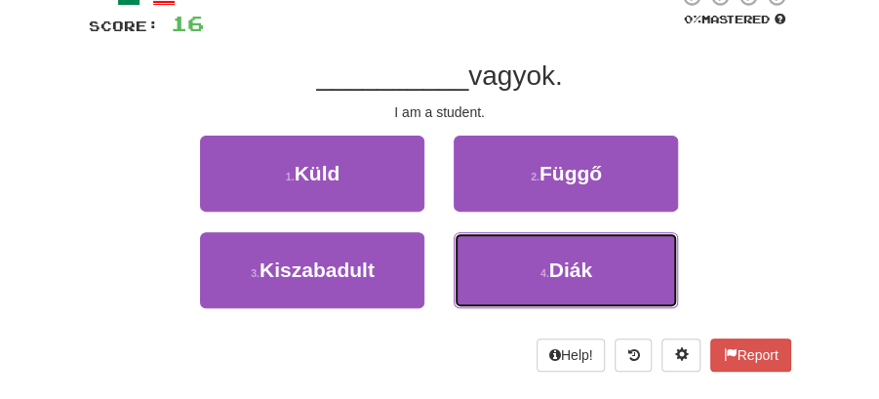
drag, startPoint x: 554, startPoint y: 265, endPoint x: 528, endPoint y: 232, distance: 42.3
click at [555, 264] on span "Diák" at bounding box center [570, 269] width 43 height 22
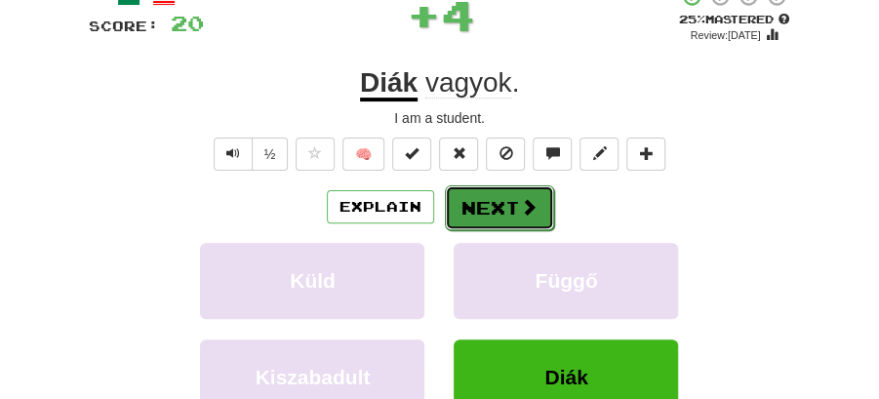
drag, startPoint x: 528, startPoint y: 232, endPoint x: 493, endPoint y: 209, distance: 41.4
click at [493, 209] on button "Next" at bounding box center [499, 207] width 109 height 45
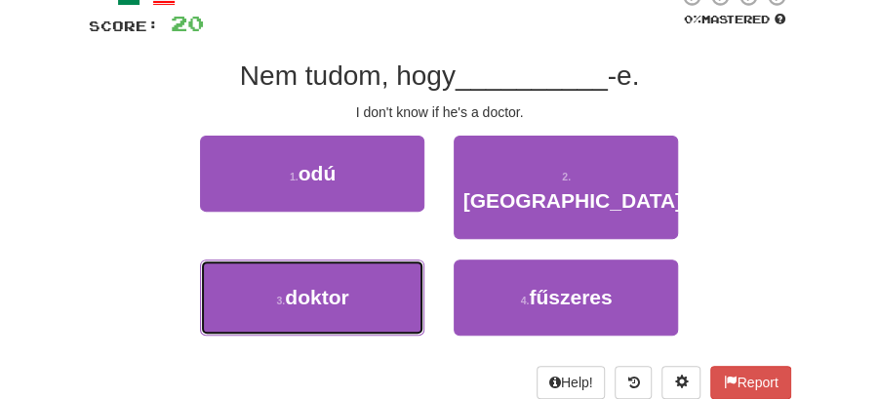
click at [347, 286] on span "doktor" at bounding box center [316, 297] width 63 height 22
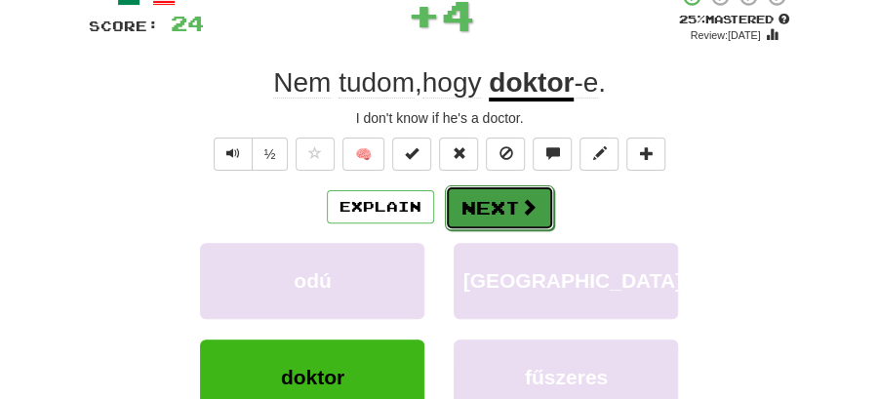
click at [502, 191] on button "Next" at bounding box center [499, 207] width 109 height 45
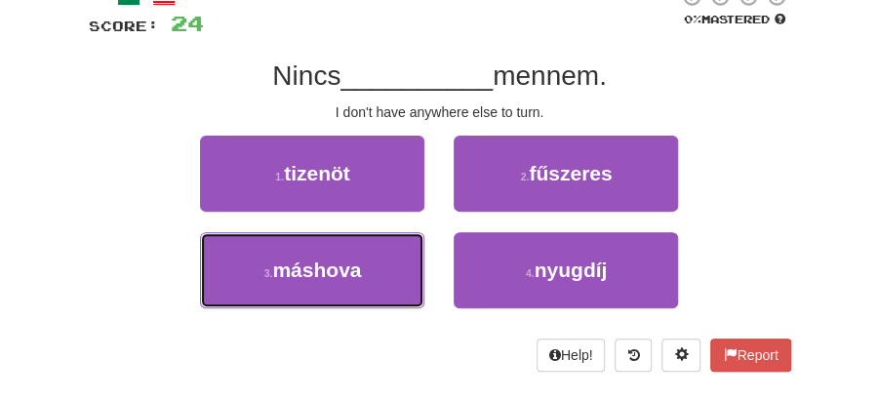
drag, startPoint x: 359, startPoint y: 254, endPoint x: 463, endPoint y: 234, distance: 106.1
click at [375, 252] on button "3 . máshova" at bounding box center [312, 270] width 224 height 76
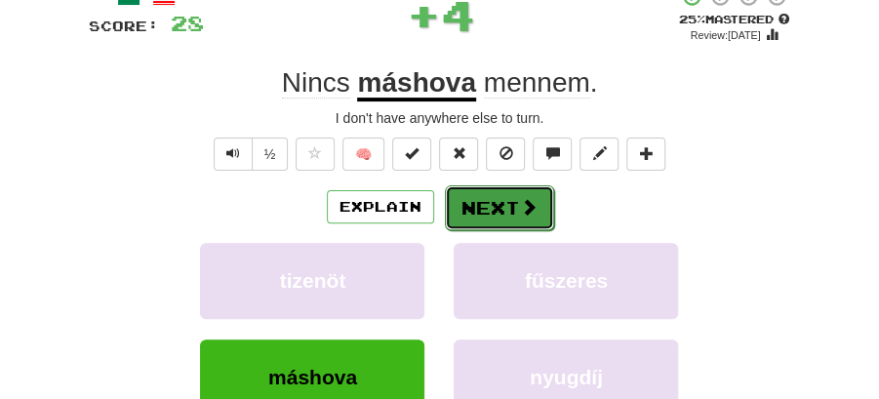
click at [520, 215] on span at bounding box center [529, 207] width 18 height 18
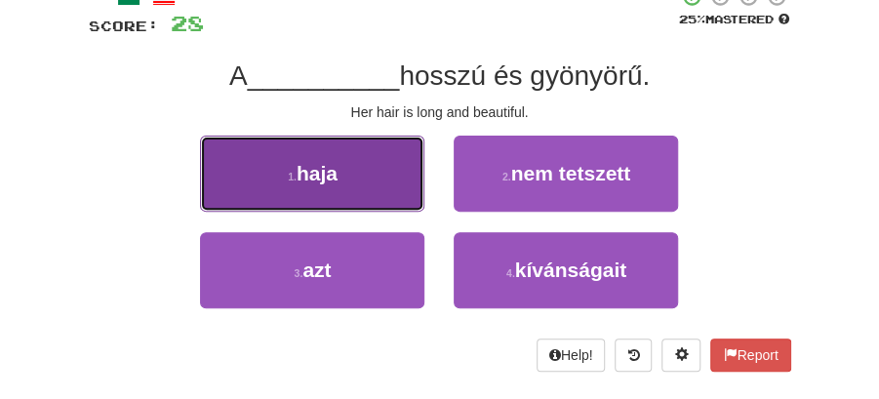
drag, startPoint x: 347, startPoint y: 184, endPoint x: 359, endPoint y: 183, distance: 11.7
click at [359, 183] on button "1 . haja" at bounding box center [312, 174] width 224 height 76
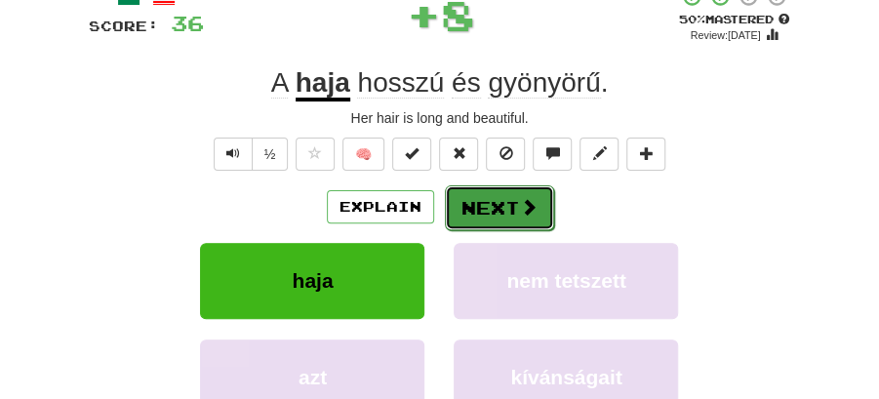
click at [548, 209] on button "Next" at bounding box center [499, 207] width 109 height 45
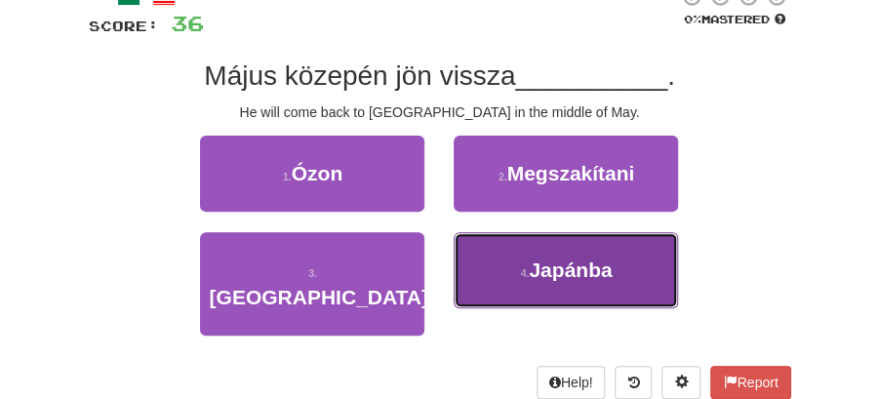
click at [529, 265] on span "Japánba" at bounding box center [569, 269] width 83 height 22
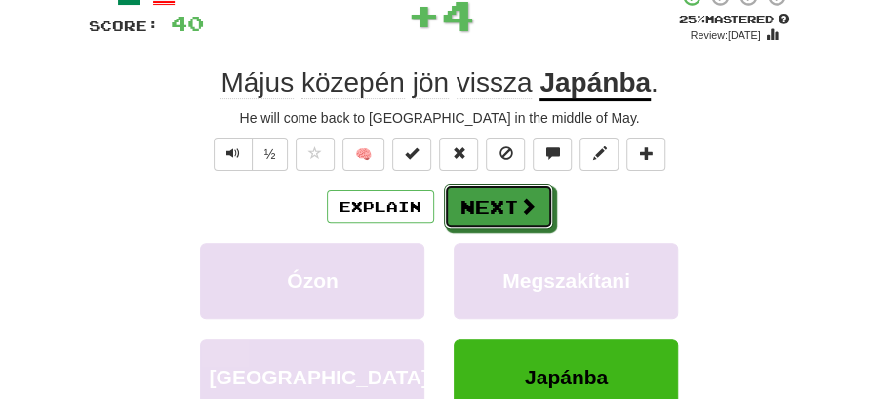
click at [510, 222] on button "Next" at bounding box center [498, 206] width 109 height 45
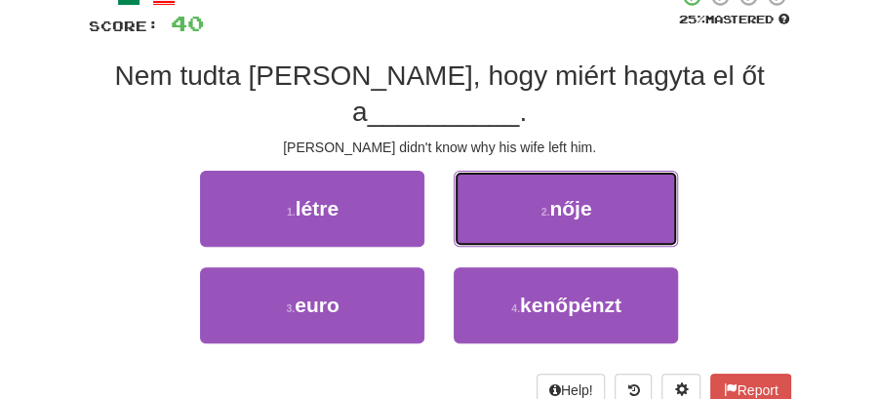
drag, startPoint x: 540, startPoint y: 172, endPoint x: 535, endPoint y: 180, distance: 10.0
click at [540, 206] on small "2 ." at bounding box center [544, 212] width 9 height 12
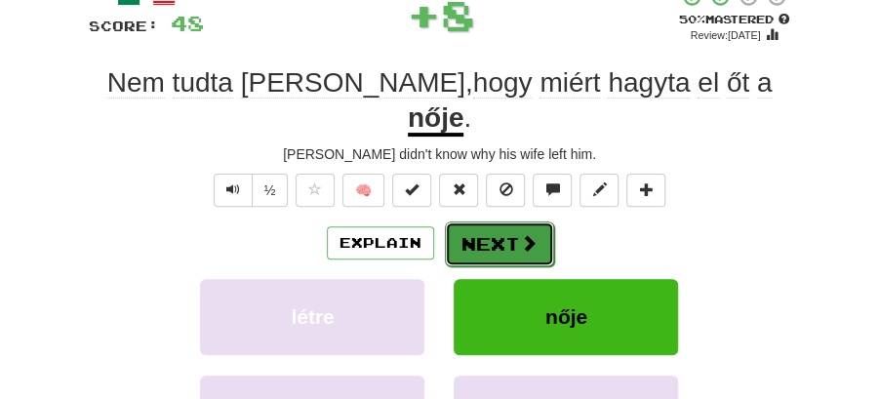
click at [492, 221] on button "Next" at bounding box center [499, 243] width 109 height 45
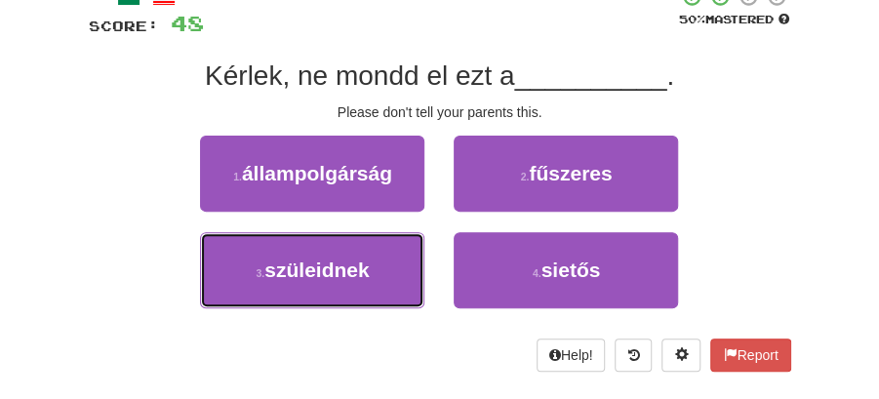
drag, startPoint x: 344, startPoint y: 258, endPoint x: 462, endPoint y: 238, distance: 119.7
click at [396, 259] on button "3 . szüleidnek" at bounding box center [312, 270] width 224 height 76
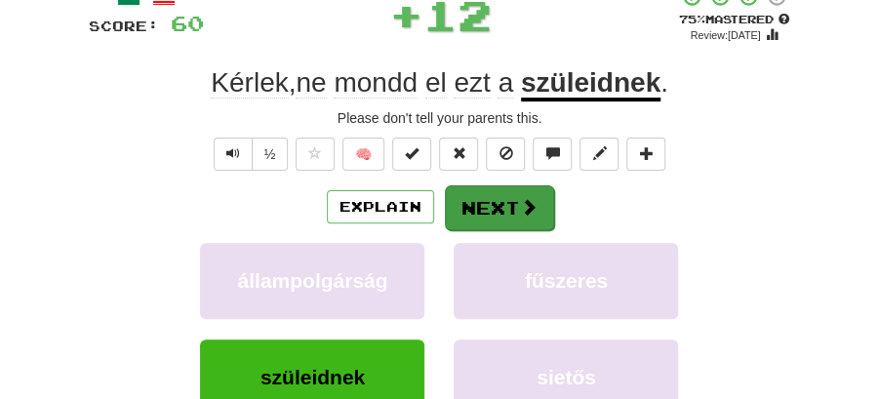
click at [493, 205] on button "Next" at bounding box center [499, 207] width 109 height 45
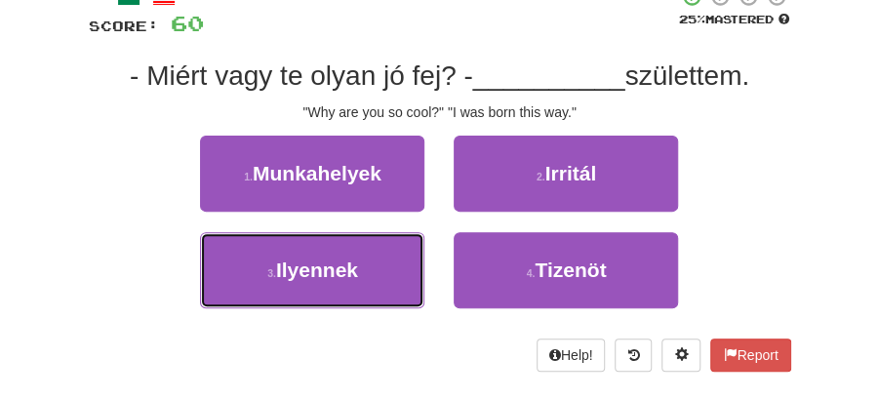
drag, startPoint x: 355, startPoint y: 278, endPoint x: 491, endPoint y: 234, distance: 143.4
click at [372, 278] on button "3 . Ilyennek" at bounding box center [312, 270] width 224 height 76
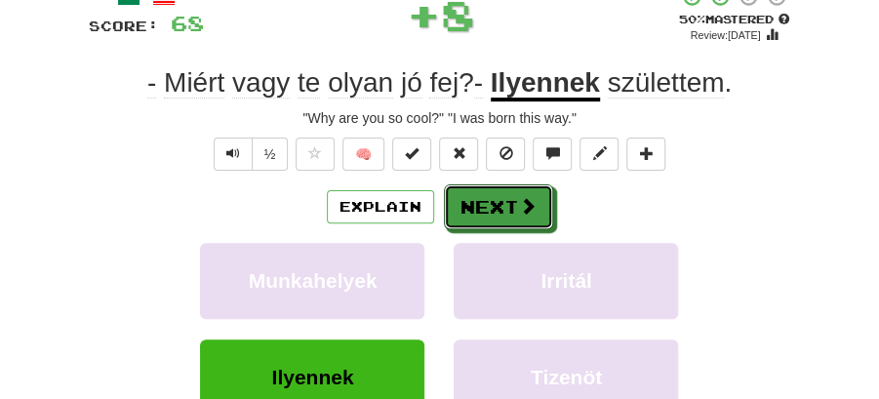
drag, startPoint x: 491, startPoint y: 234, endPoint x: 431, endPoint y: 168, distance: 89.7
click at [528, 209] on span at bounding box center [528, 206] width 18 height 18
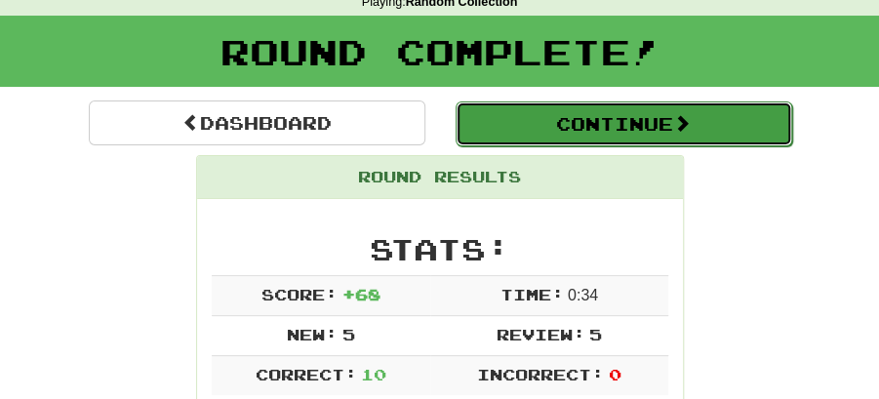
click at [567, 125] on button "Continue" at bounding box center [623, 123] width 336 height 45
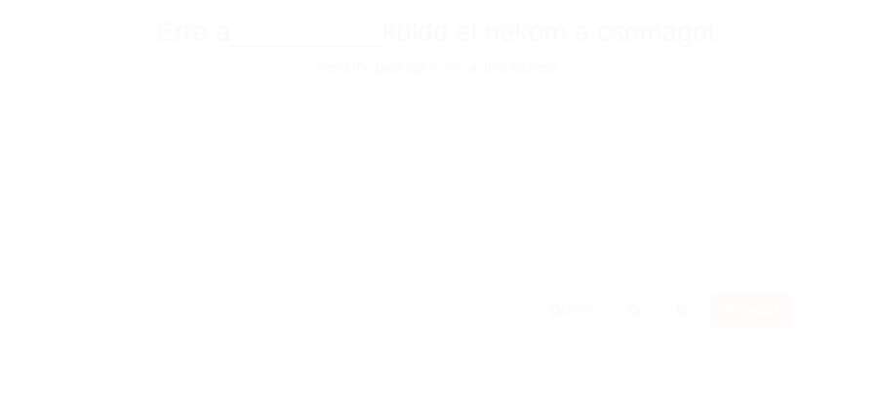
scroll to position [86, 0]
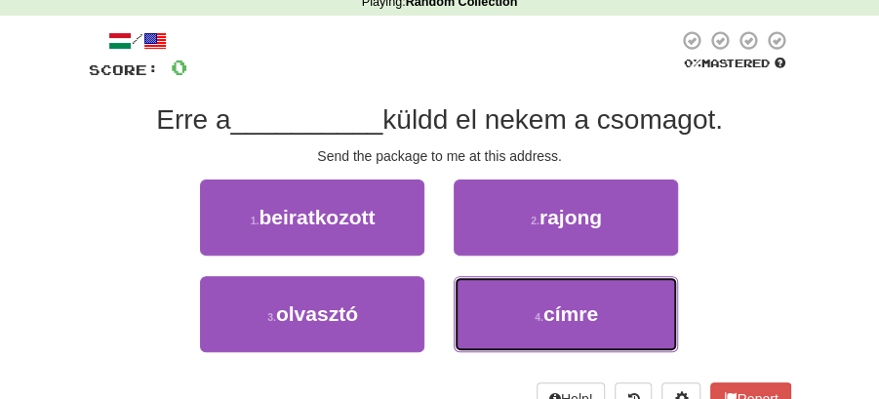
drag, startPoint x: 543, startPoint y: 309, endPoint x: 523, endPoint y: 283, distance: 33.4
click at [534, 294] on button "4 . címre" at bounding box center [565, 314] width 224 height 76
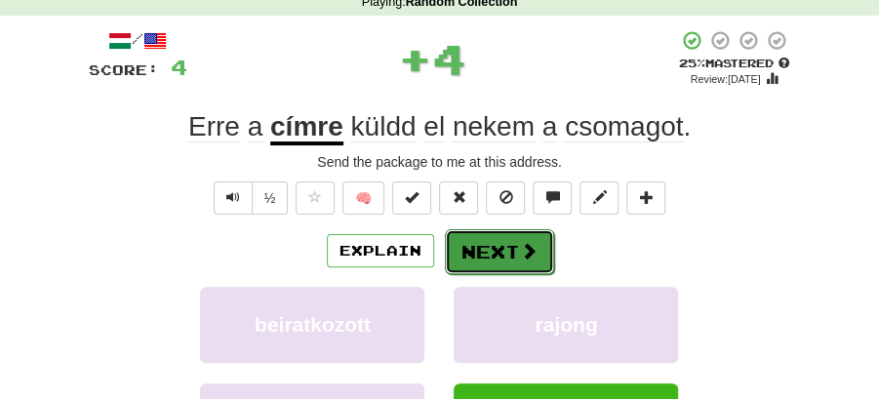
click at [495, 259] on button "Next" at bounding box center [499, 251] width 109 height 45
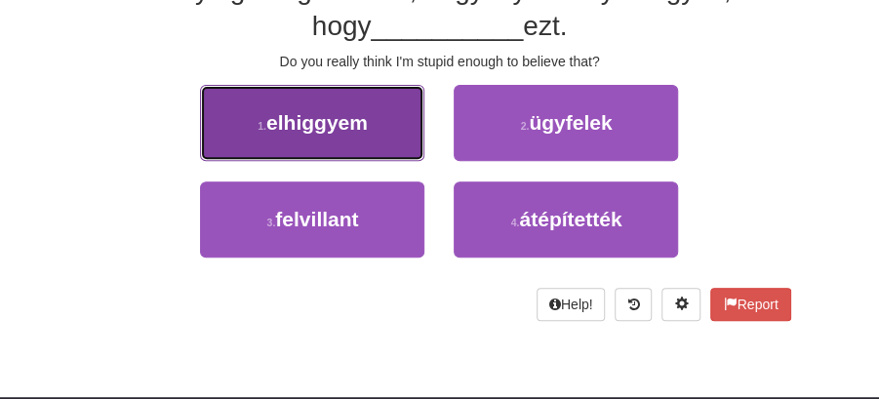
drag, startPoint x: 323, startPoint y: 108, endPoint x: 355, endPoint y: 118, distance: 33.6
click at [355, 118] on button "1 . elhiggyem" at bounding box center [312, 123] width 224 height 76
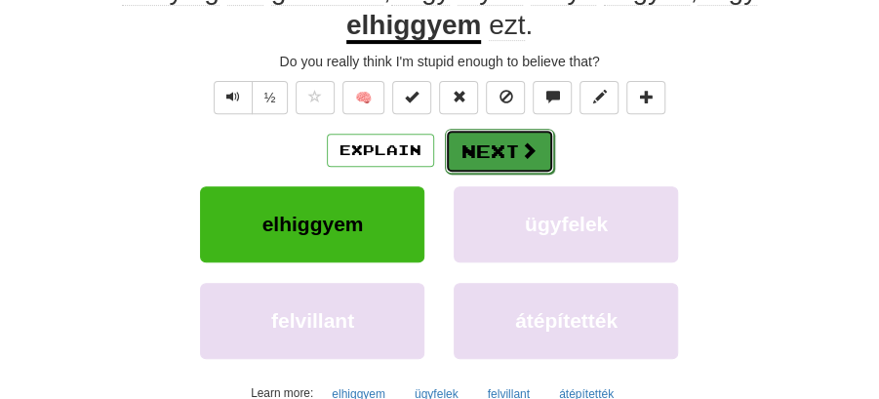
click at [488, 142] on button "Next" at bounding box center [499, 151] width 109 height 45
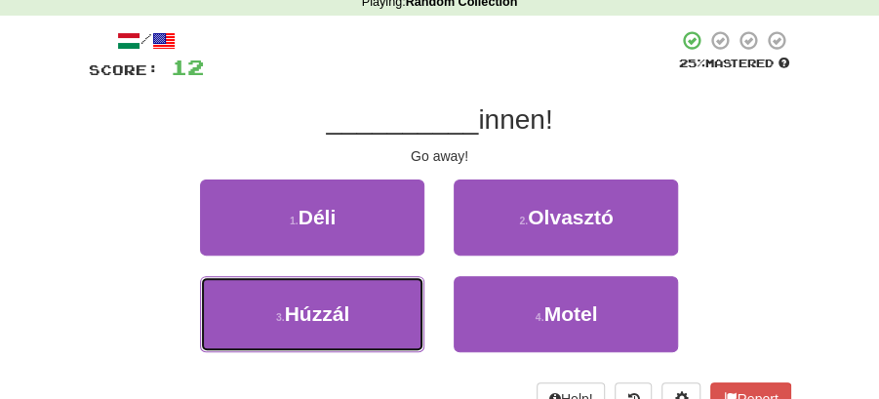
drag, startPoint x: 367, startPoint y: 308, endPoint x: 449, endPoint y: 275, distance: 88.4
click at [378, 304] on button "3 . Húzzál" at bounding box center [312, 314] width 224 height 76
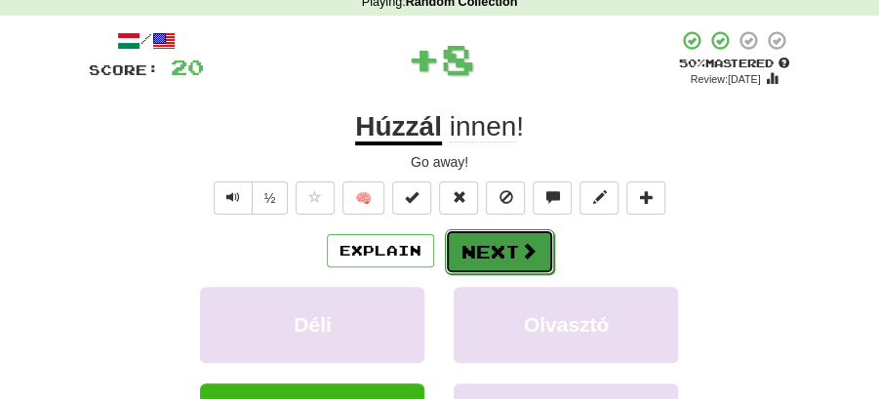
click at [503, 244] on button "Next" at bounding box center [499, 251] width 109 height 45
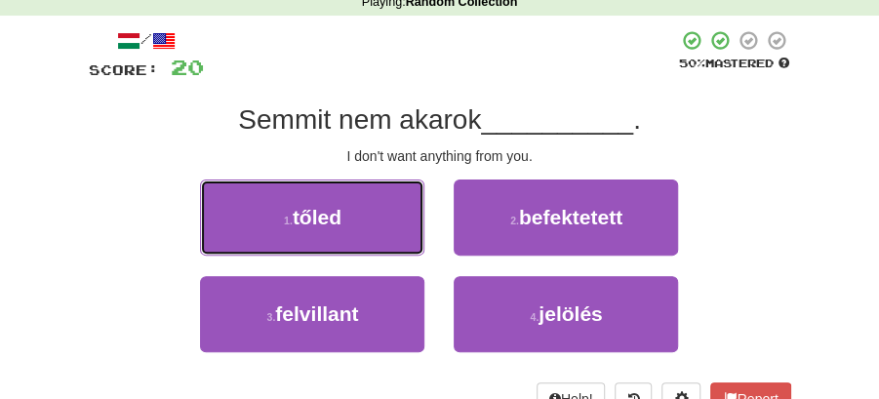
drag, startPoint x: 349, startPoint y: 224, endPoint x: 509, endPoint y: 255, distance: 162.9
click at [445, 248] on div "1 . tőled 2 . befektetett" at bounding box center [439, 227] width 761 height 97
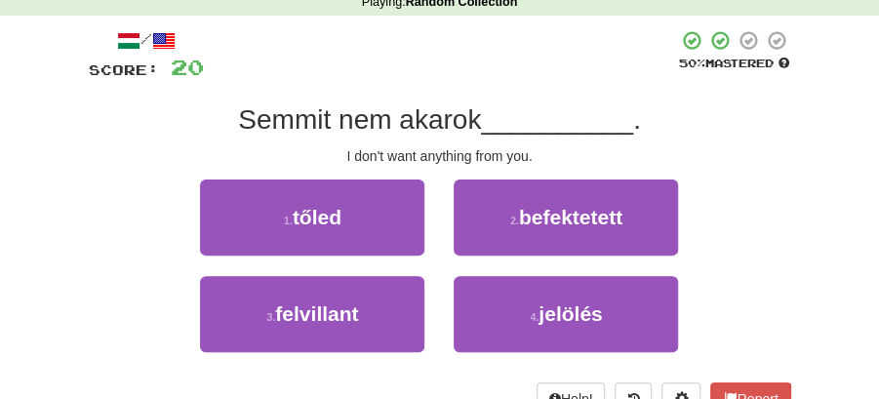
click at [512, 255] on div "2 . befektetett" at bounding box center [566, 227] width 254 height 97
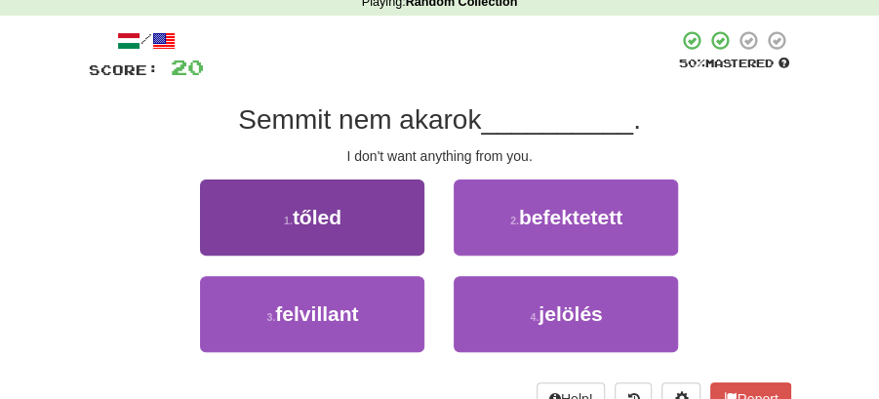
drag, startPoint x: 512, startPoint y: 255, endPoint x: 338, endPoint y: 227, distance: 175.8
click at [341, 228] on div "1 . tőled 2 . befektetett" at bounding box center [439, 227] width 761 height 97
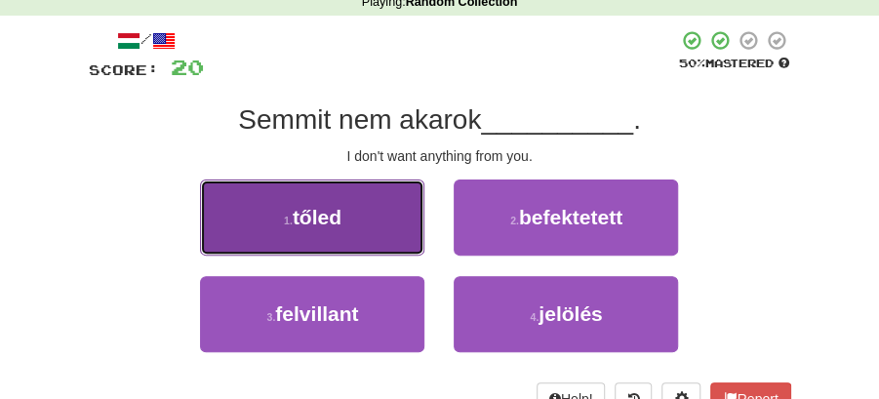
click at [336, 226] on span "tőled" at bounding box center [317, 217] width 49 height 22
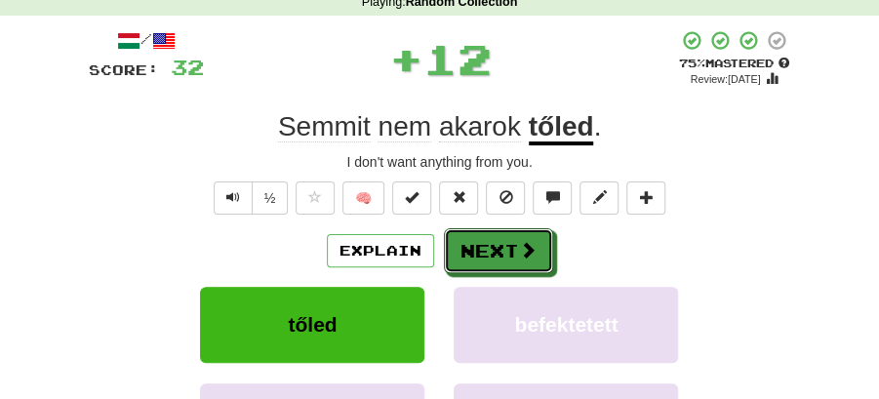
click at [512, 237] on button "Next" at bounding box center [498, 250] width 109 height 45
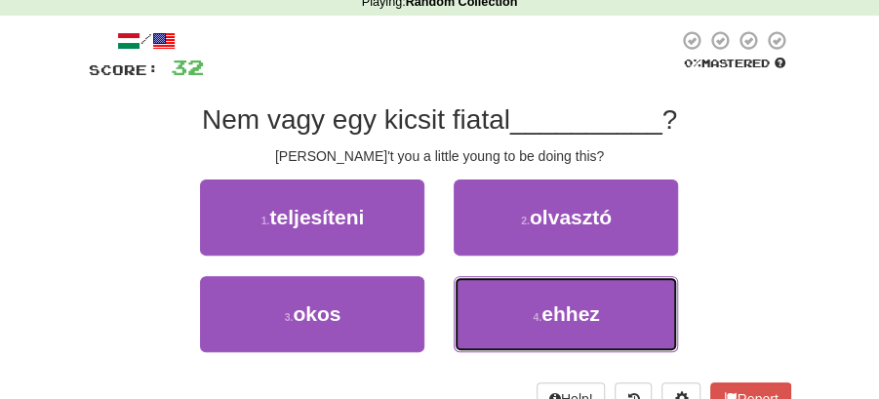
drag, startPoint x: 583, startPoint y: 305, endPoint x: 570, endPoint y: 285, distance: 24.1
click at [581, 296] on button "4 . ehhez" at bounding box center [565, 314] width 224 height 76
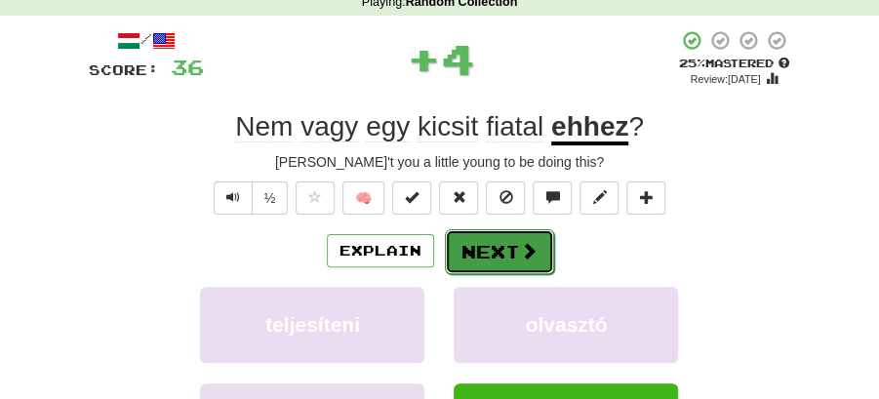
click at [501, 231] on button "Next" at bounding box center [499, 251] width 109 height 45
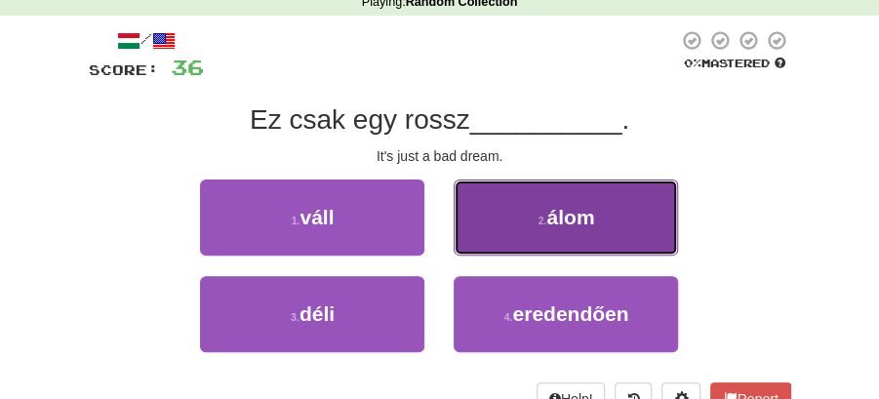
click at [552, 218] on span "álom" at bounding box center [570, 217] width 48 height 22
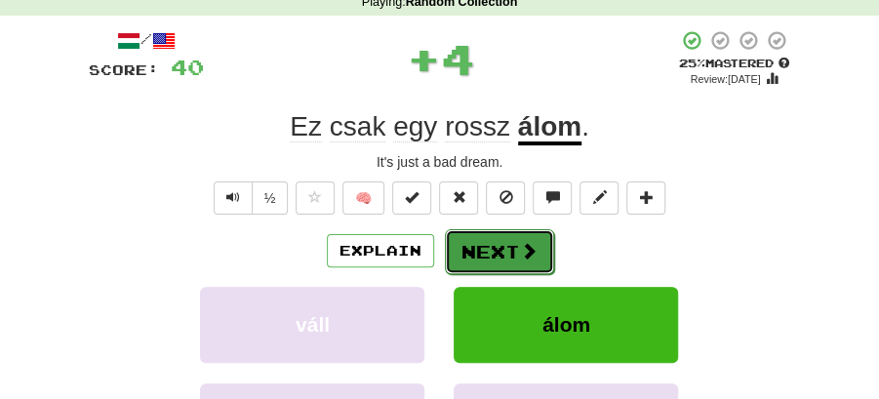
click at [475, 241] on button "Next" at bounding box center [499, 251] width 109 height 45
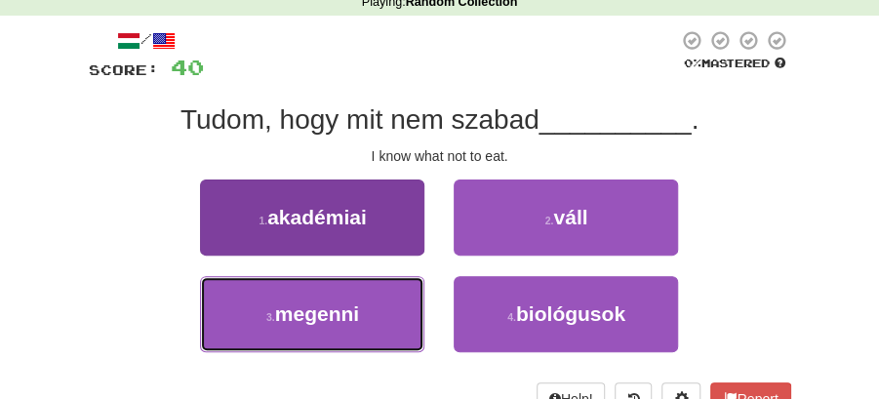
drag, startPoint x: 355, startPoint y: 306, endPoint x: 371, endPoint y: 302, distance: 16.1
click at [362, 306] on button "3 . megenni" at bounding box center [312, 314] width 224 height 76
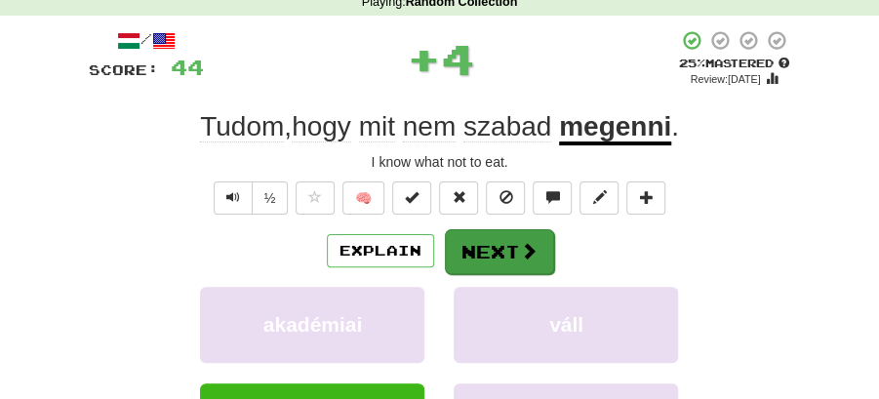
click at [507, 248] on button "Next" at bounding box center [499, 251] width 109 height 45
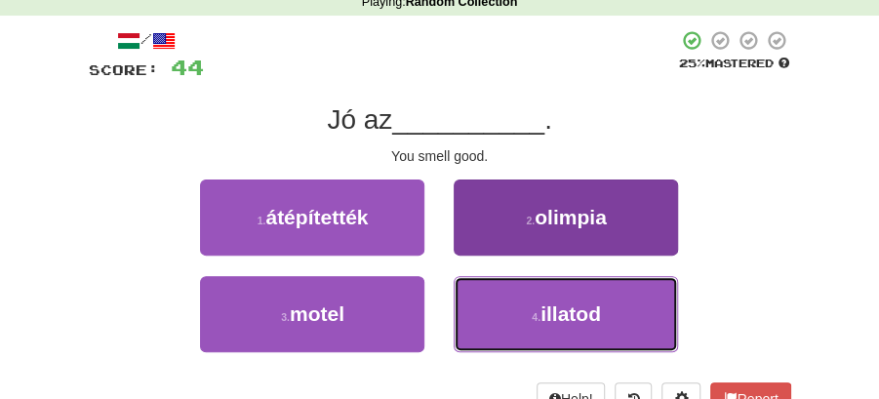
drag, startPoint x: 566, startPoint y: 316, endPoint x: 558, endPoint y: 304, distance: 14.1
click at [561, 308] on span "illatod" at bounding box center [570, 313] width 60 height 22
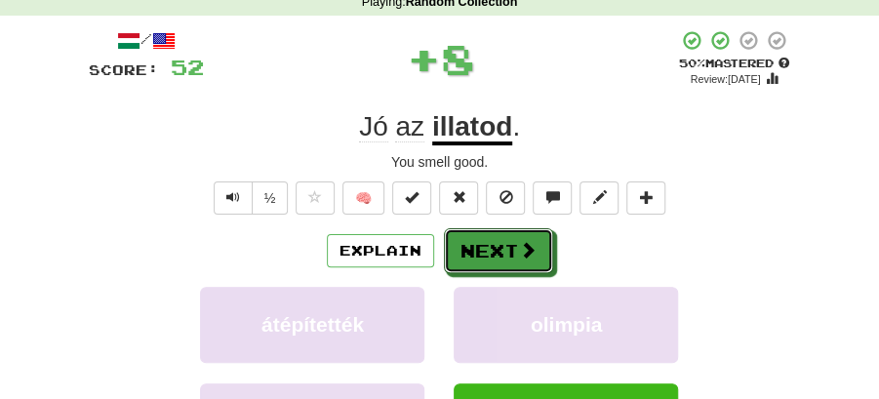
click at [469, 257] on button "Next" at bounding box center [498, 250] width 109 height 45
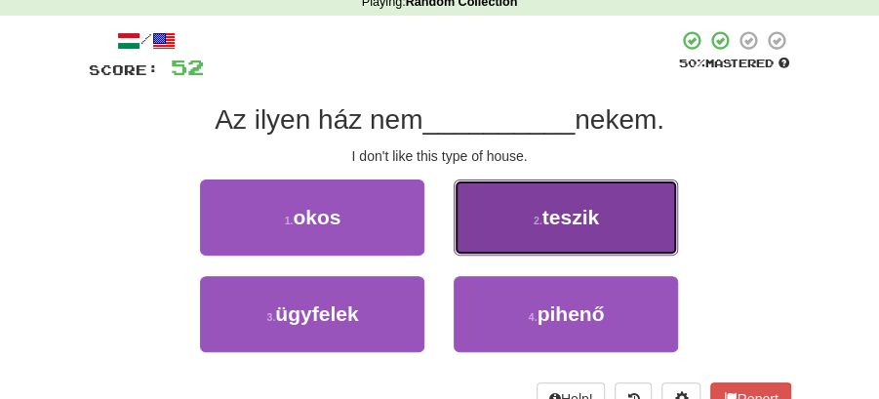
click at [559, 223] on span "teszik" at bounding box center [570, 217] width 57 height 22
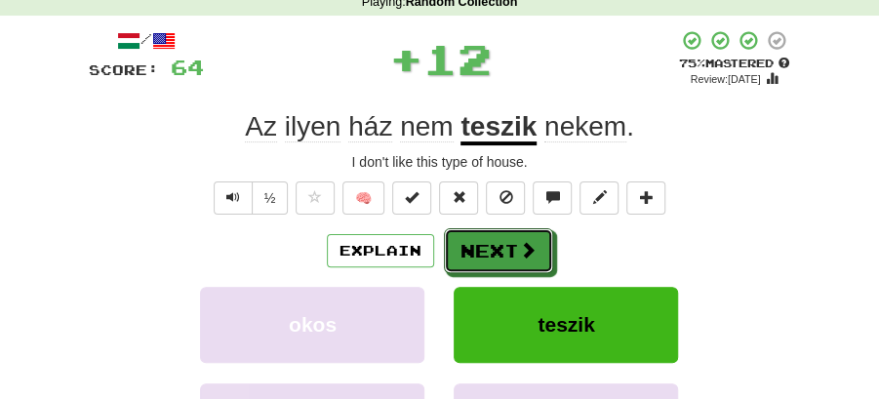
click at [527, 232] on button "Next" at bounding box center [498, 250] width 109 height 45
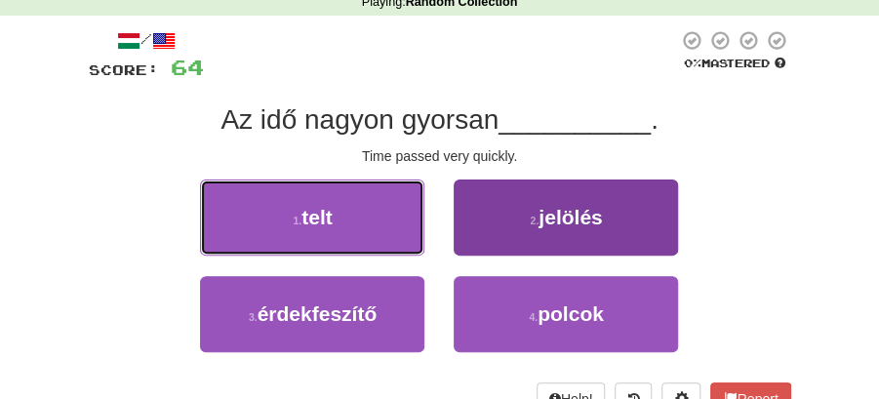
drag, startPoint x: 347, startPoint y: 227, endPoint x: 525, endPoint y: 242, distance: 178.1
click at [435, 234] on div "1 . telt" at bounding box center [312, 227] width 254 height 97
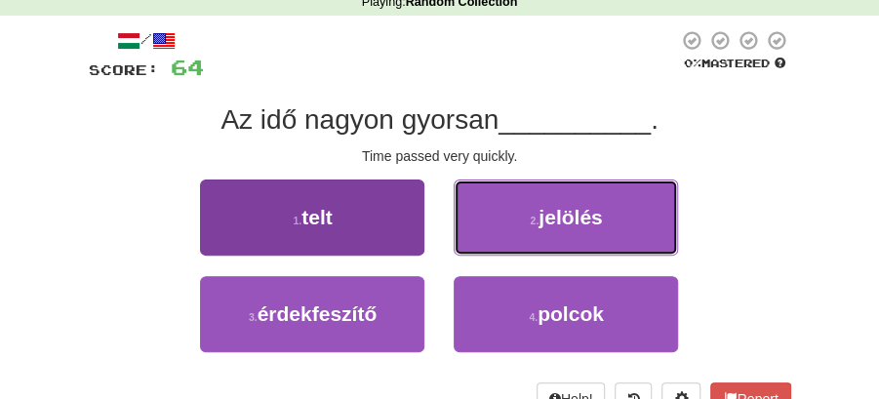
drag, startPoint x: 525, startPoint y: 242, endPoint x: 287, endPoint y: 224, distance: 238.6
click at [289, 226] on div "1 . telt 2 . jelölés" at bounding box center [439, 227] width 761 height 97
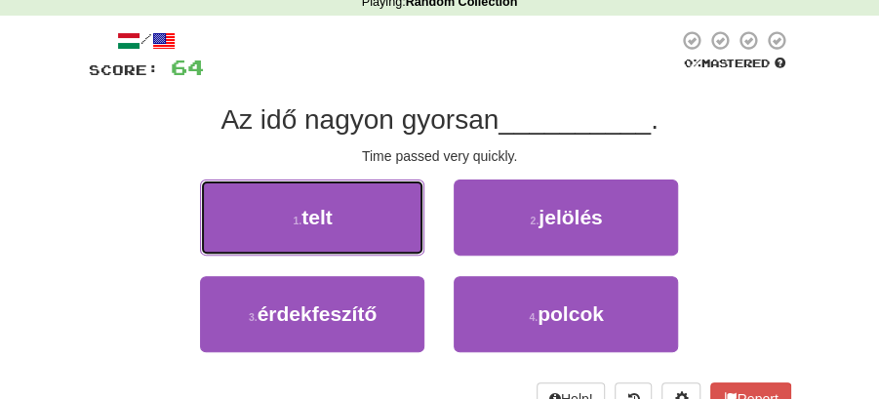
drag, startPoint x: 287, startPoint y: 224, endPoint x: 324, endPoint y: 226, distance: 37.1
click at [294, 224] on button "1 . telt" at bounding box center [312, 217] width 224 height 76
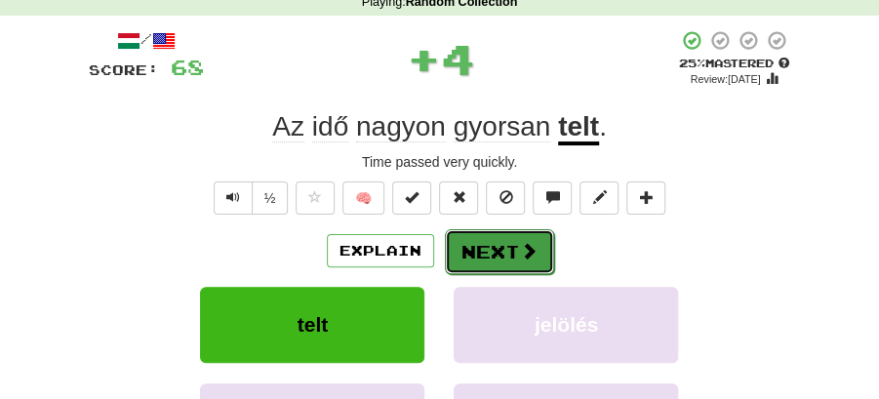
click at [528, 256] on span at bounding box center [529, 251] width 18 height 18
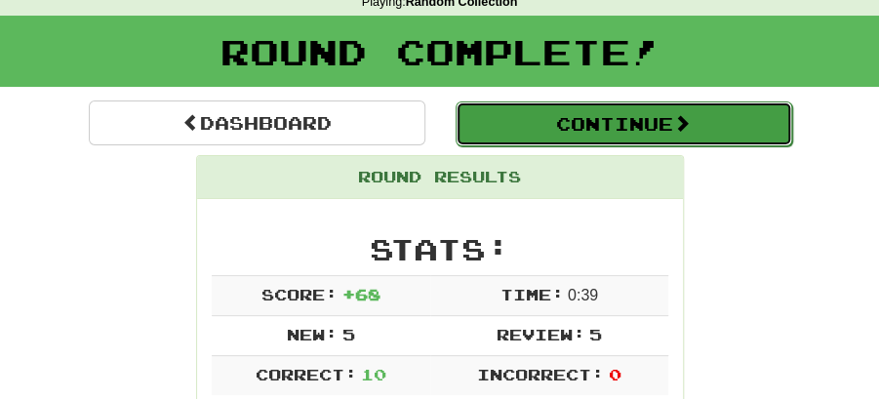
click at [545, 121] on button "Continue" at bounding box center [623, 123] width 336 height 45
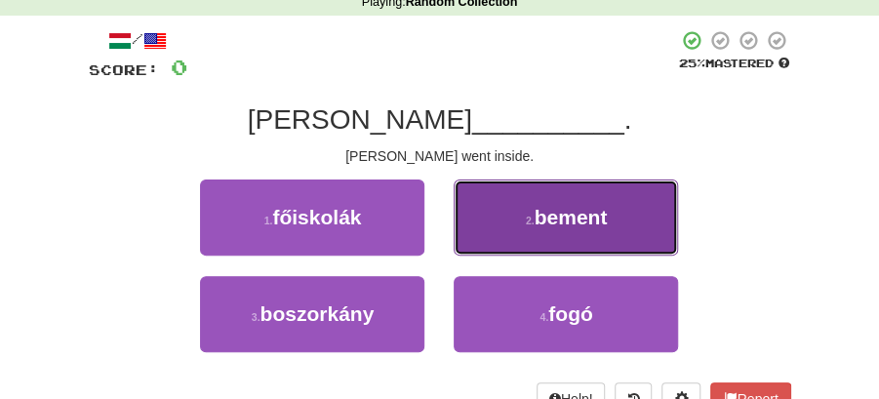
drag, startPoint x: 571, startPoint y: 214, endPoint x: 563, endPoint y: 222, distance: 12.4
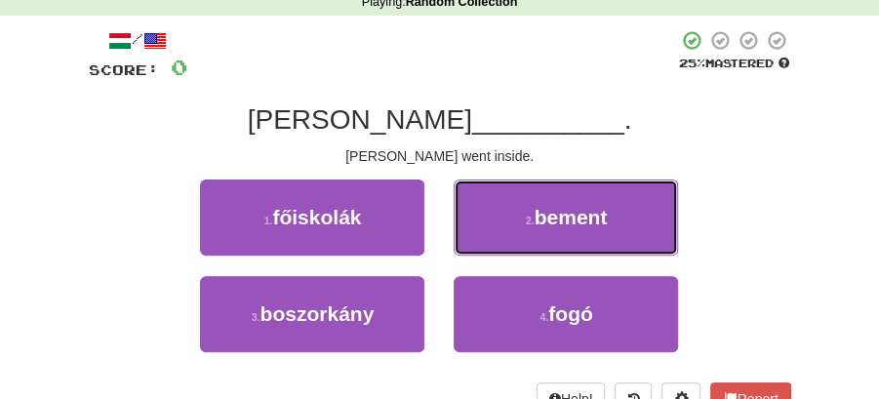
click at [569, 216] on span "bement" at bounding box center [570, 217] width 73 height 22
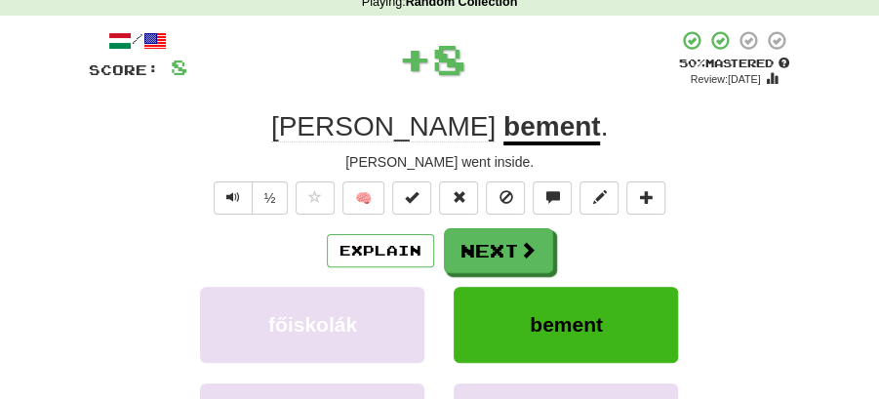
click at [505, 238] on button "Next" at bounding box center [498, 250] width 109 height 45
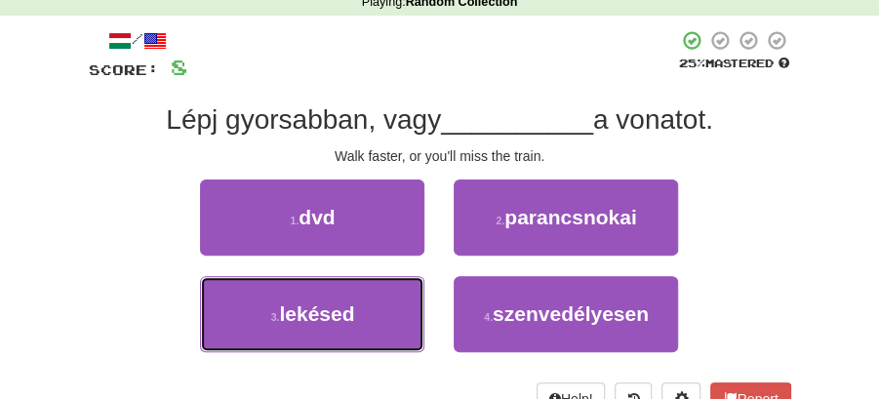
drag, startPoint x: 358, startPoint y: 308, endPoint x: 443, endPoint y: 275, distance: 91.1
click at [378, 299] on button "3 . lekésed" at bounding box center [312, 314] width 224 height 76
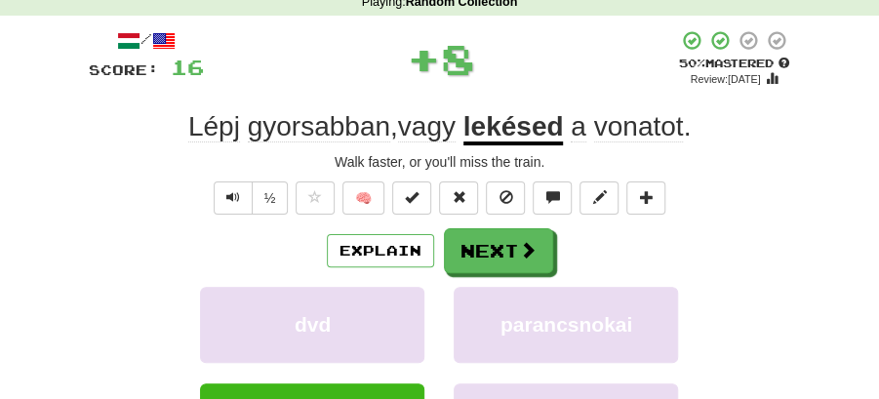
click at [495, 254] on button "Next" at bounding box center [498, 250] width 109 height 45
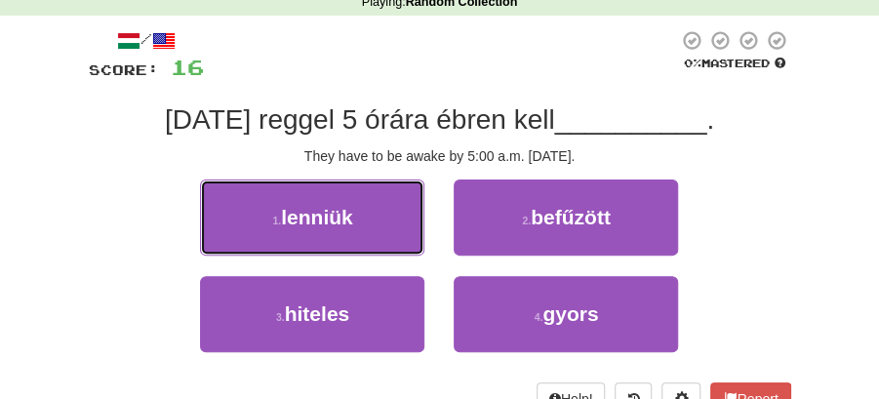
drag, startPoint x: 331, startPoint y: 215, endPoint x: 493, endPoint y: 225, distance: 163.2
click at [347, 218] on span "lenniük" at bounding box center [317, 217] width 72 height 22
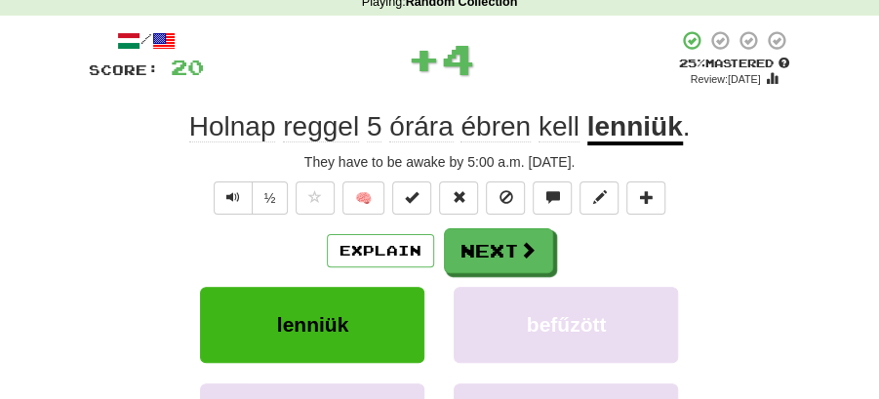
click at [519, 230] on button "Next" at bounding box center [498, 250] width 109 height 45
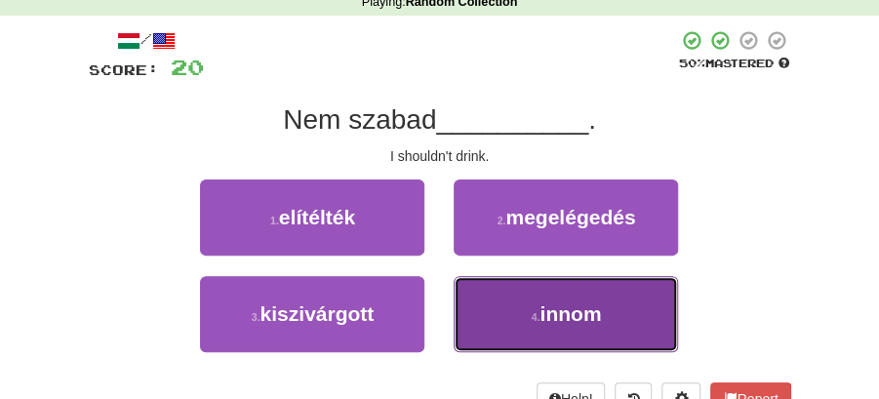
click at [565, 302] on span "innom" at bounding box center [569, 313] width 61 height 22
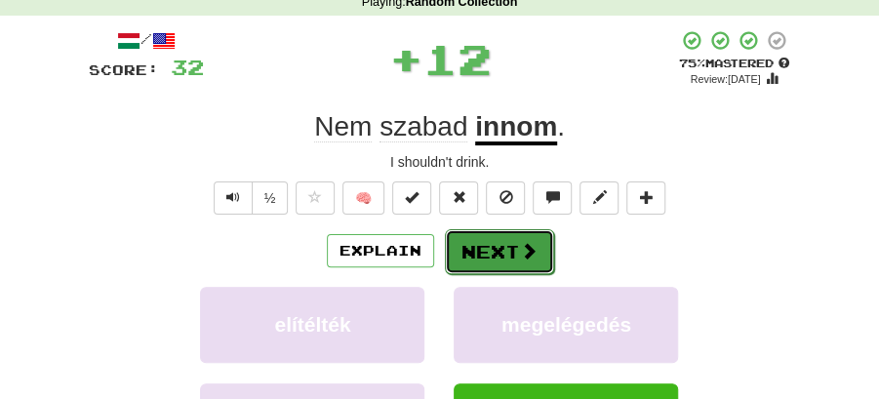
click at [496, 269] on button "Next" at bounding box center [499, 251] width 109 height 45
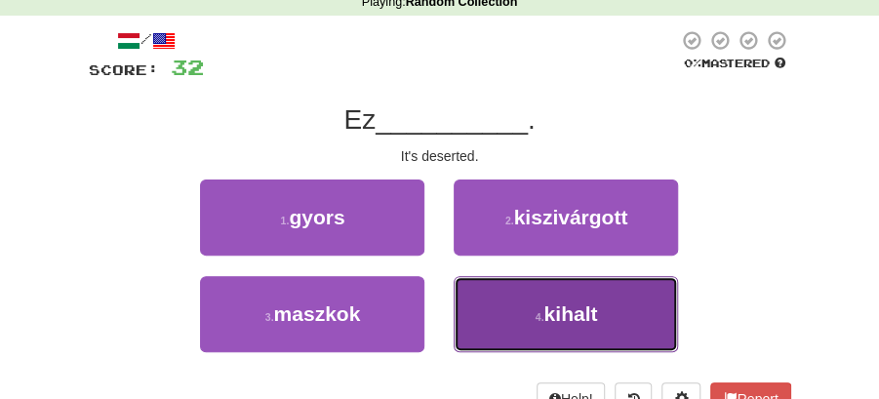
click at [552, 302] on span "kihalt" at bounding box center [570, 313] width 54 height 22
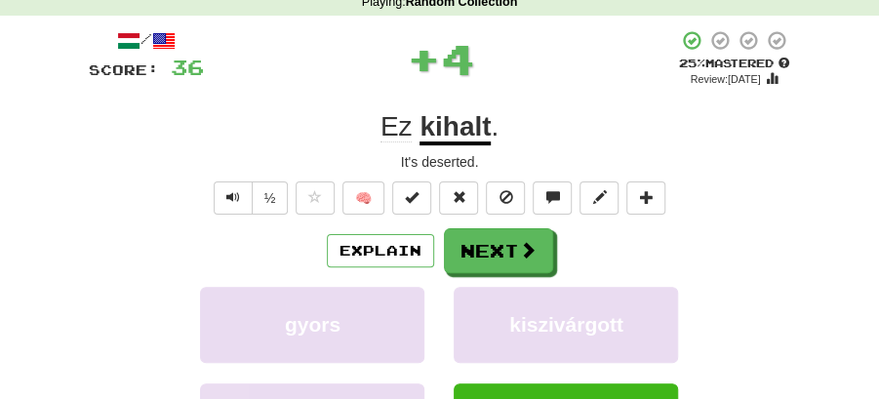
click at [512, 261] on button "Next" at bounding box center [498, 250] width 109 height 45
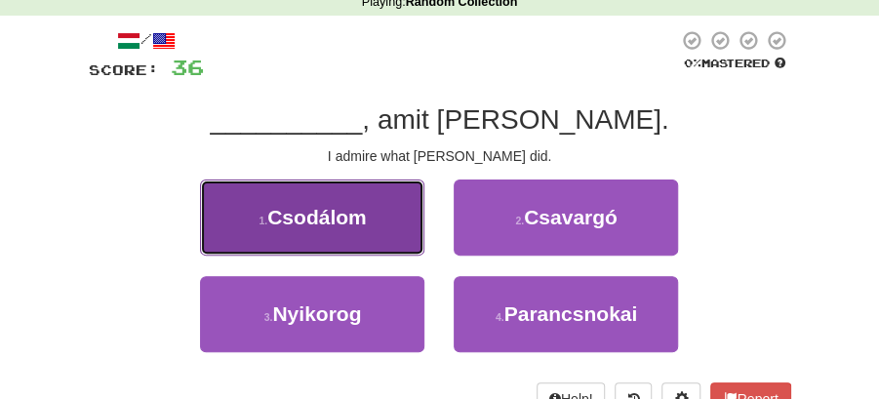
drag, startPoint x: 388, startPoint y: 221, endPoint x: 406, endPoint y: 224, distance: 17.8
click at [406, 224] on button "1 . Csodálom" at bounding box center [312, 217] width 224 height 76
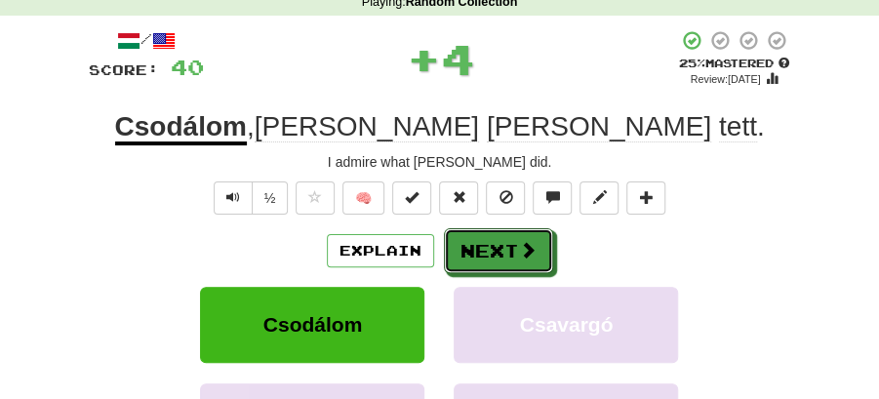
click at [513, 242] on button "Next" at bounding box center [498, 250] width 109 height 45
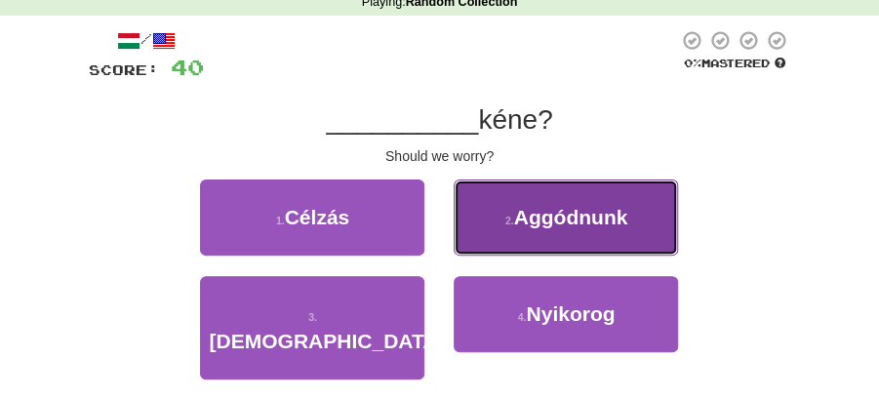
click at [567, 224] on span "Aggódnunk" at bounding box center [571, 217] width 114 height 22
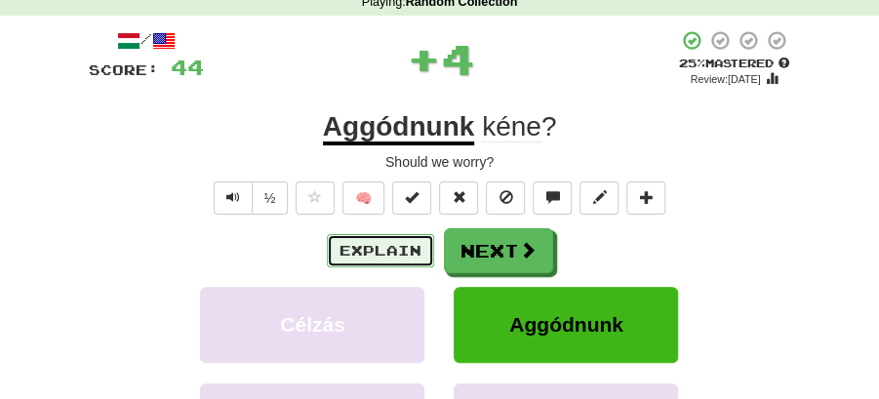
drag, startPoint x: 567, startPoint y: 224, endPoint x: 745, endPoint y: 246, distance: 178.8
click at [714, 252] on div "Explain Next" at bounding box center [440, 250] width 702 height 45
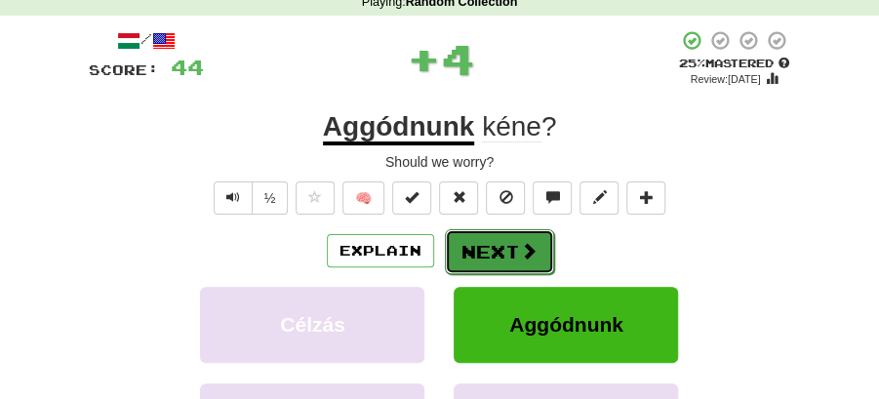
click at [494, 254] on button "Next" at bounding box center [499, 251] width 109 height 45
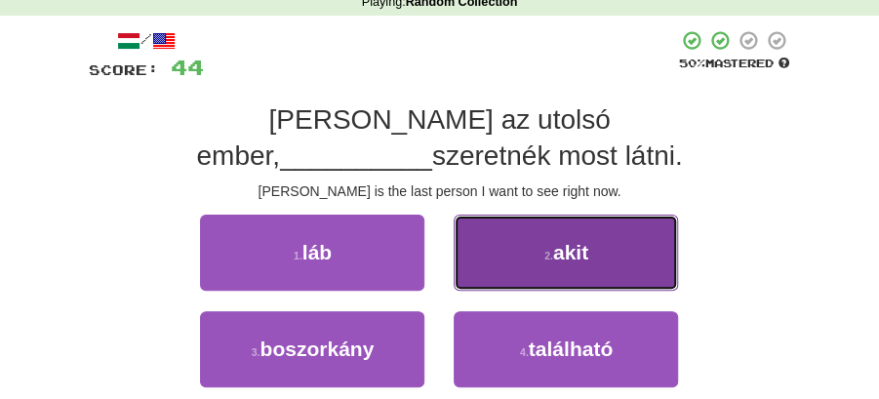
click at [556, 241] on span "akit" at bounding box center [570, 252] width 35 height 22
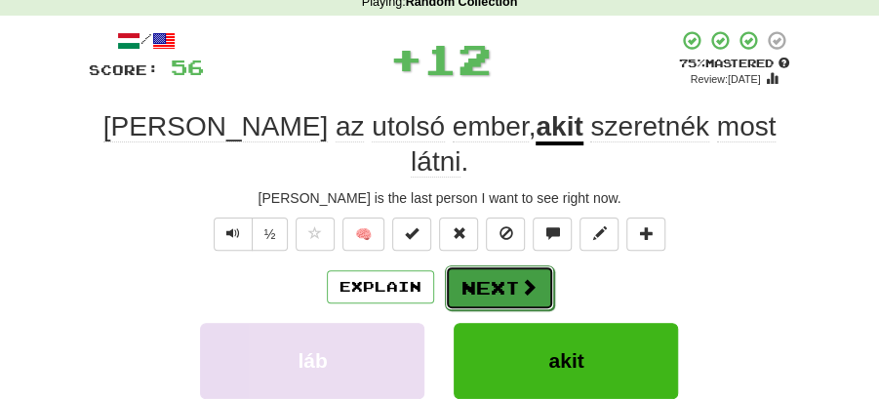
click at [480, 265] on button "Next" at bounding box center [499, 287] width 109 height 45
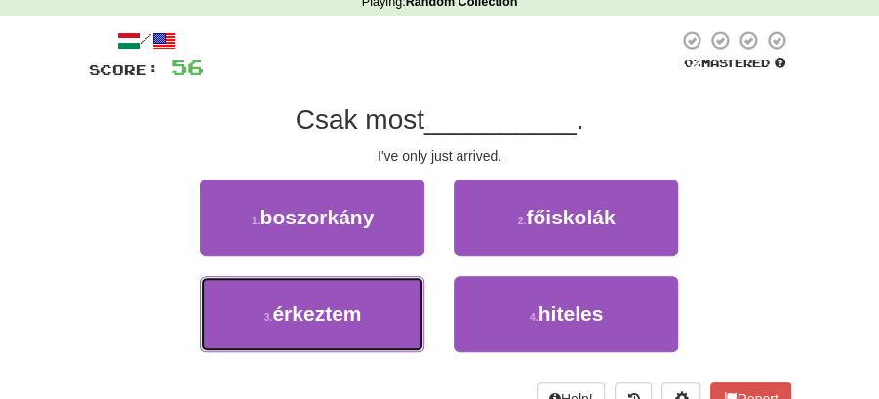
drag, startPoint x: 372, startPoint y: 318, endPoint x: 416, endPoint y: 273, distance: 62.7
click at [375, 313] on button "3 . érkeztem" at bounding box center [312, 314] width 224 height 76
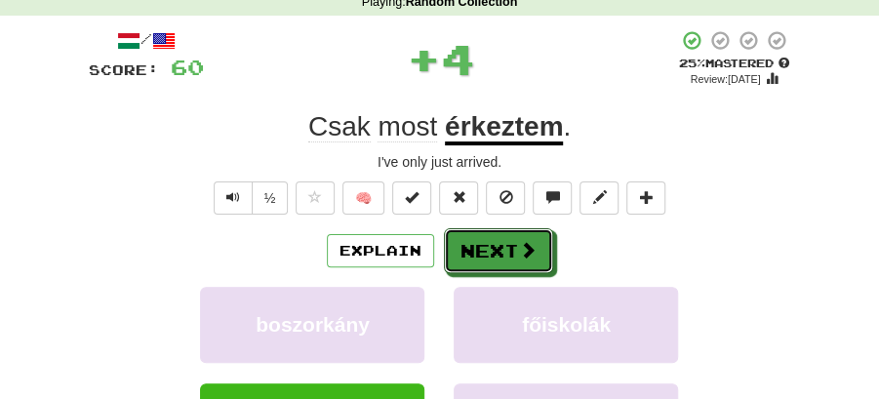
click at [445, 256] on button "Next" at bounding box center [498, 250] width 109 height 45
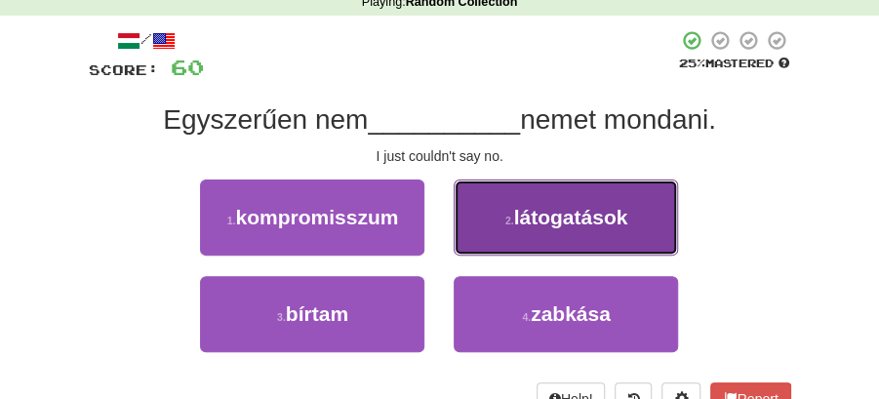
click at [565, 216] on span "látogatások" at bounding box center [570, 217] width 114 height 22
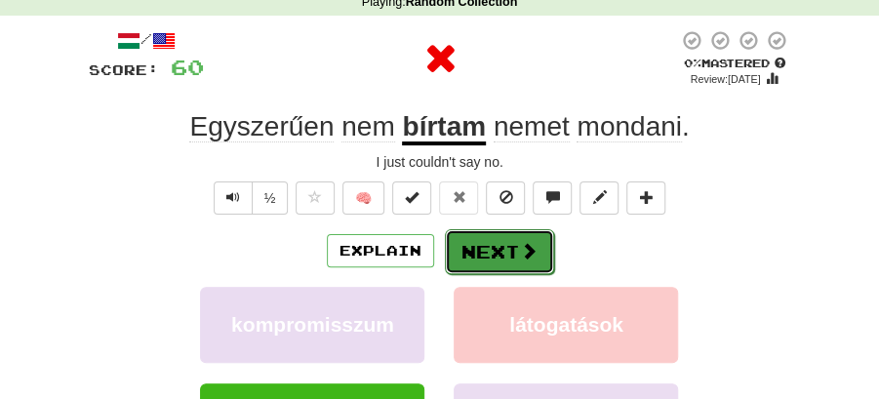
click at [521, 252] on span at bounding box center [529, 251] width 18 height 18
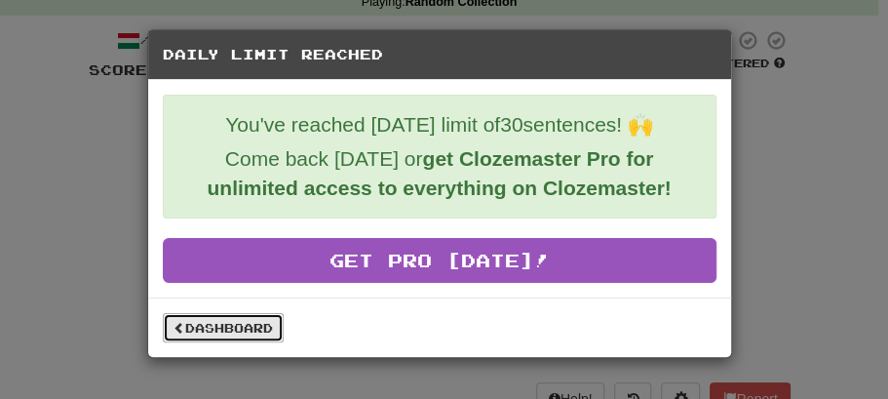
click at [237, 332] on link "Dashboard" at bounding box center [223, 327] width 121 height 29
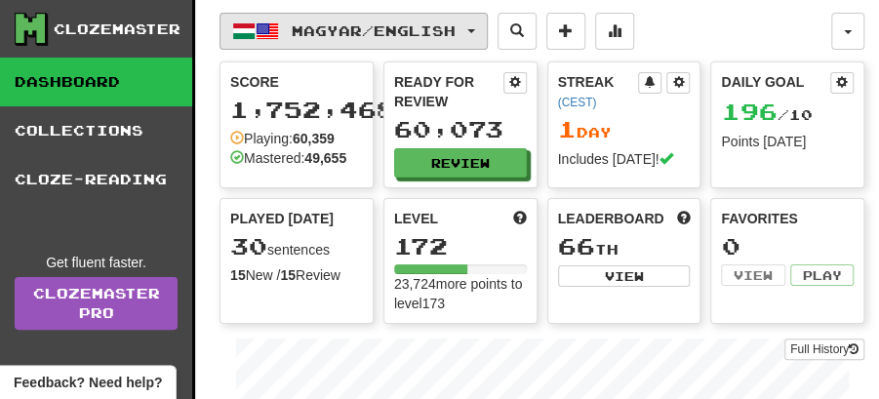
click at [488, 27] on button "Magyar / English" at bounding box center [353, 31] width 268 height 37
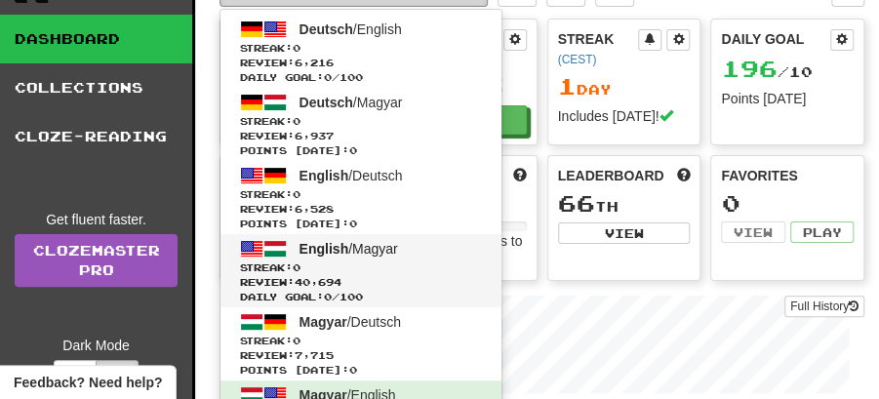
scroll to position [64, 0]
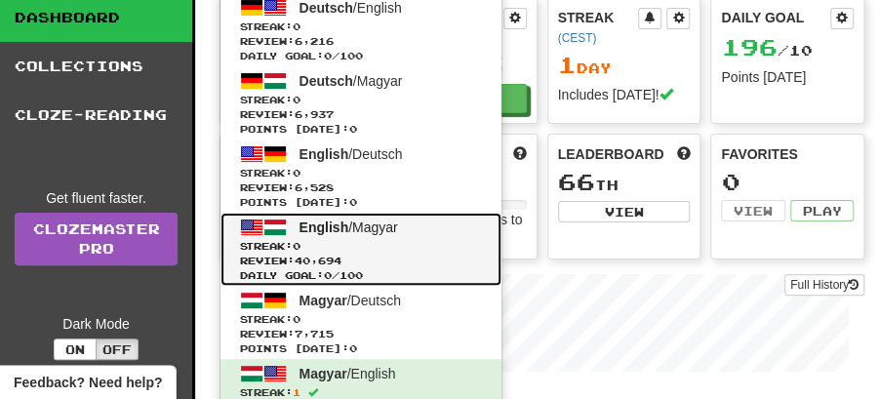
click at [377, 232] on link "English / Magyar Streak: 0 Review: 40,694 Daily Goal: 0 / 100" at bounding box center [360, 249] width 281 height 73
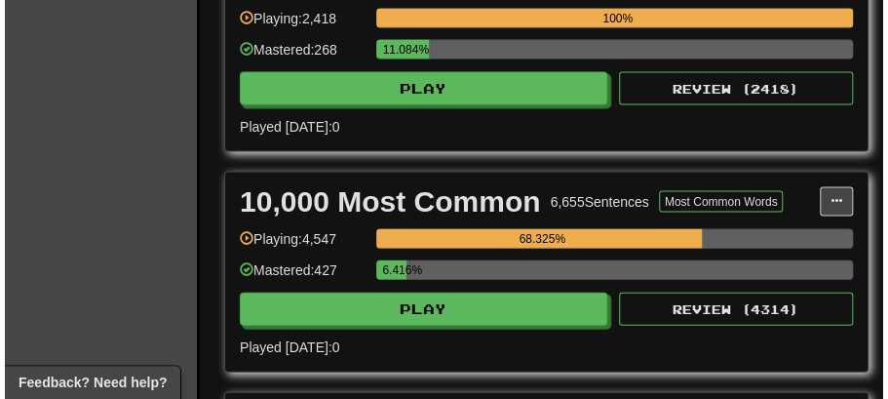
scroll to position [1560, 0]
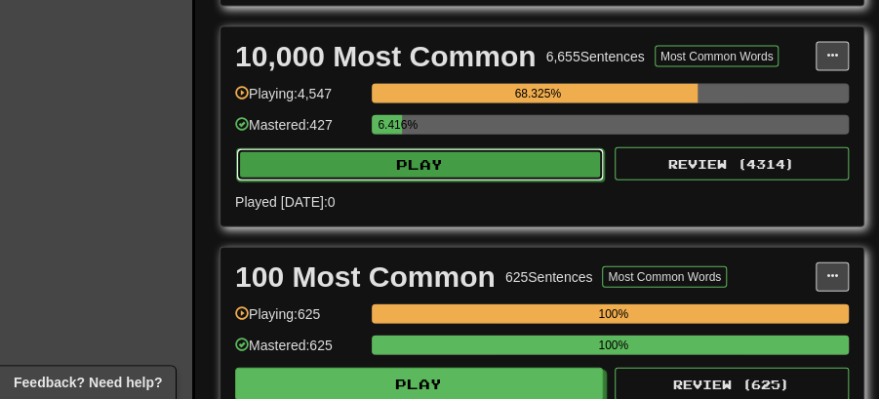
click at [514, 154] on button "Play" at bounding box center [420, 164] width 368 height 33
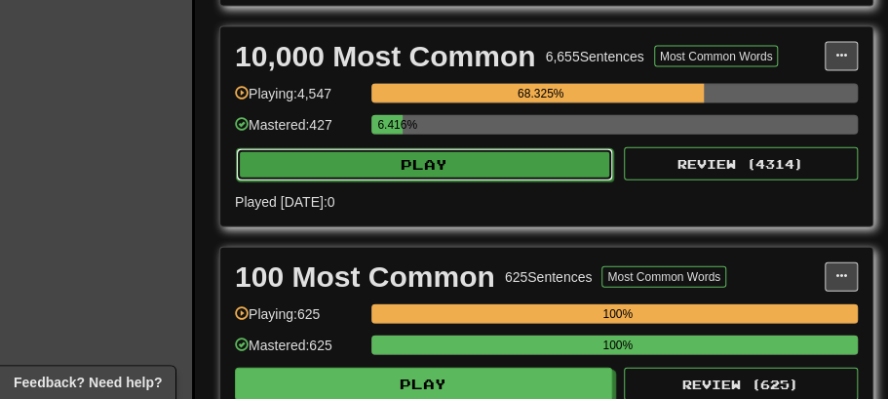
select select "**"
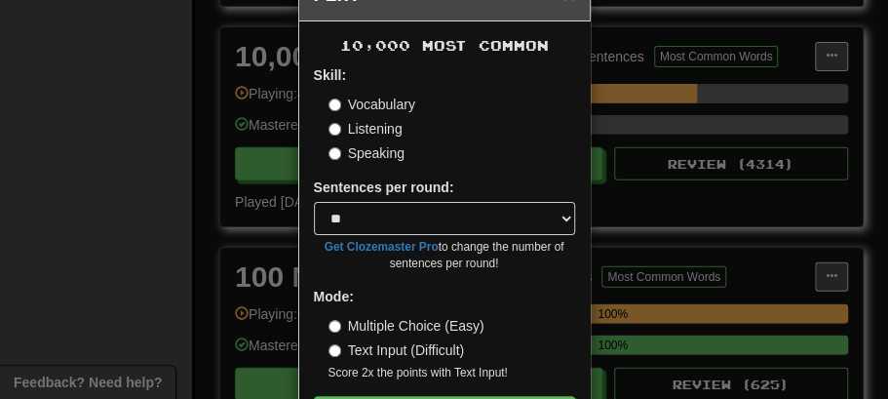
scroll to position [133, 0]
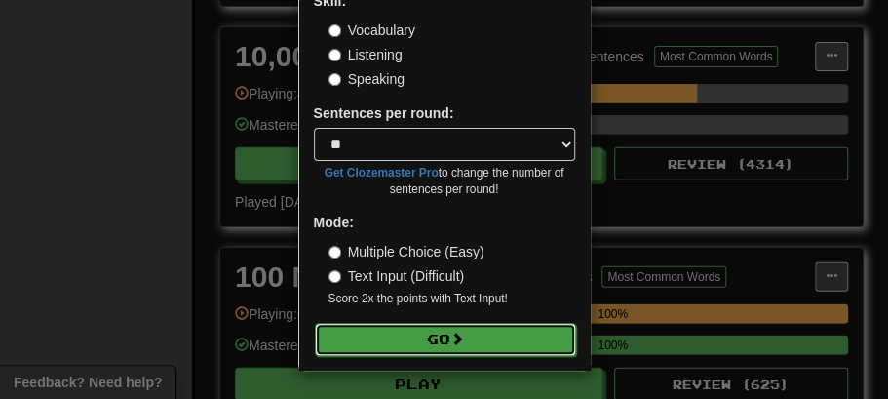
click at [439, 335] on button "Go" at bounding box center [445, 339] width 261 height 33
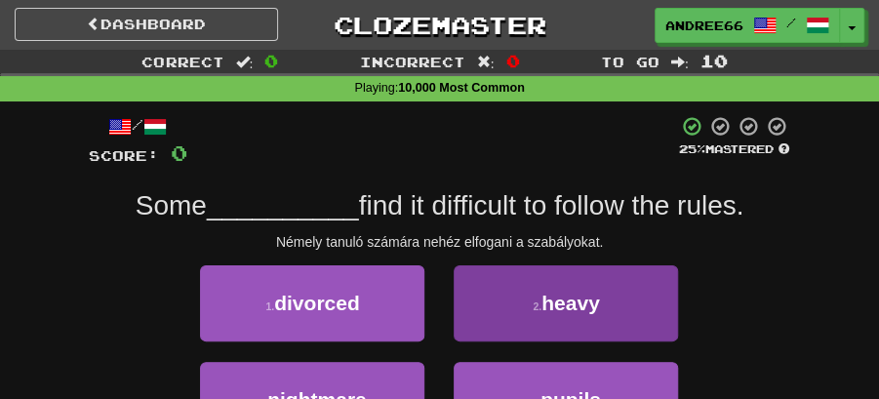
scroll to position [64, 0]
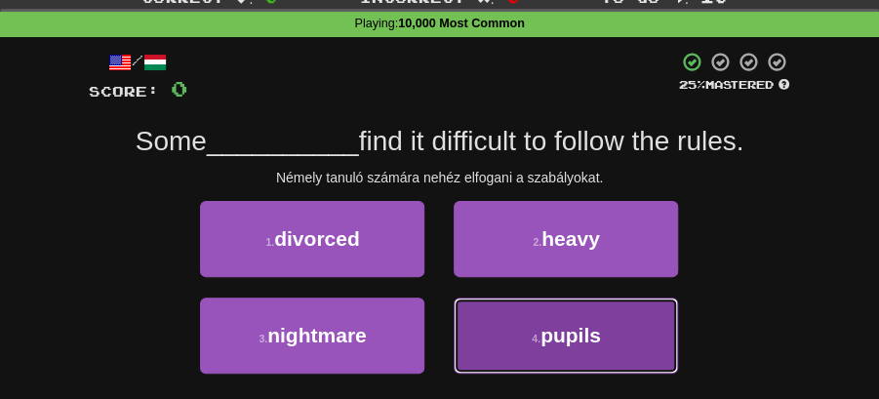
click at [581, 337] on span "pupils" at bounding box center [570, 335] width 60 height 22
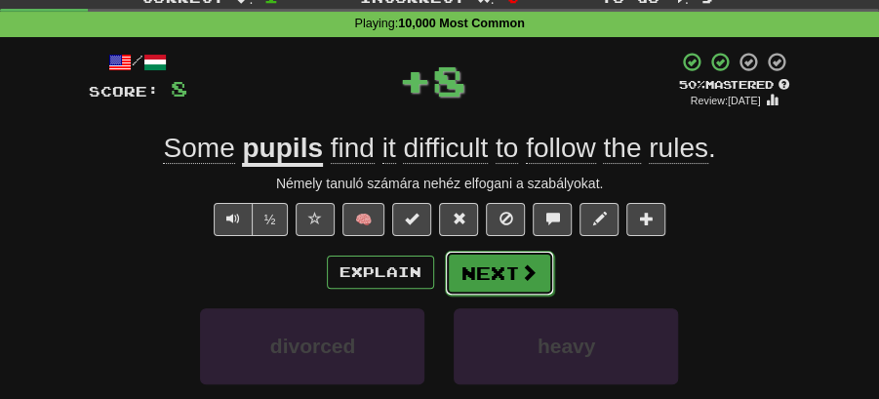
click at [473, 267] on button "Next" at bounding box center [499, 273] width 109 height 45
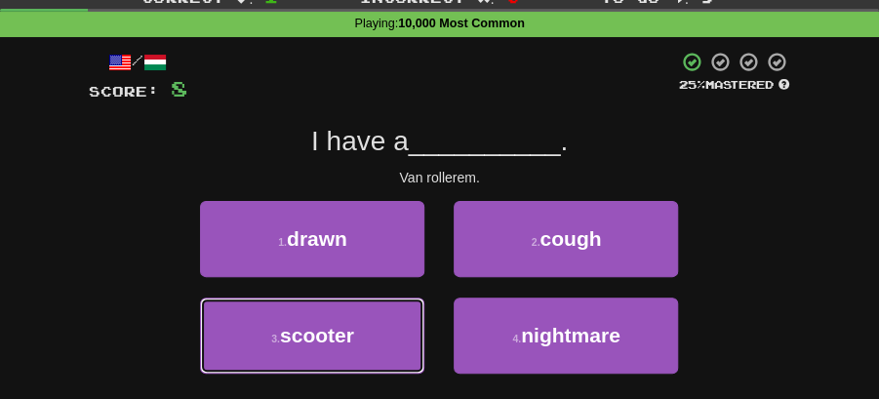
drag, startPoint x: 324, startPoint y: 335, endPoint x: 417, endPoint y: 296, distance: 101.4
click at [327, 333] on span "scooter" at bounding box center [317, 335] width 74 height 22
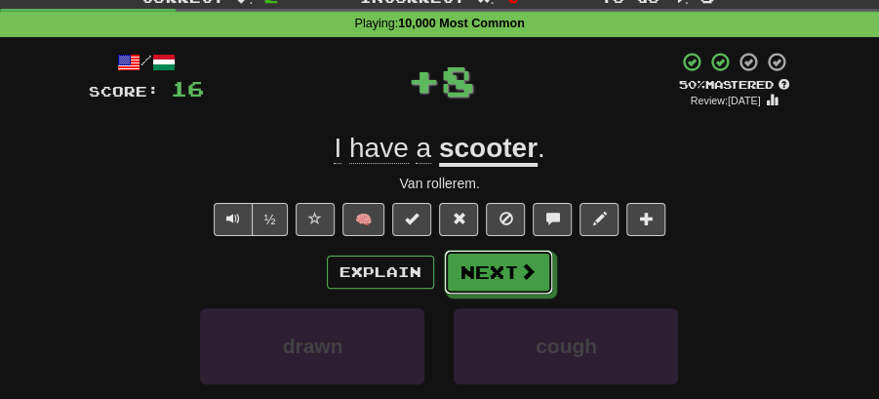
click at [498, 272] on button "Next" at bounding box center [498, 272] width 109 height 45
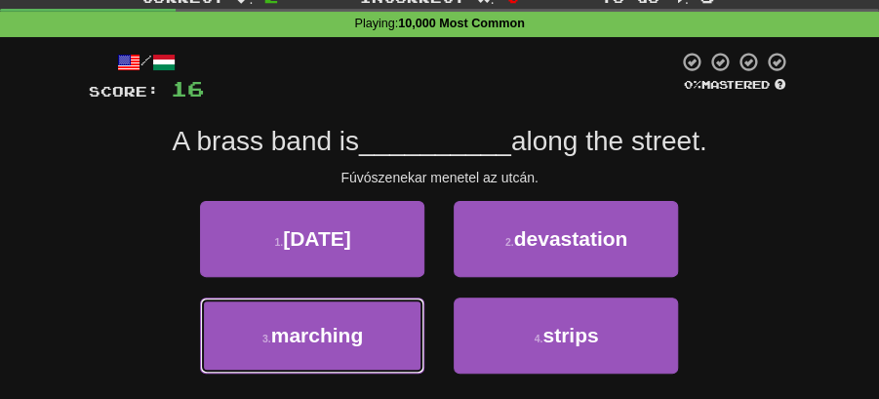
drag, startPoint x: 357, startPoint y: 335, endPoint x: 449, endPoint y: 306, distance: 96.2
click at [359, 333] on span "marching" at bounding box center [317, 335] width 93 height 22
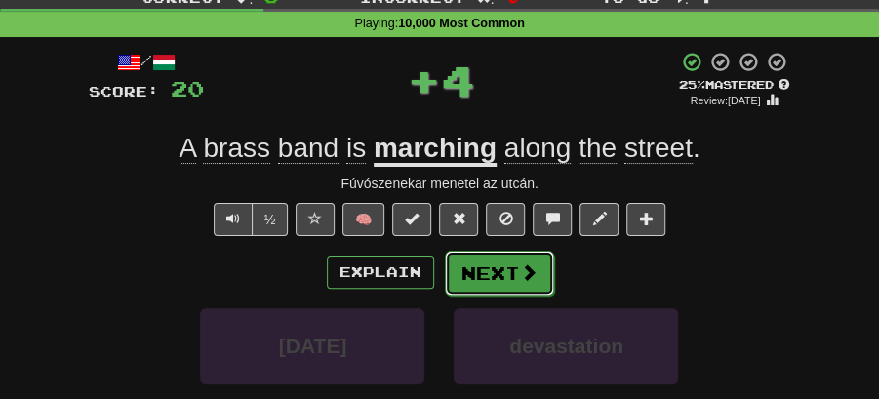
click at [499, 277] on button "Next" at bounding box center [499, 273] width 109 height 45
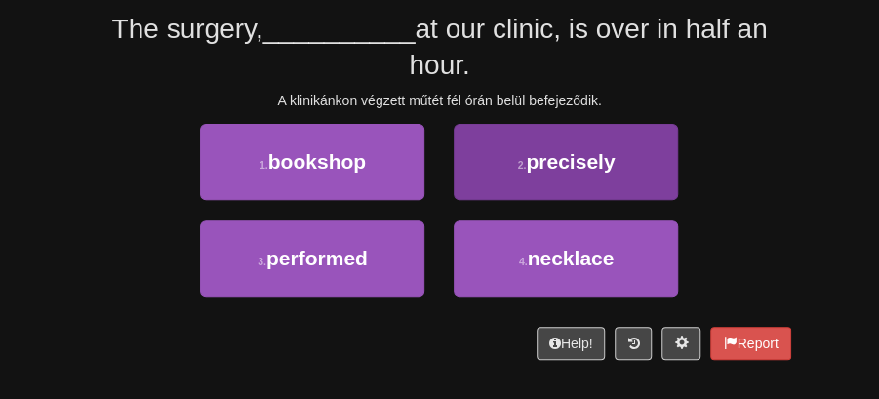
scroll to position [195, 0]
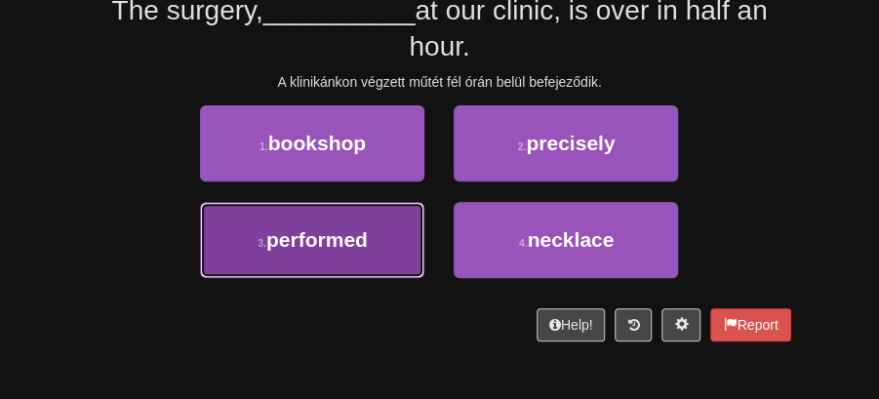
click at [374, 218] on button "3 . performed" at bounding box center [312, 240] width 224 height 76
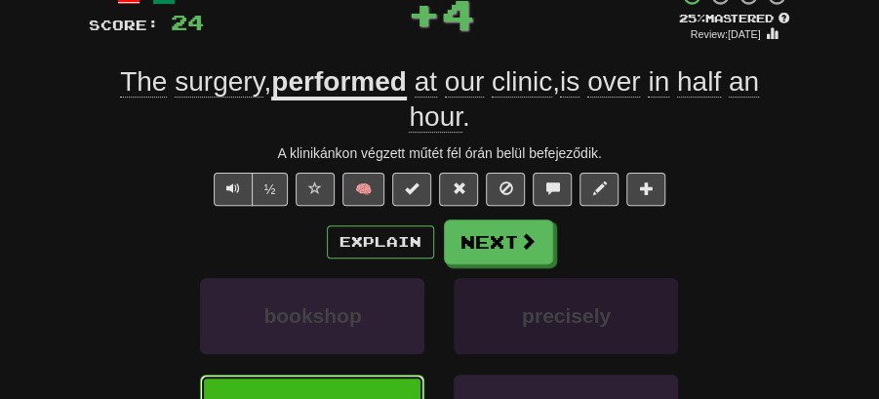
scroll to position [137, 0]
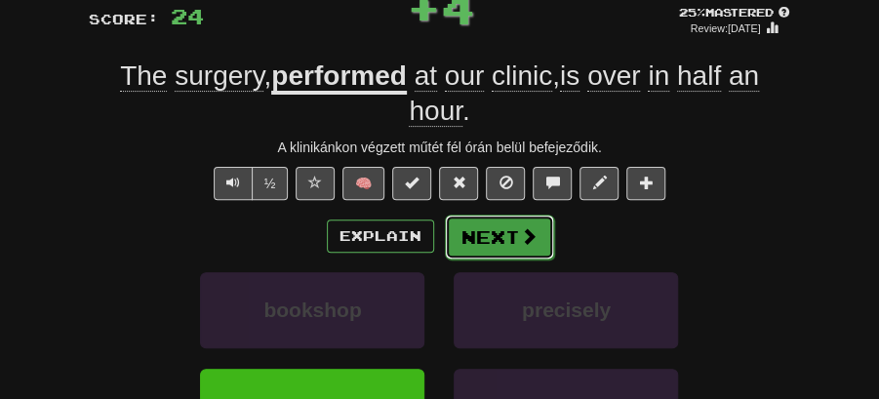
click at [501, 240] on button "Next" at bounding box center [499, 237] width 109 height 45
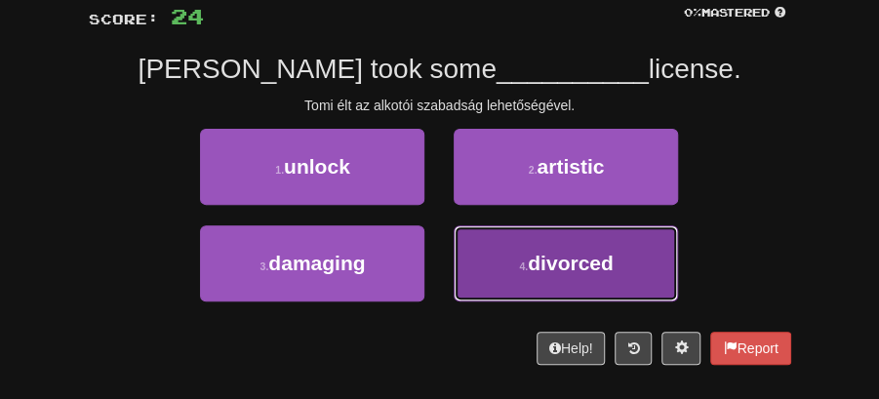
click at [585, 277] on button "4 . divorced" at bounding box center [565, 263] width 224 height 76
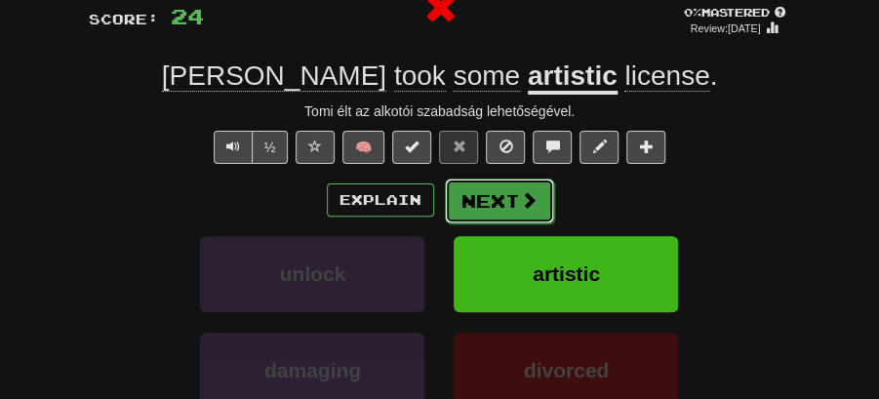
click at [490, 193] on button "Next" at bounding box center [499, 200] width 109 height 45
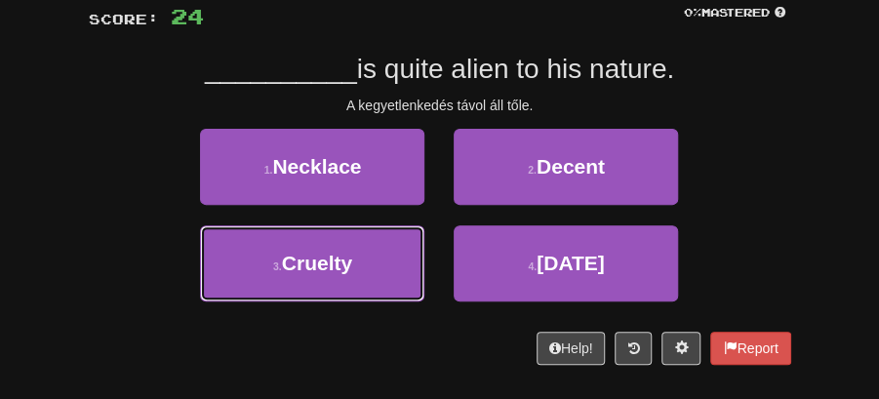
drag, startPoint x: 368, startPoint y: 261, endPoint x: 421, endPoint y: 223, distance: 65.7
click at [378, 259] on button "3 . Cruelty" at bounding box center [312, 263] width 224 height 76
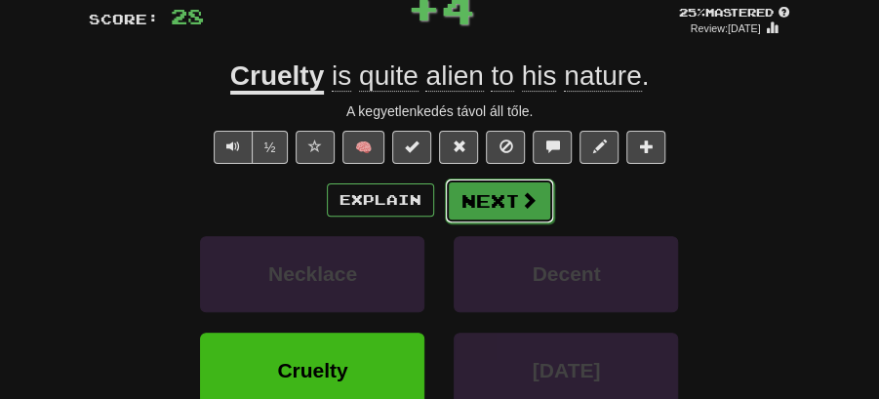
click at [497, 198] on button "Next" at bounding box center [499, 200] width 109 height 45
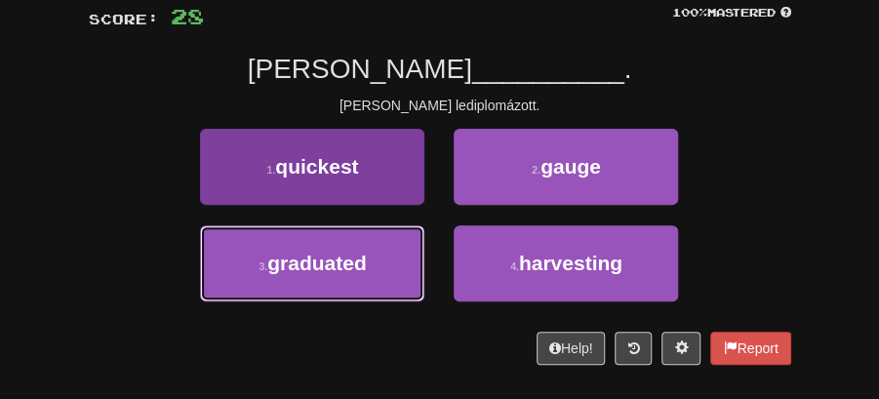
drag, startPoint x: 345, startPoint y: 268, endPoint x: 415, endPoint y: 251, distance: 72.4
click at [382, 261] on button "3 . graduated" at bounding box center [312, 263] width 224 height 76
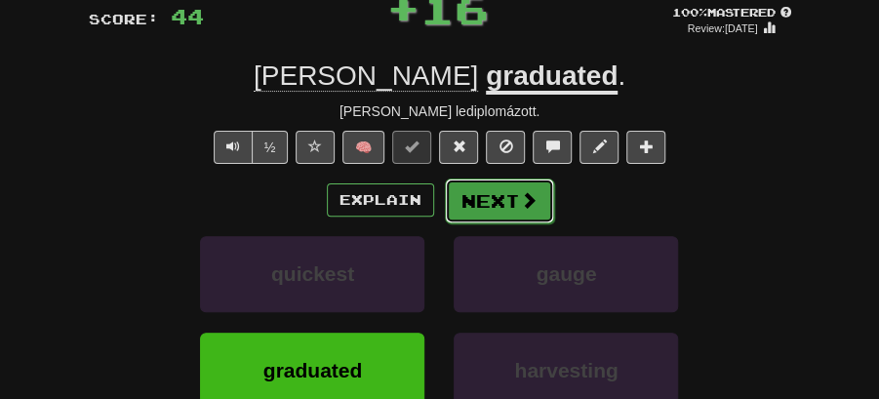
drag, startPoint x: 507, startPoint y: 200, endPoint x: 371, endPoint y: 120, distance: 157.4
click at [507, 201] on button "Next" at bounding box center [498, 199] width 109 height 45
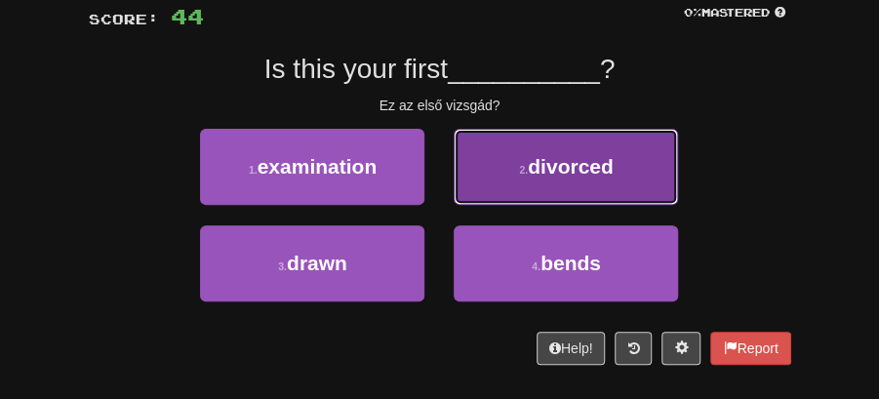
click at [567, 174] on span "divorced" at bounding box center [571, 166] width 86 height 22
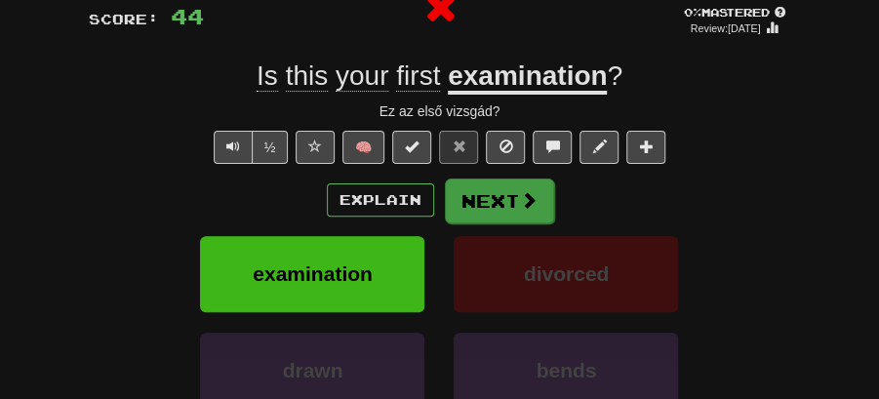
click at [531, 191] on span at bounding box center [529, 200] width 18 height 18
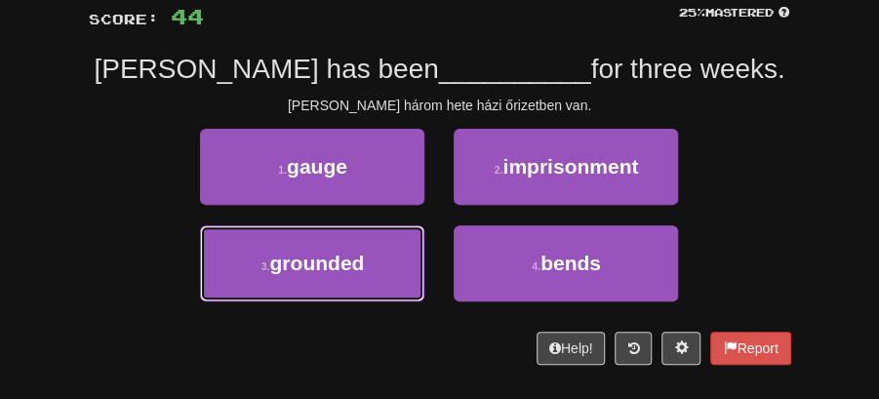
drag, startPoint x: 390, startPoint y: 259, endPoint x: 450, endPoint y: 233, distance: 65.9
click at [404, 254] on button "3 . grounded" at bounding box center [312, 263] width 224 height 76
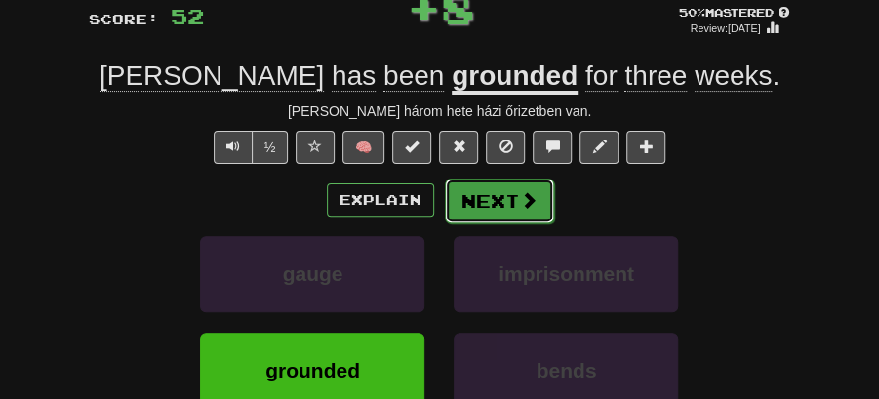
click at [520, 202] on span at bounding box center [529, 200] width 18 height 18
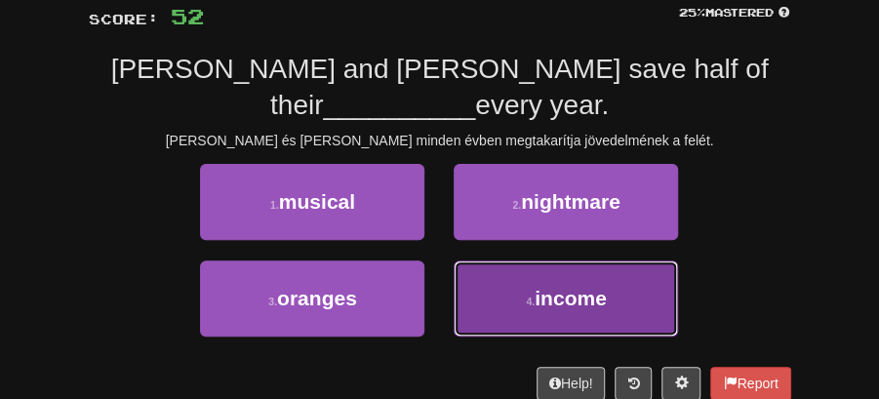
click at [540, 287] on span "income" at bounding box center [570, 298] width 72 height 22
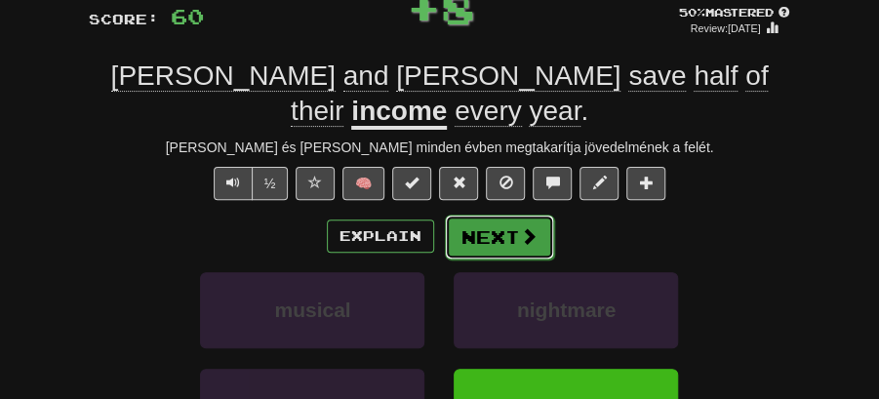
click at [493, 215] on button "Next" at bounding box center [499, 237] width 109 height 45
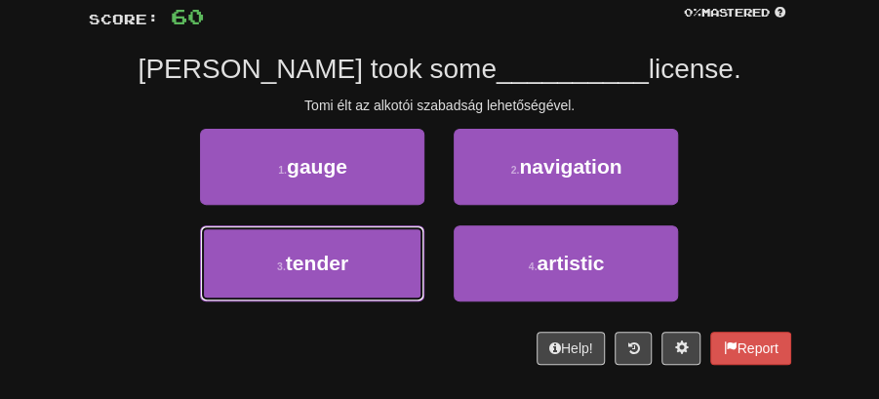
drag, startPoint x: 367, startPoint y: 259, endPoint x: 417, endPoint y: 234, distance: 56.7
click at [386, 248] on button "3 . tender" at bounding box center [312, 263] width 224 height 76
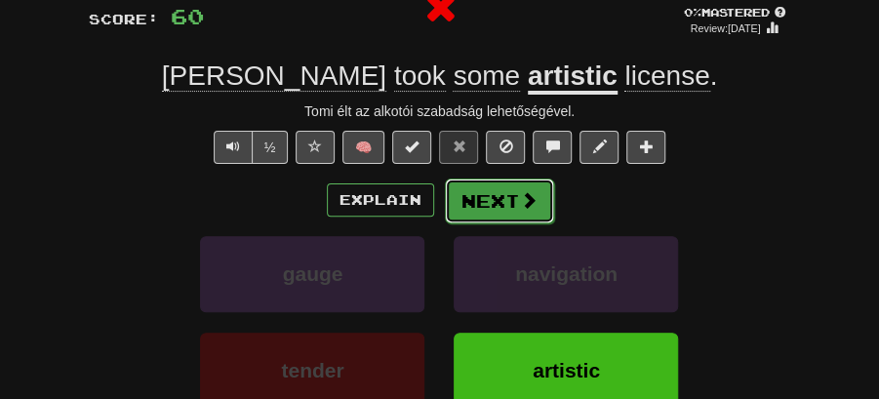
click at [538, 185] on button "Next" at bounding box center [499, 200] width 109 height 45
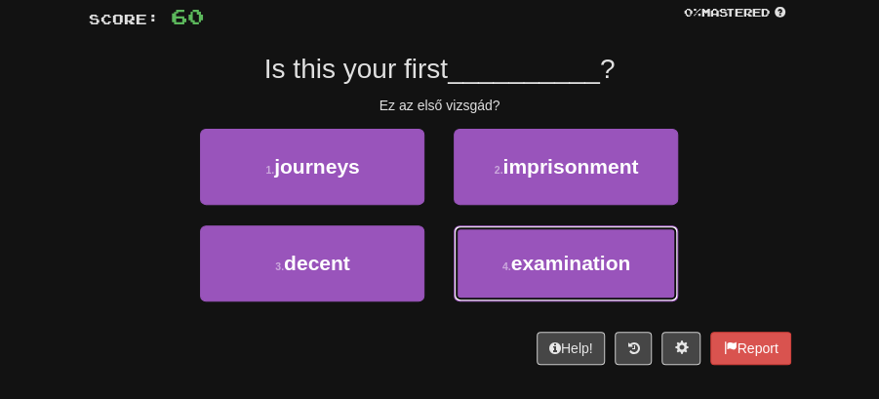
drag, startPoint x: 548, startPoint y: 250, endPoint x: 540, endPoint y: 228, distance: 22.8
click at [548, 249] on button "4 . examination" at bounding box center [565, 263] width 224 height 76
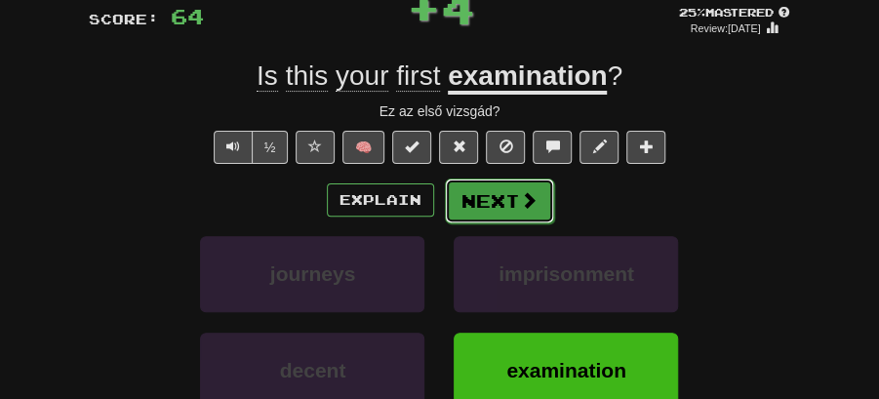
click at [503, 191] on button "Next" at bounding box center [499, 200] width 109 height 45
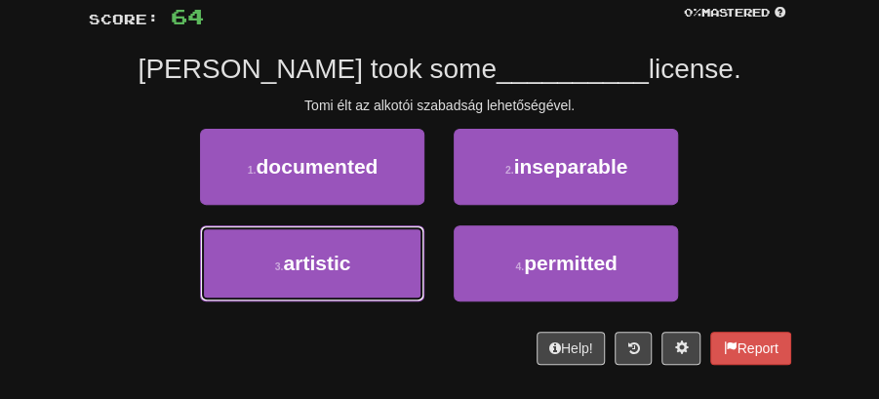
click at [385, 263] on button "3 . artistic" at bounding box center [312, 263] width 224 height 76
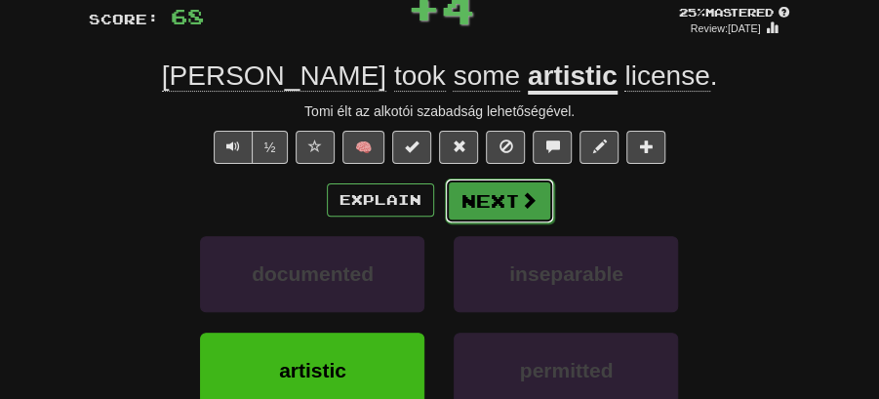
click at [530, 209] on span at bounding box center [529, 200] width 18 height 18
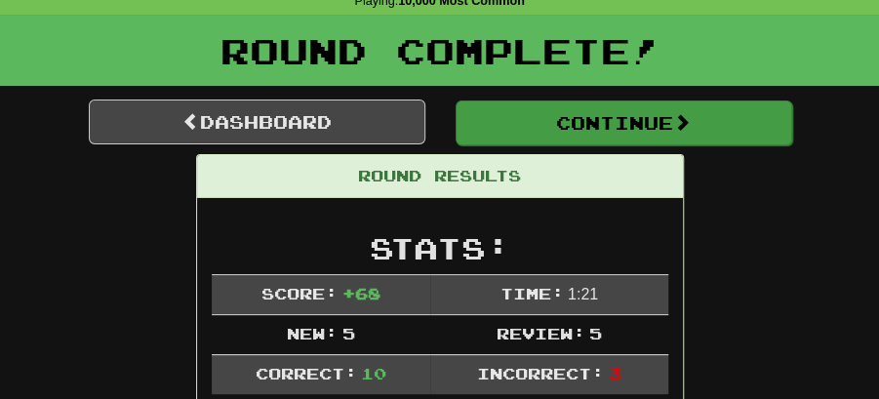
scroll to position [84, 0]
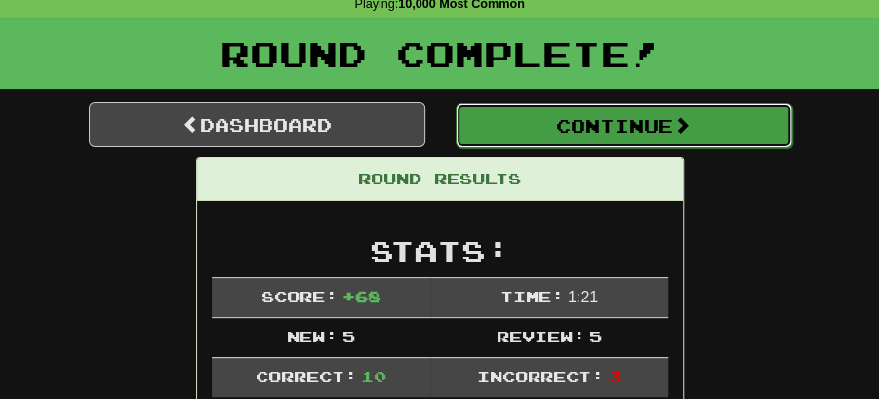
click at [556, 130] on button "Continue" at bounding box center [623, 125] width 336 height 45
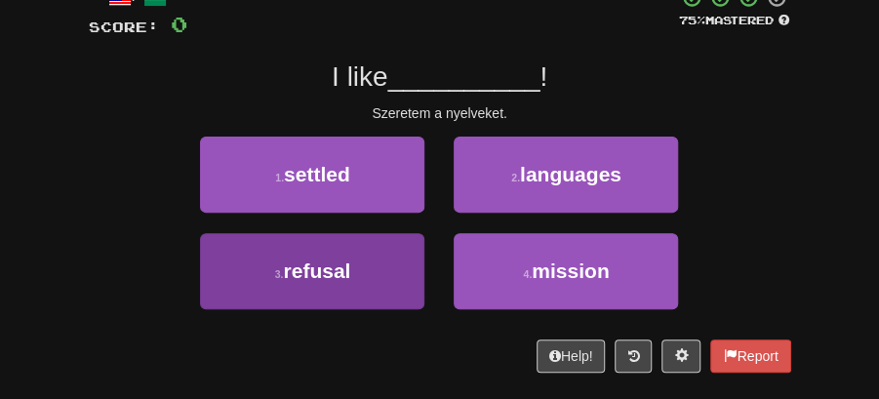
scroll to position [148, 0]
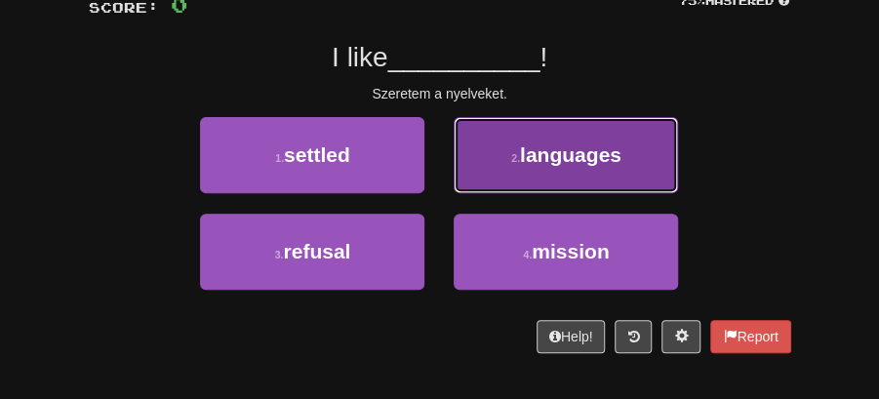
click at [560, 171] on button "2 . languages" at bounding box center [565, 155] width 224 height 76
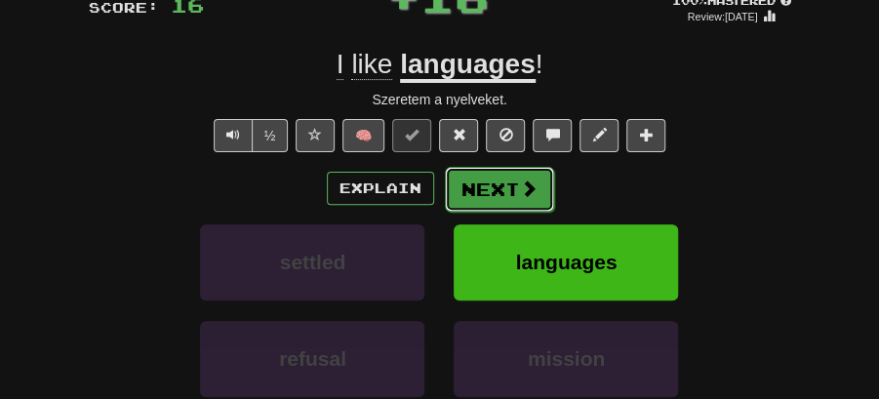
click at [467, 180] on button "Next" at bounding box center [499, 189] width 109 height 45
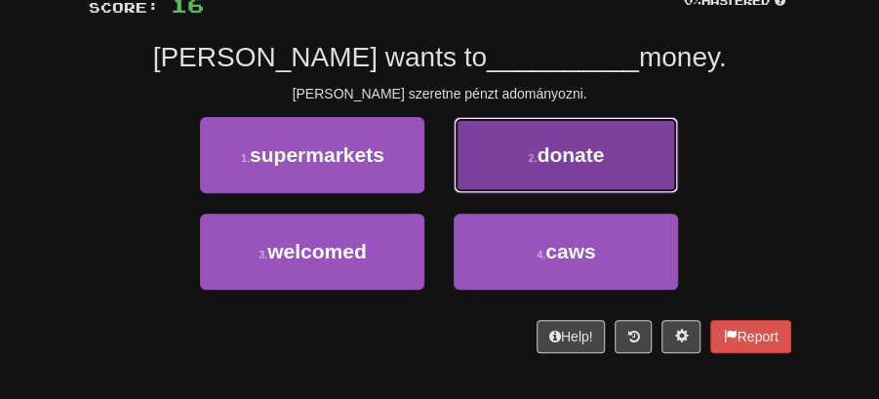
drag, startPoint x: 568, startPoint y: 154, endPoint x: 554, endPoint y: 161, distance: 16.1
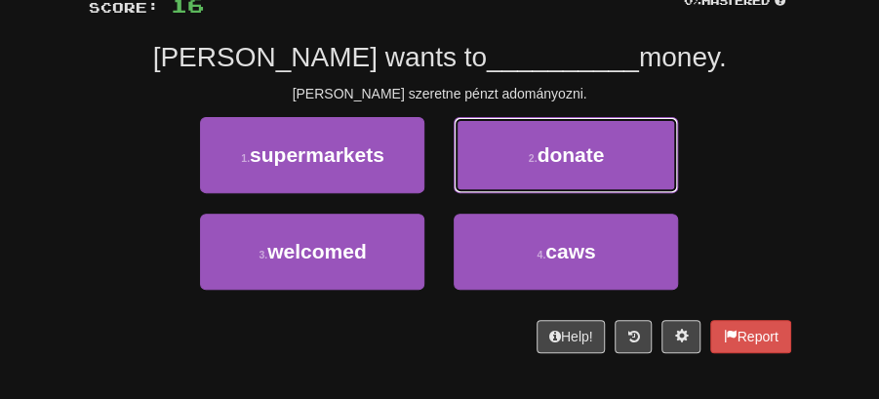
click at [566, 156] on span "donate" at bounding box center [569, 154] width 67 height 22
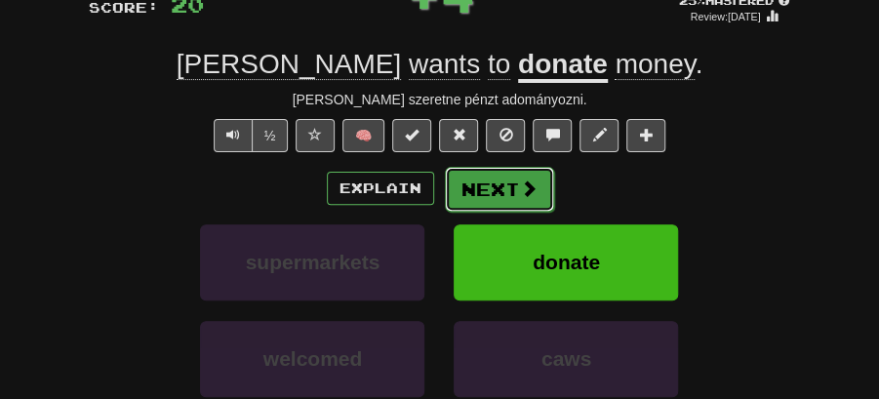
click at [505, 168] on button "Next" at bounding box center [499, 189] width 109 height 45
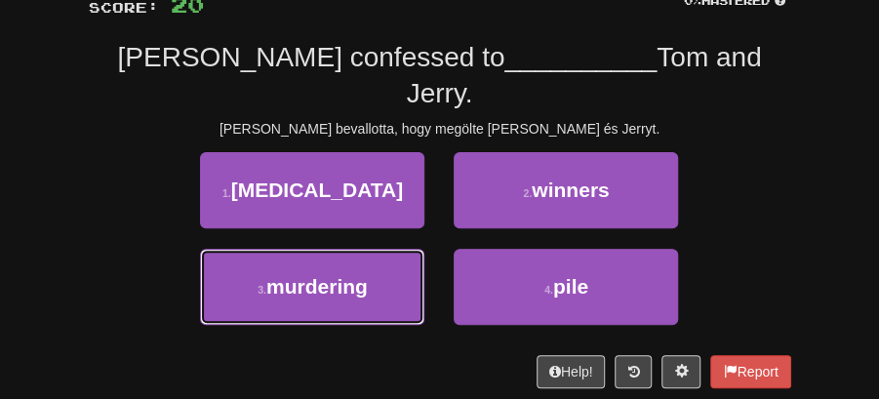
drag, startPoint x: 364, startPoint y: 255, endPoint x: 471, endPoint y: 215, distance: 114.8
click at [373, 255] on button "3 . murdering" at bounding box center [312, 287] width 224 height 76
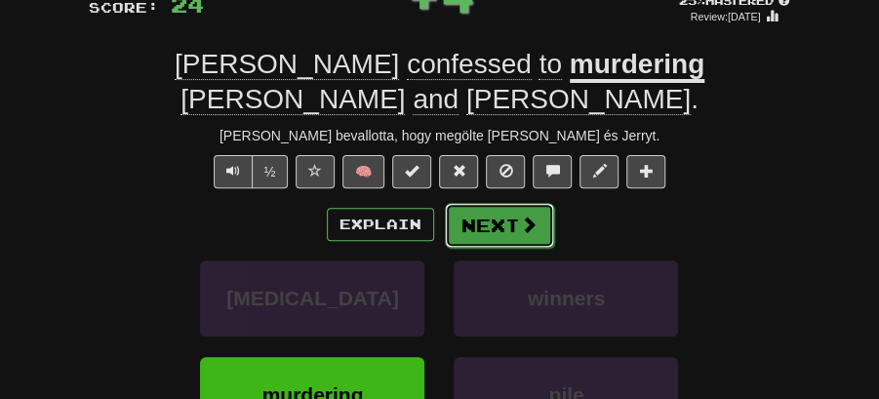
click at [495, 203] on button "Next" at bounding box center [499, 225] width 109 height 45
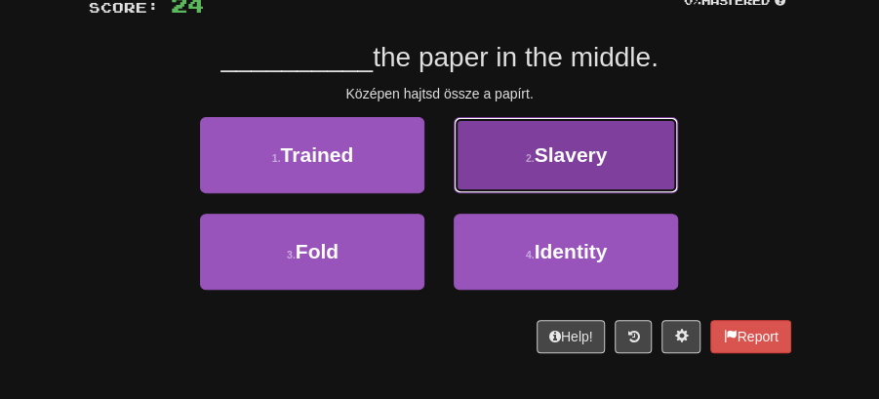
click at [557, 156] on span "Slavery" at bounding box center [569, 154] width 73 height 22
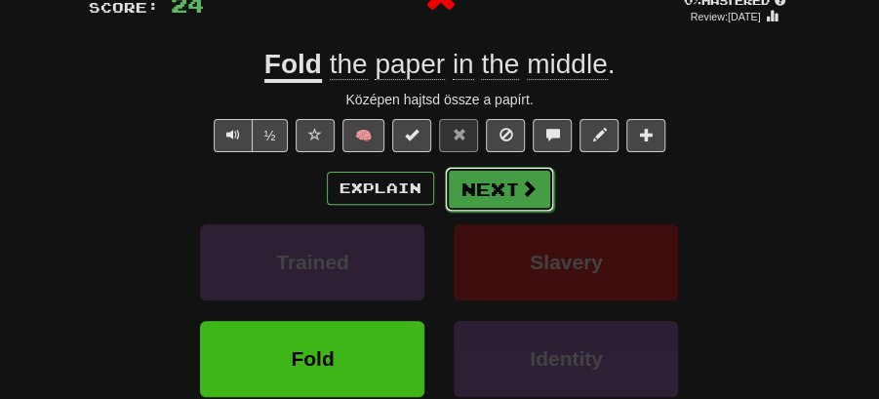
click at [499, 181] on button "Next" at bounding box center [499, 189] width 109 height 45
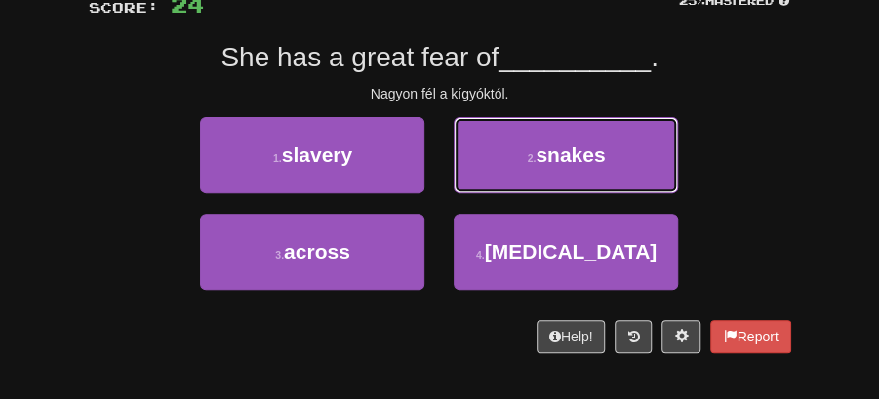
drag, startPoint x: 604, startPoint y: 149, endPoint x: 550, endPoint y: 162, distance: 55.1
click at [599, 150] on span "snakes" at bounding box center [569, 154] width 69 height 22
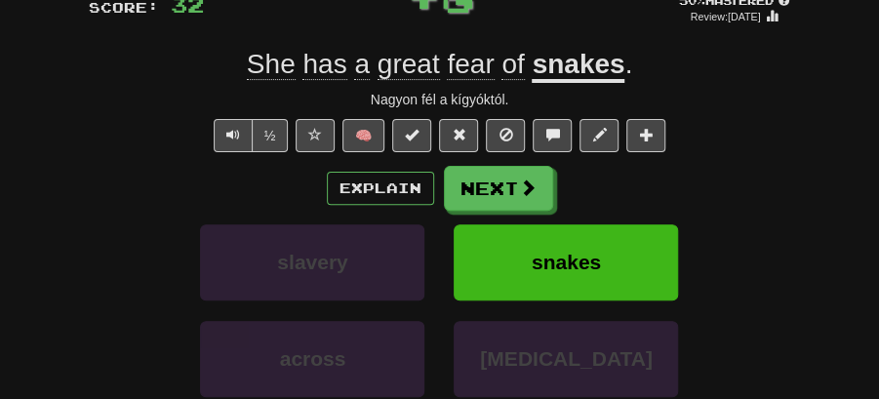
click at [513, 174] on button "Next" at bounding box center [498, 188] width 109 height 45
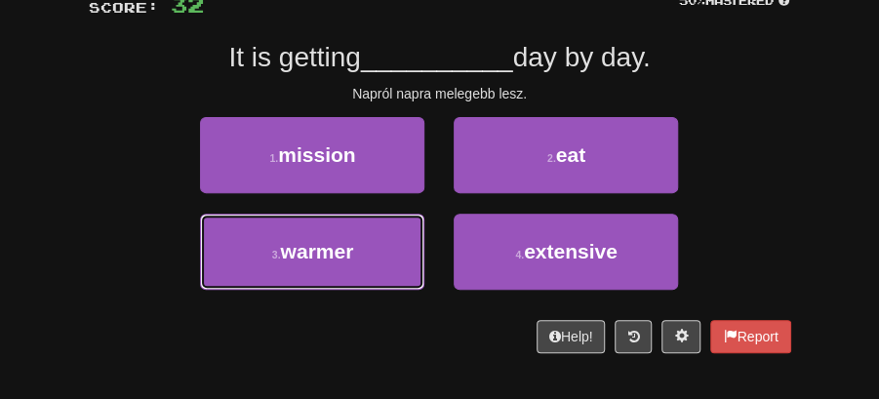
drag, startPoint x: 362, startPoint y: 256, endPoint x: 483, endPoint y: 213, distance: 128.6
click at [400, 247] on button "3 . warmer" at bounding box center [312, 252] width 224 height 76
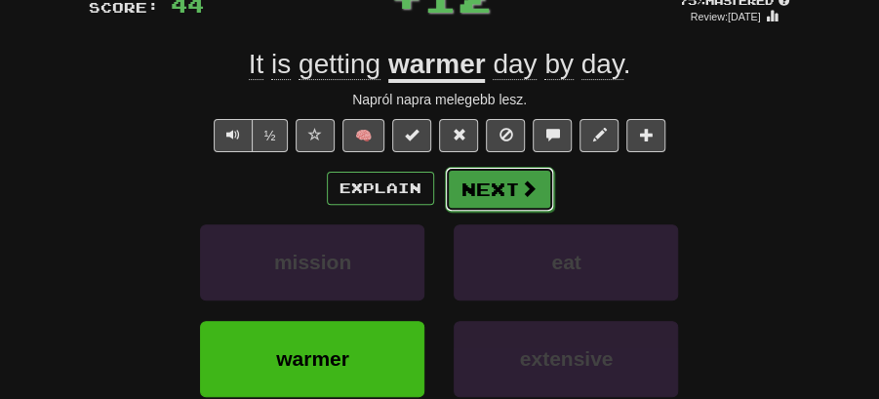
click at [499, 182] on button "Next" at bounding box center [499, 189] width 109 height 45
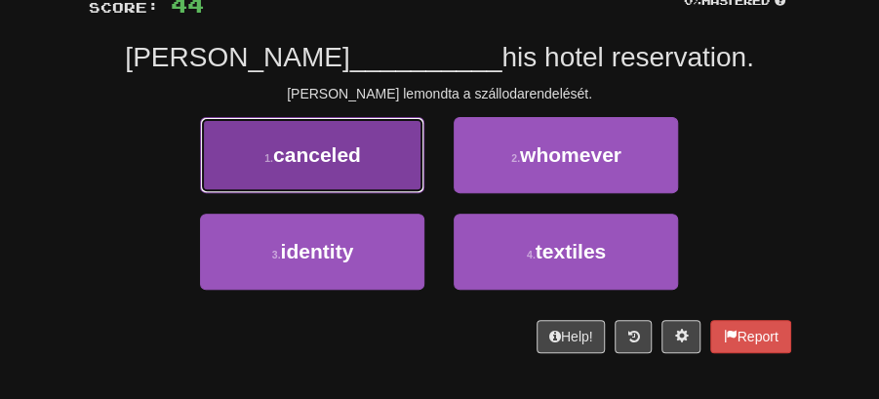
drag, startPoint x: 371, startPoint y: 169, endPoint x: 394, endPoint y: 177, distance: 25.0
click at [394, 177] on button "1 . canceled" at bounding box center [312, 155] width 224 height 76
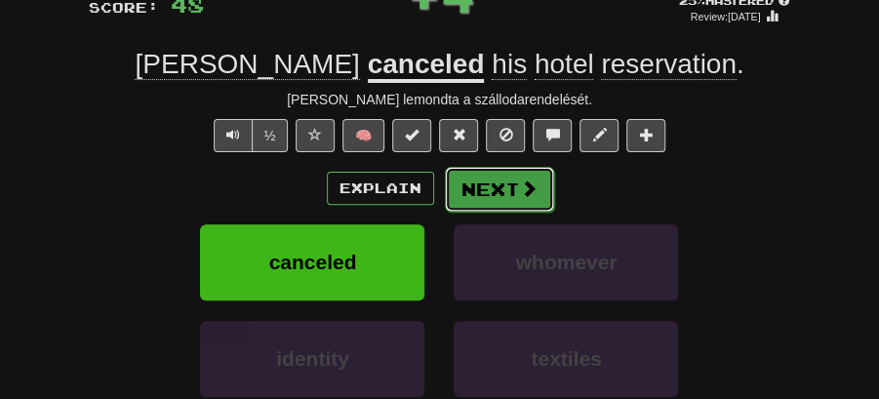
click at [505, 190] on button "Next" at bounding box center [499, 189] width 109 height 45
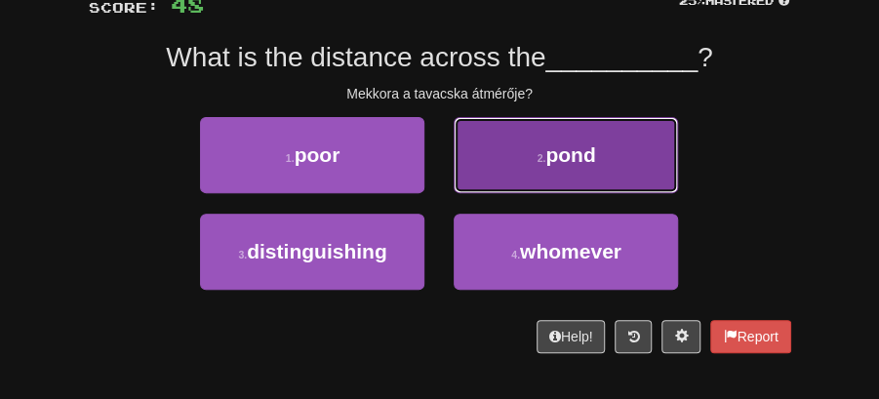
click at [571, 168] on button "2 . pond" at bounding box center [565, 155] width 224 height 76
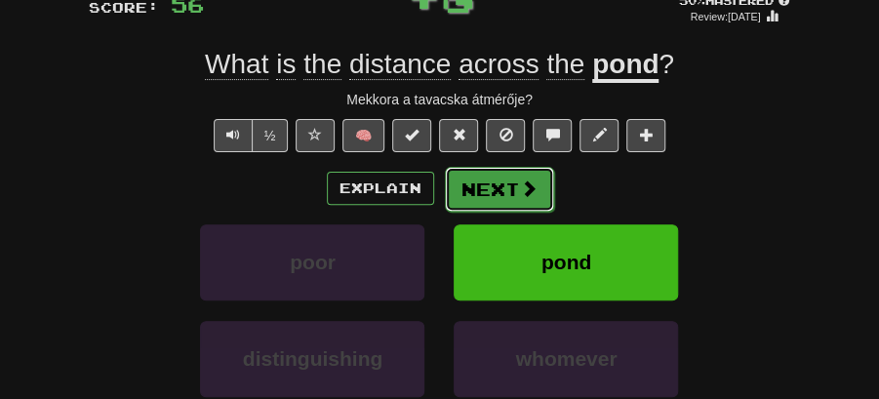
click at [467, 184] on button "Next" at bounding box center [499, 189] width 109 height 45
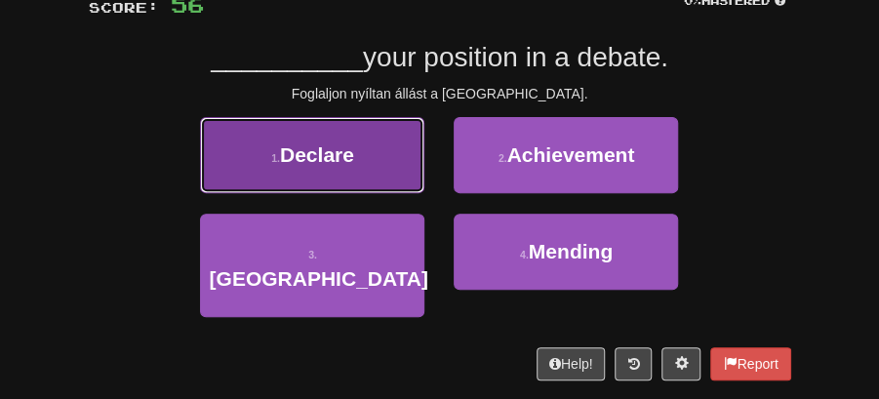
drag, startPoint x: 308, startPoint y: 170, endPoint x: 532, endPoint y: 161, distance: 224.4
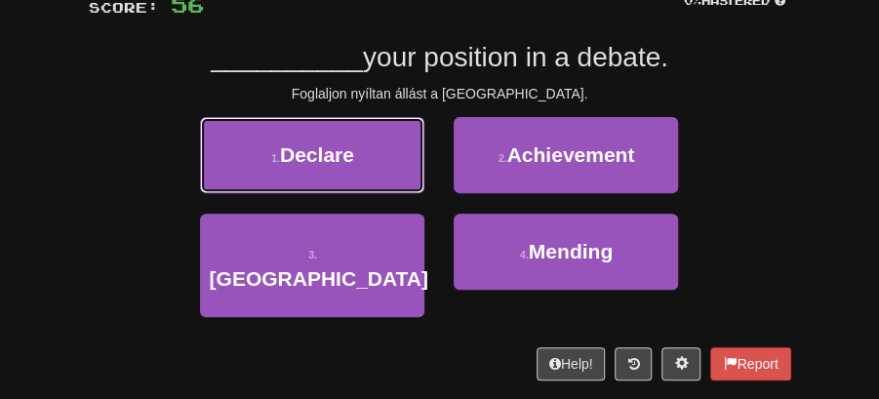
click at [308, 170] on button "1 . Declare" at bounding box center [312, 155] width 224 height 76
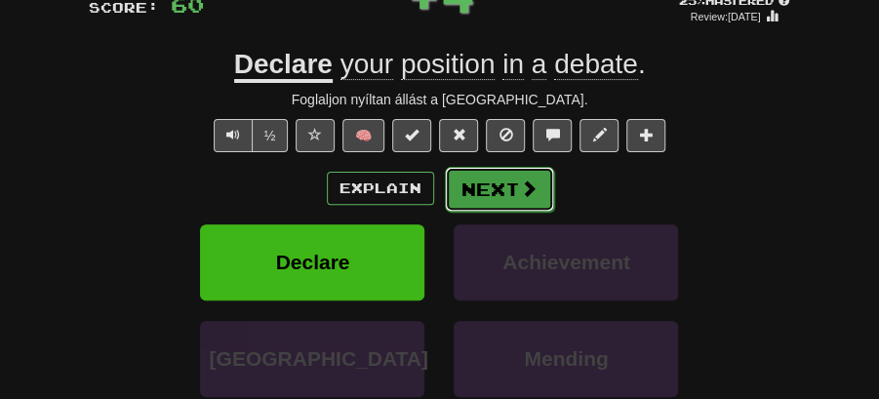
click at [528, 179] on span at bounding box center [529, 188] width 18 height 18
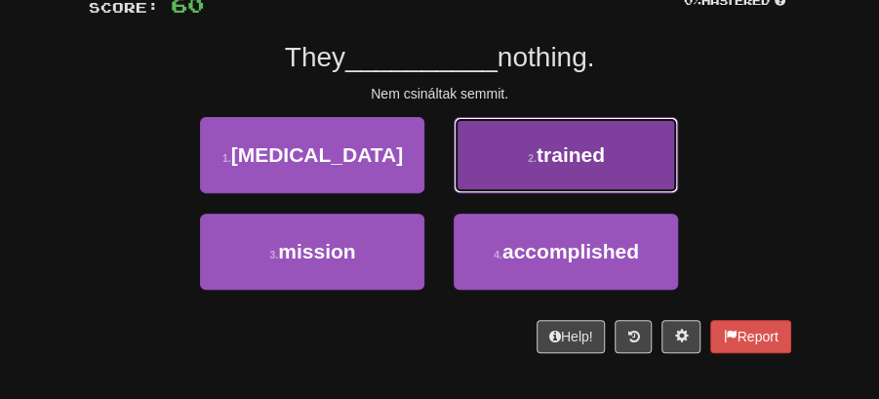
click at [591, 166] on button "2 . trained" at bounding box center [565, 155] width 224 height 76
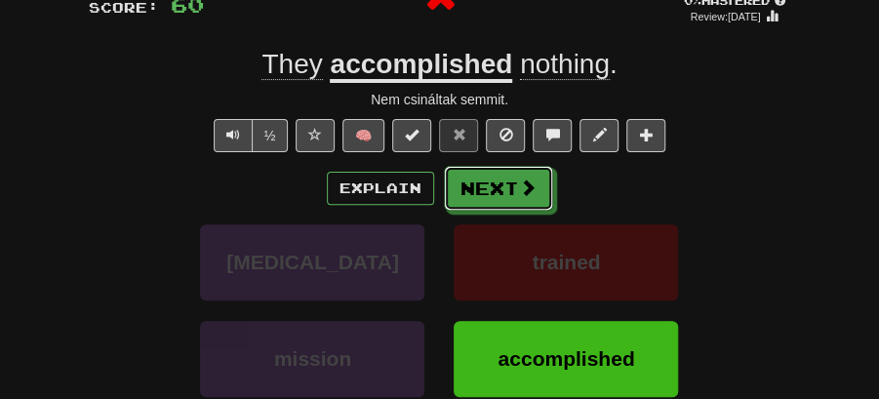
click at [505, 179] on button "Next" at bounding box center [498, 188] width 109 height 45
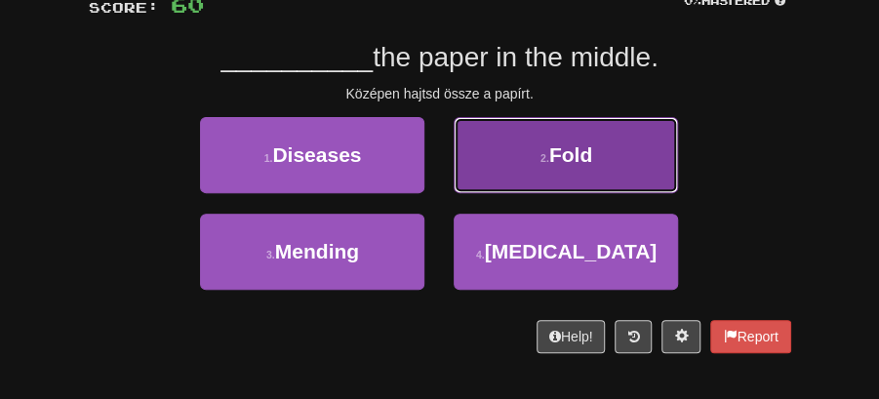
click at [562, 164] on span "Fold" at bounding box center [570, 154] width 43 height 22
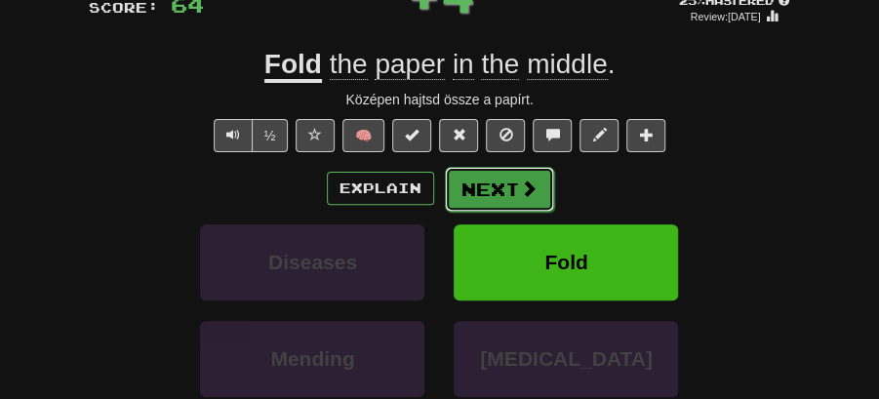
click at [520, 179] on span at bounding box center [529, 188] width 18 height 18
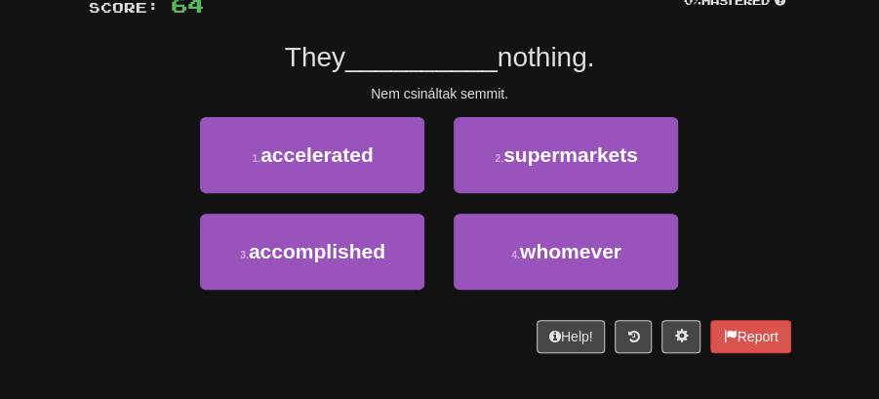
drag, startPoint x: 98, startPoint y: 105, endPoint x: 125, endPoint y: 97, distance: 28.7
click at [98, 105] on div "/ Score: 64 0 % Mastered They __________ nothing. Nem csináltak semmit. 1 . acc…" at bounding box center [440, 160] width 702 height 386
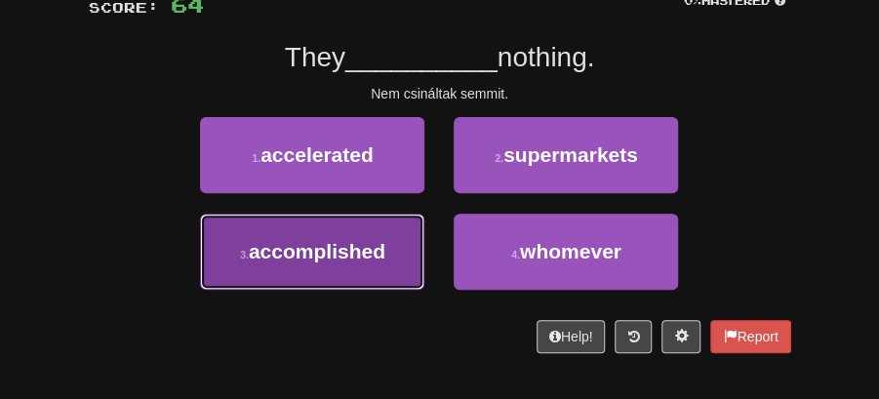
click at [358, 236] on button "3 . accomplished" at bounding box center [312, 252] width 224 height 76
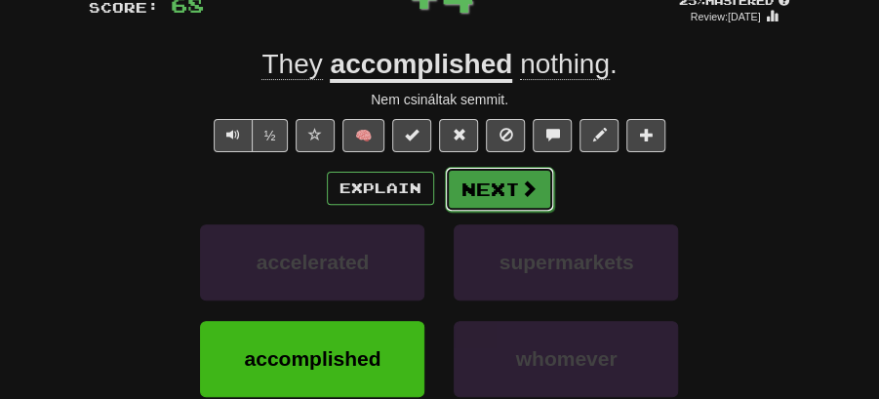
click at [487, 182] on button "Next" at bounding box center [499, 189] width 109 height 45
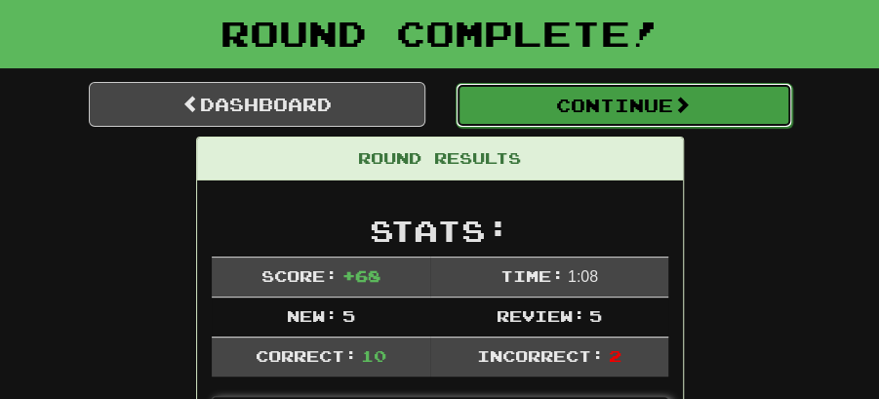
click at [603, 92] on button "Continue" at bounding box center [623, 105] width 336 height 45
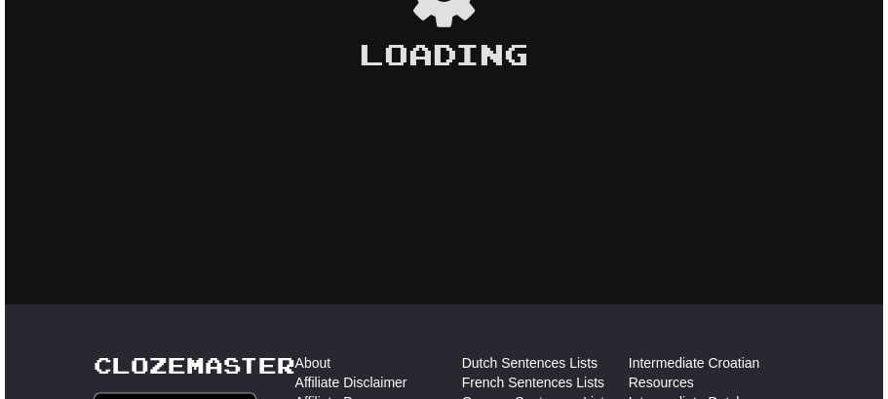
scroll to position [104, 0]
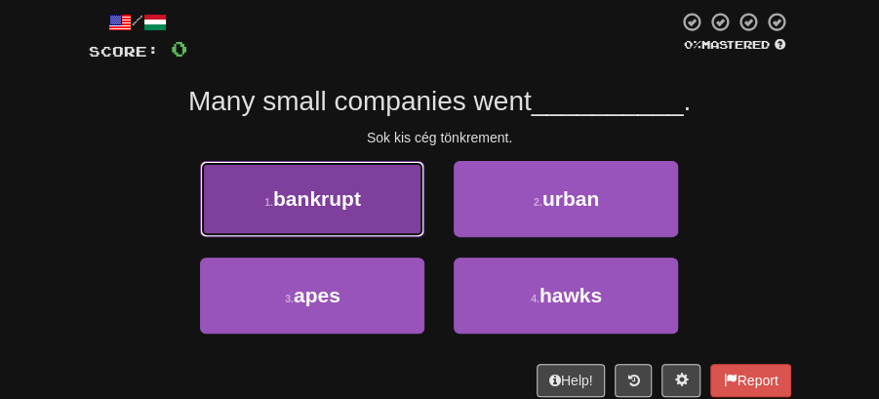
drag, startPoint x: 325, startPoint y: 211, endPoint x: 380, endPoint y: 220, distance: 56.4
click at [380, 220] on button "1 . bankrupt" at bounding box center [312, 199] width 224 height 76
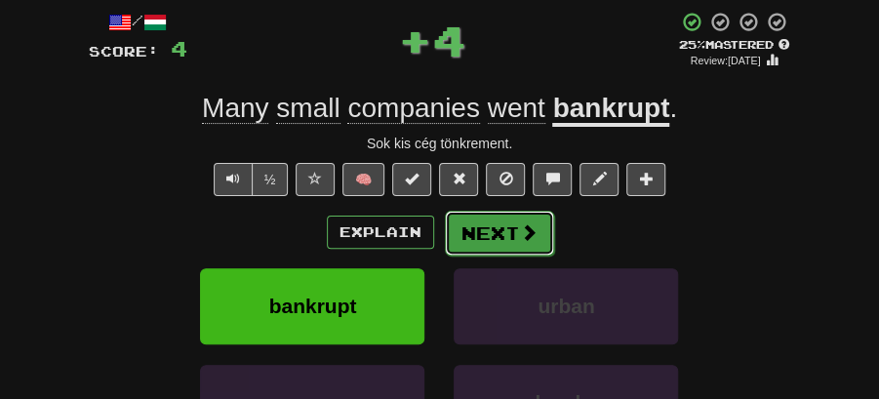
click at [527, 229] on span at bounding box center [529, 232] width 18 height 18
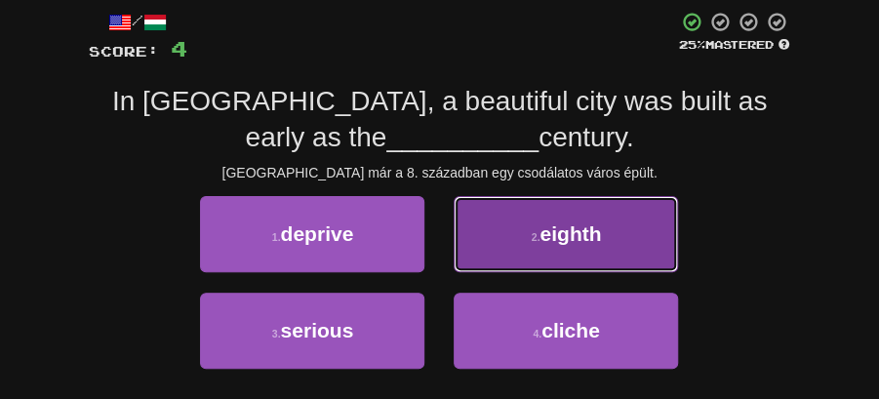
click at [553, 243] on span "eighth" at bounding box center [569, 233] width 61 height 22
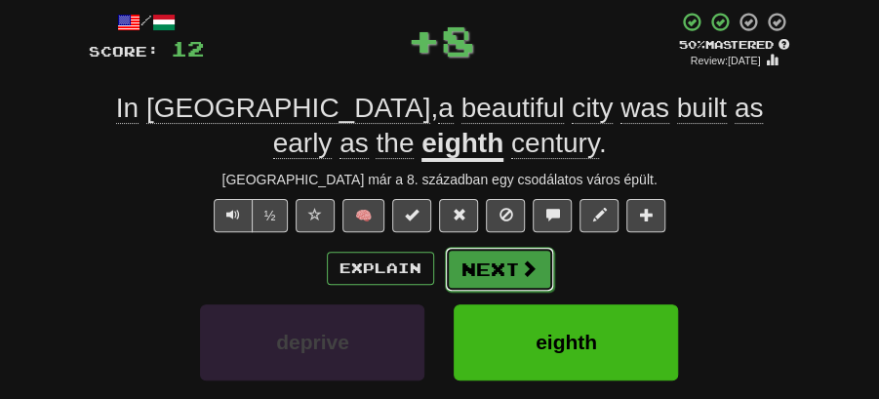
click at [492, 252] on button "Next" at bounding box center [499, 269] width 109 height 45
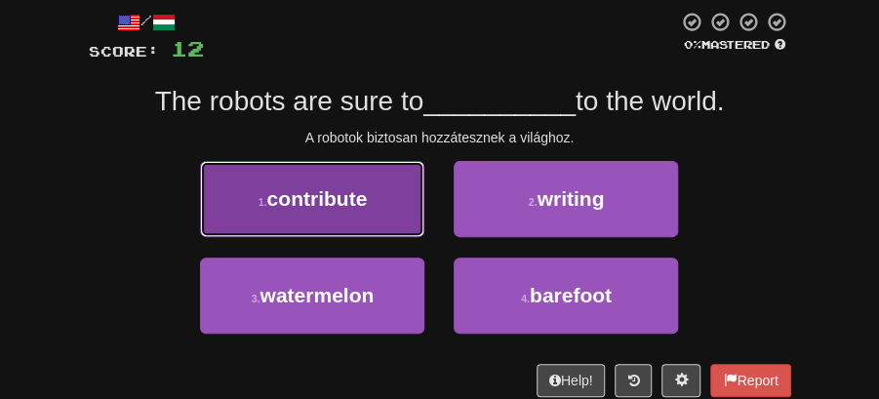
click at [342, 205] on span "contribute" at bounding box center [317, 198] width 100 height 22
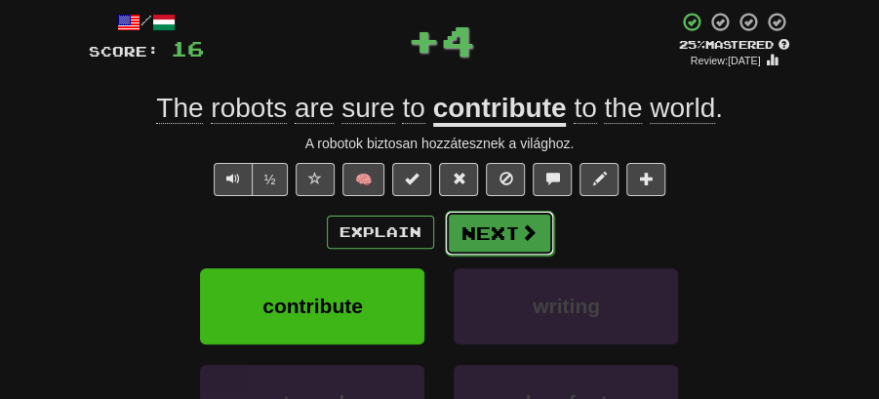
click at [496, 236] on button "Next" at bounding box center [499, 233] width 109 height 45
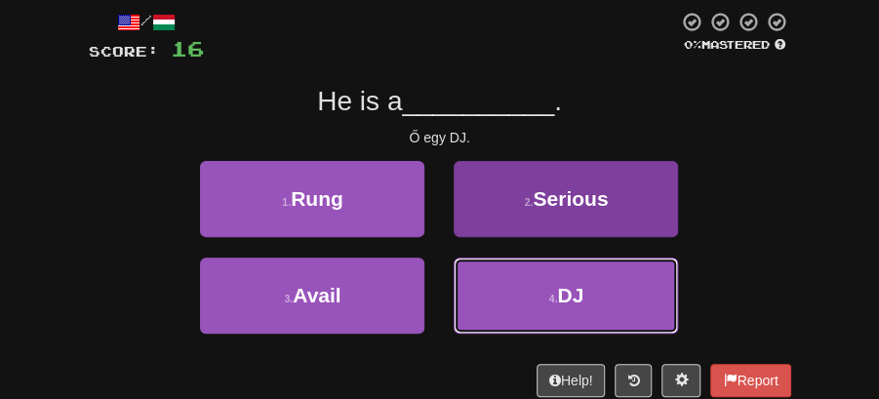
drag, startPoint x: 544, startPoint y: 287, endPoint x: 534, endPoint y: 275, distance: 15.2
click at [543, 288] on button "4 . DJ" at bounding box center [565, 295] width 224 height 76
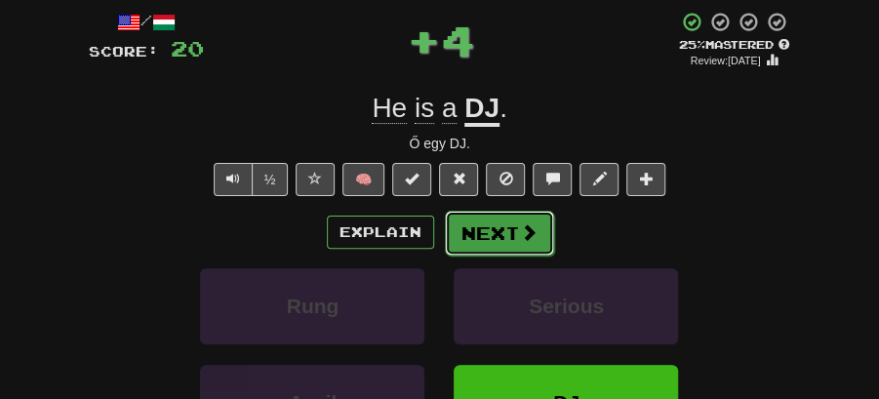
click at [488, 240] on button "Next" at bounding box center [499, 233] width 109 height 45
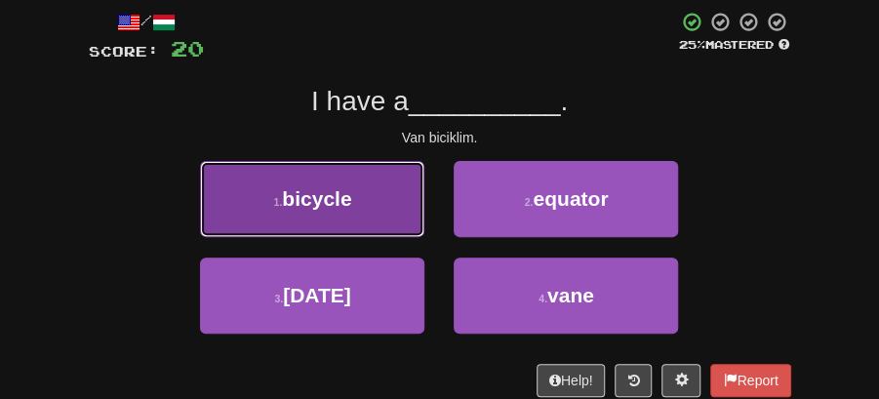
drag, startPoint x: 343, startPoint y: 199, endPoint x: 388, endPoint y: 203, distance: 45.0
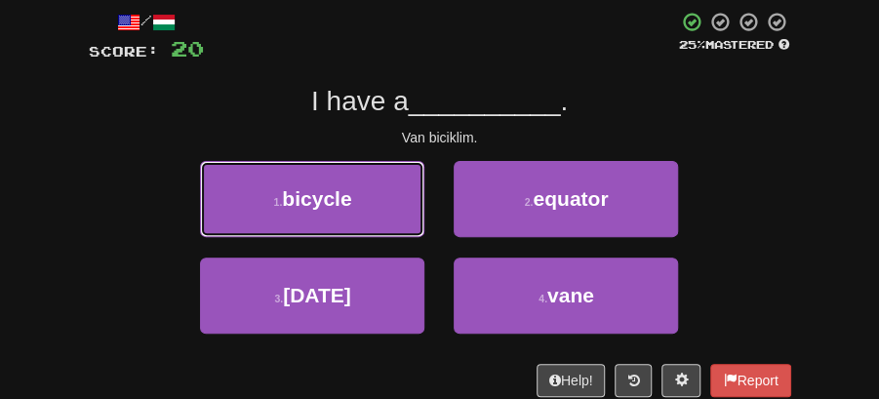
click at [357, 200] on button "1 . bicycle" at bounding box center [312, 199] width 224 height 76
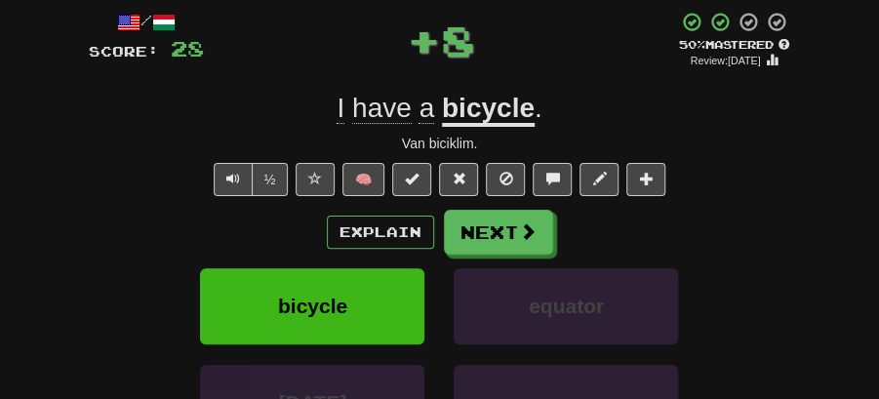
click at [525, 232] on span at bounding box center [528, 231] width 18 height 18
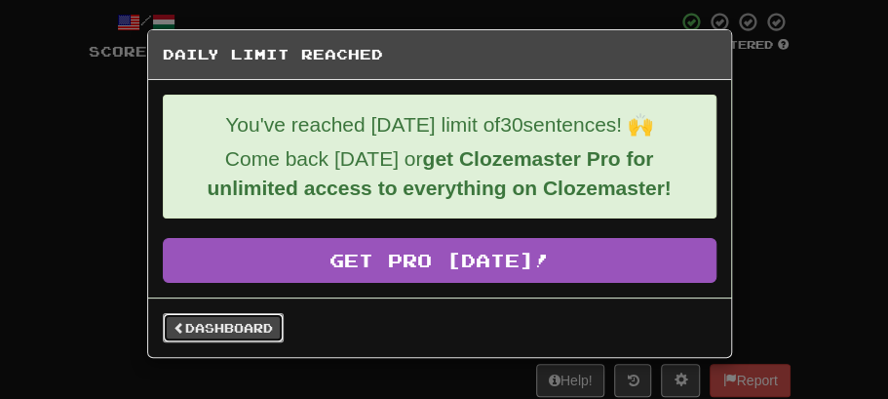
click at [250, 324] on link "Dashboard" at bounding box center [223, 327] width 121 height 29
